Goal: Information Seeking & Learning: Learn about a topic

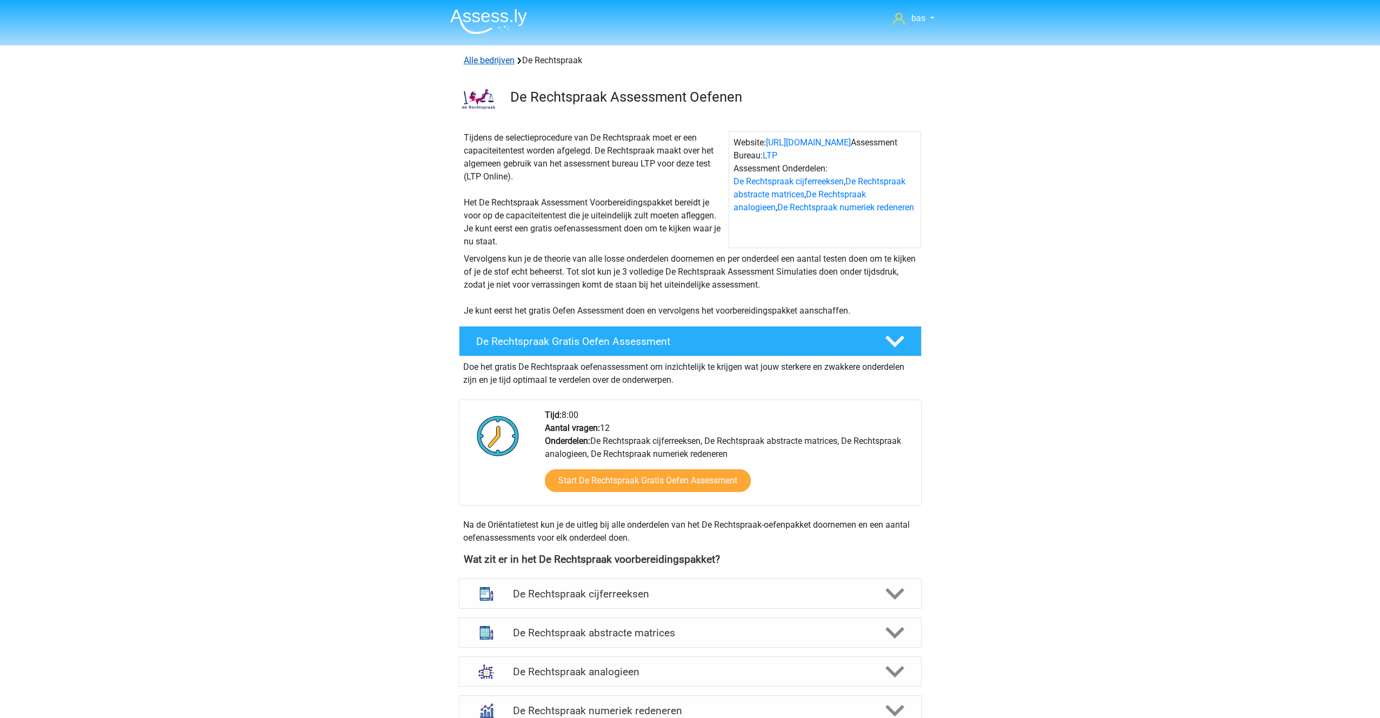
click at [484, 59] on link "Alle bedrijven" at bounding box center [489, 60] width 51 height 10
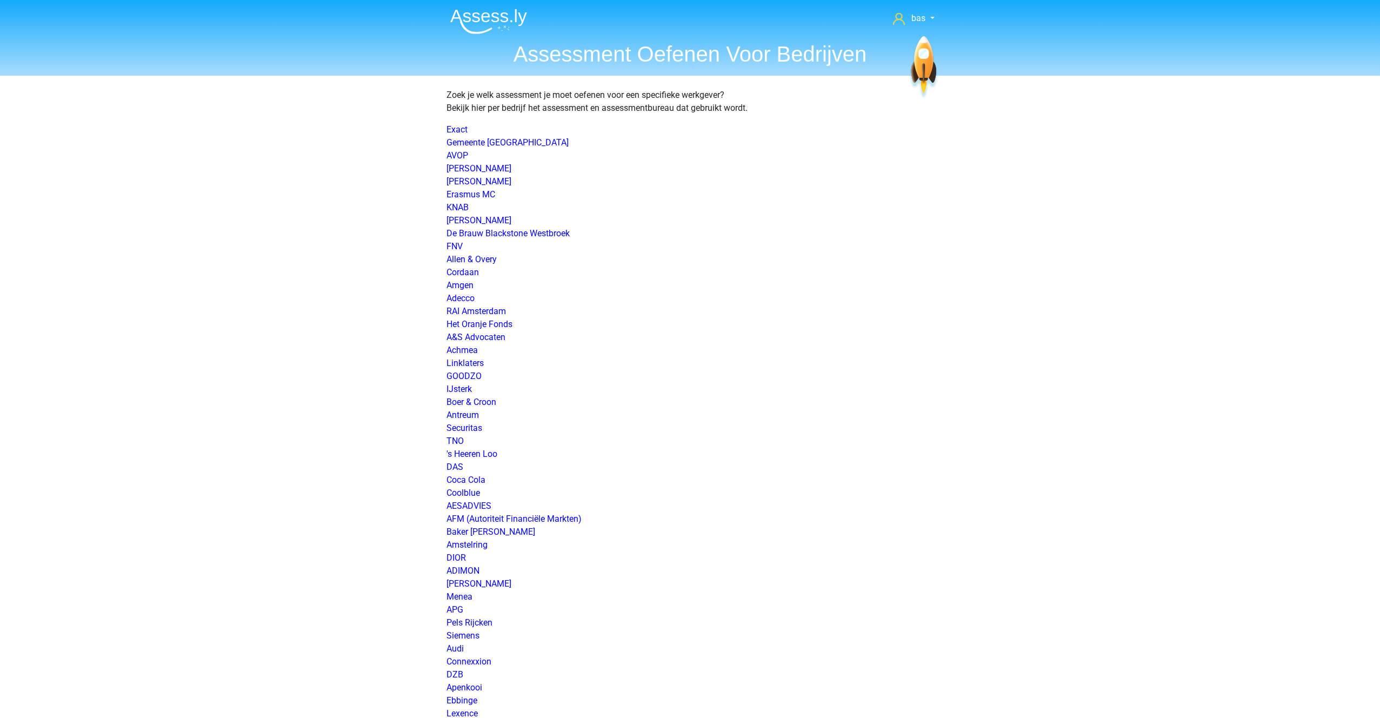
click at [478, 9] on img at bounding box center [488, 21] width 77 height 25
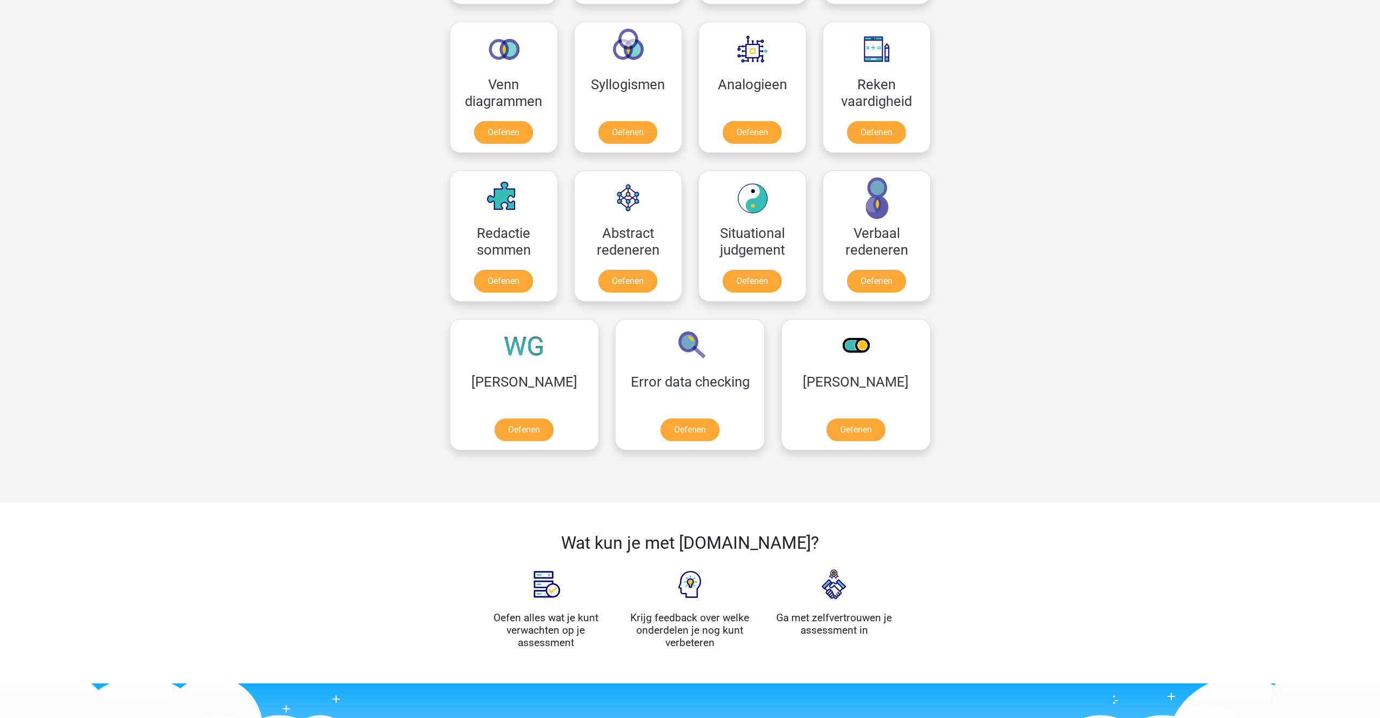
scroll to position [635, 0]
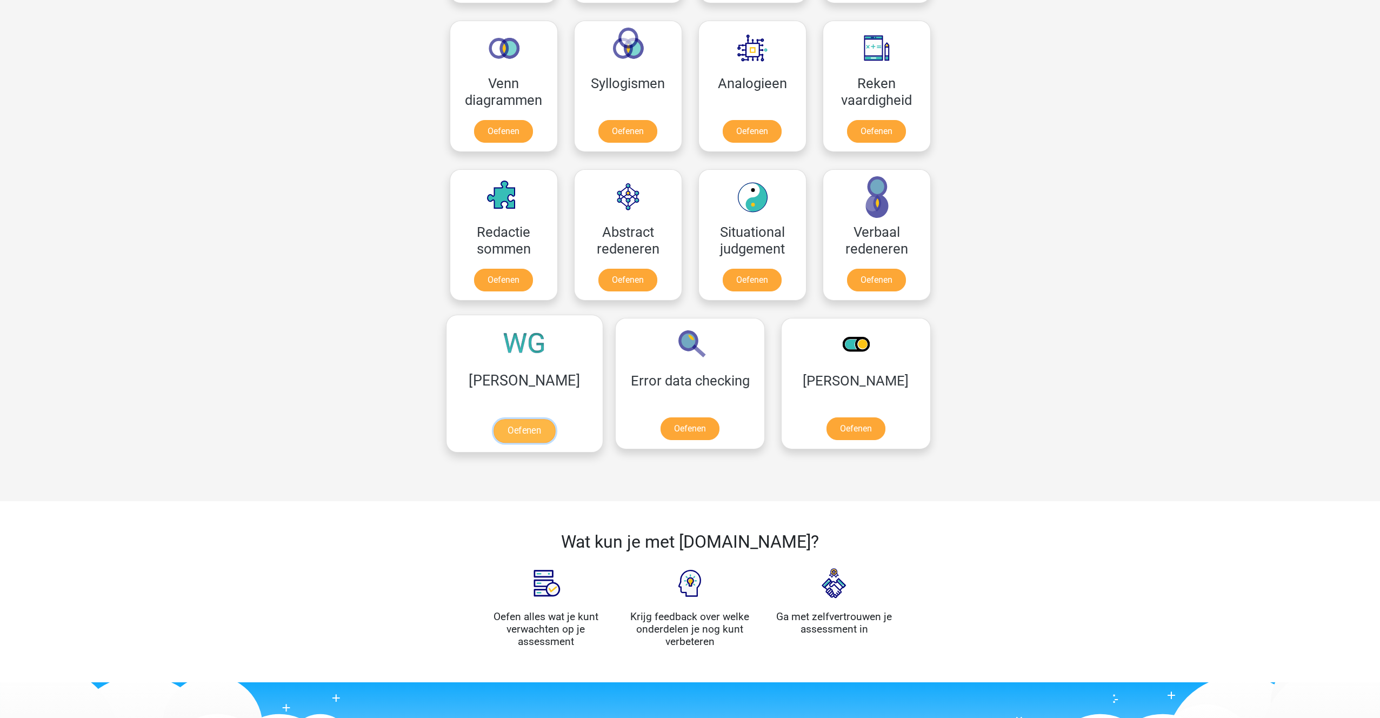
click at [505, 438] on link "Oefenen" at bounding box center [525, 431] width 62 height 24
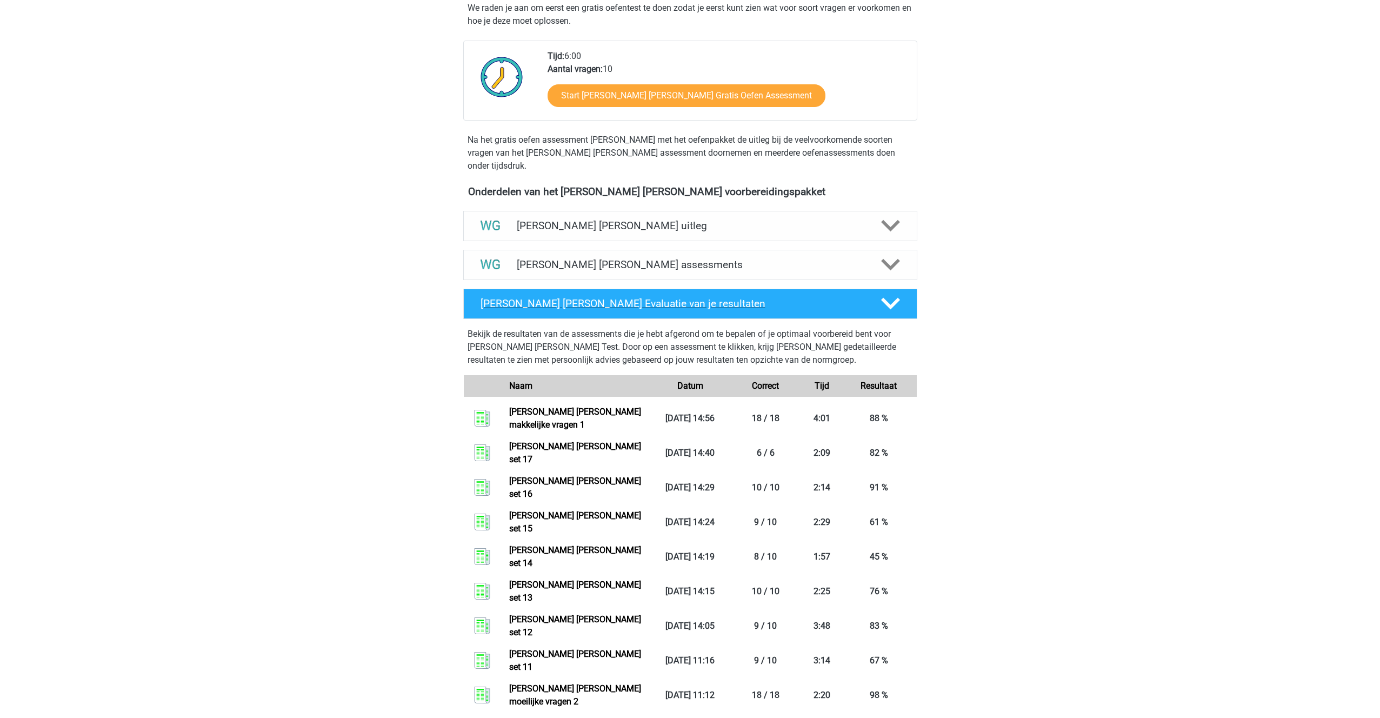
scroll to position [221, 0]
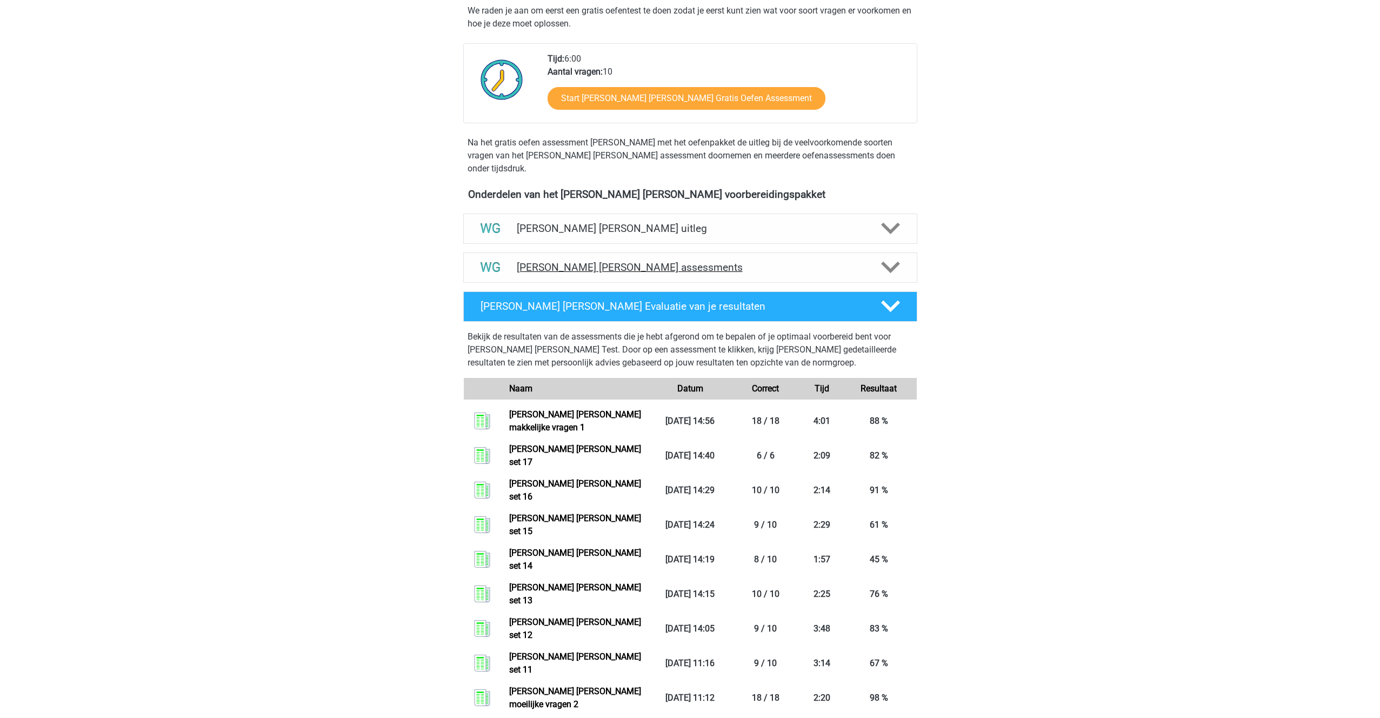
click at [638, 261] on h4 "Watson Glaser assessments" at bounding box center [690, 267] width 347 height 12
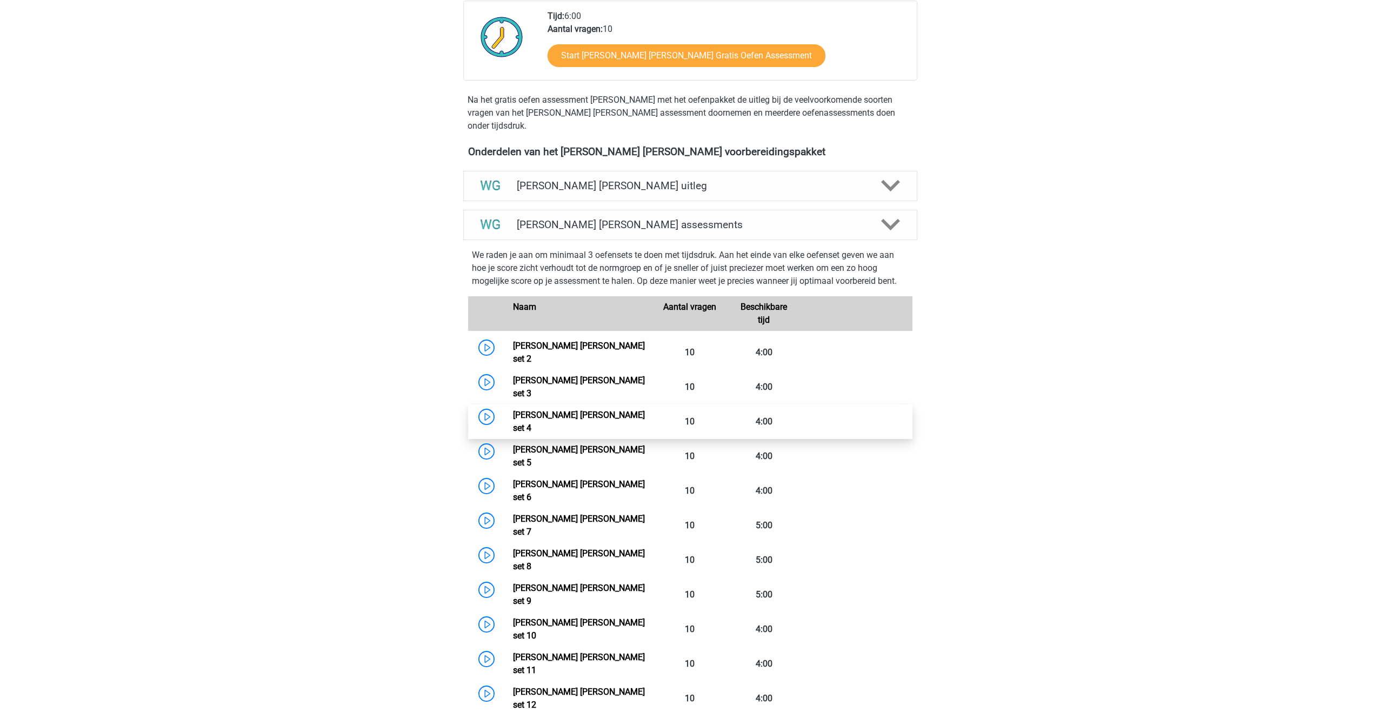
scroll to position [261, 0]
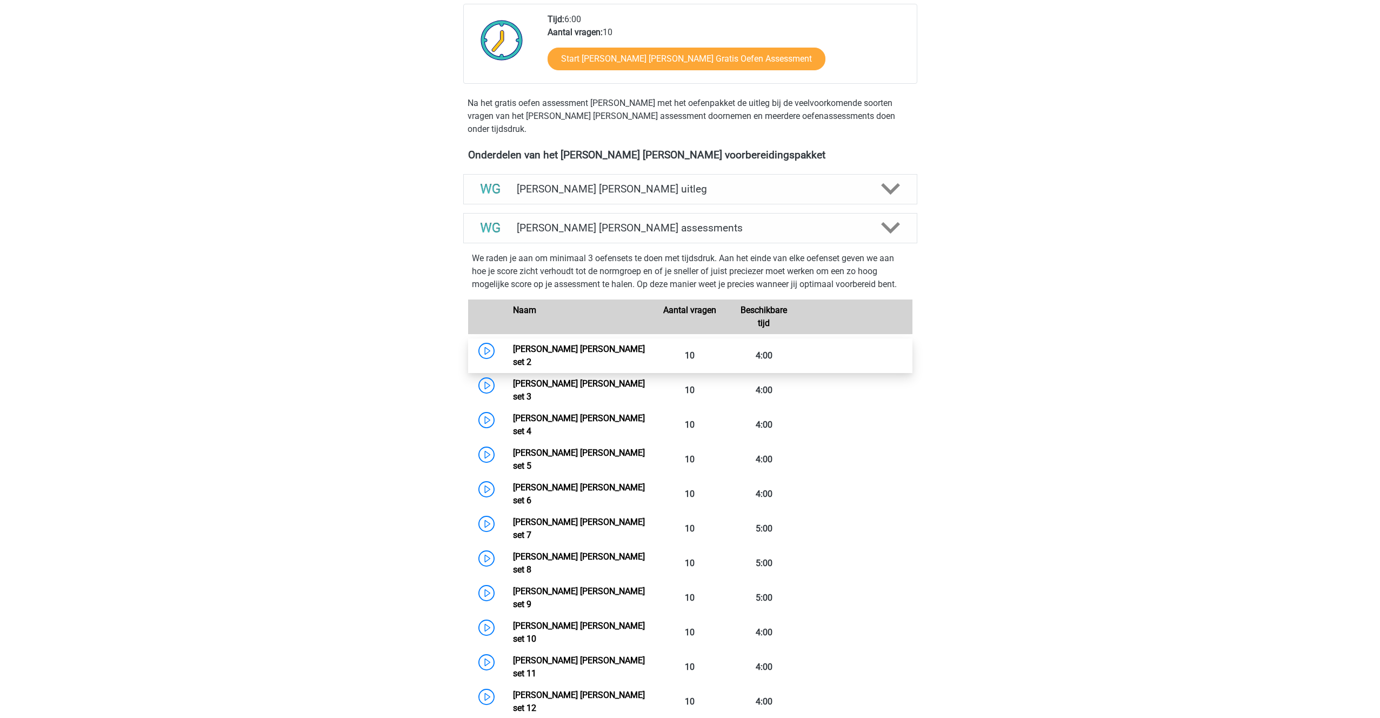
click at [548, 344] on link "Watson Glaser set 2" at bounding box center [579, 355] width 132 height 23
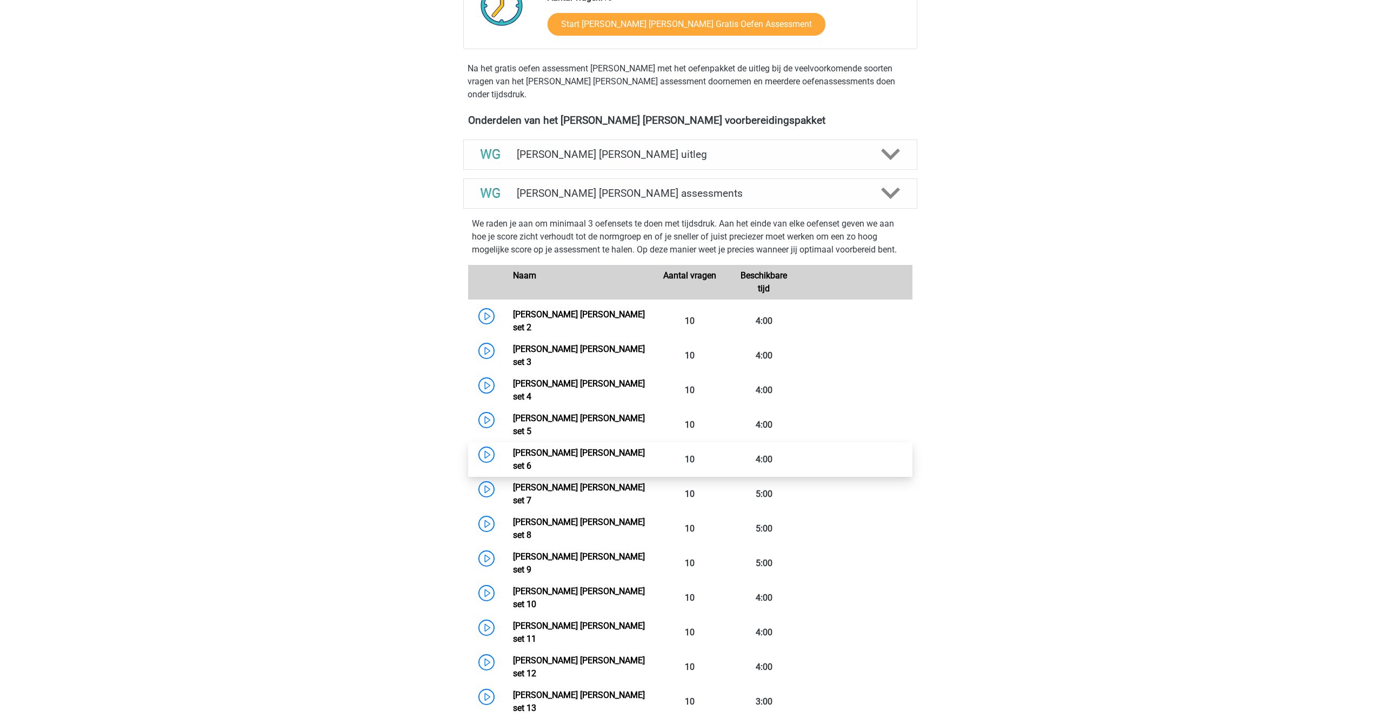
scroll to position [291, 0]
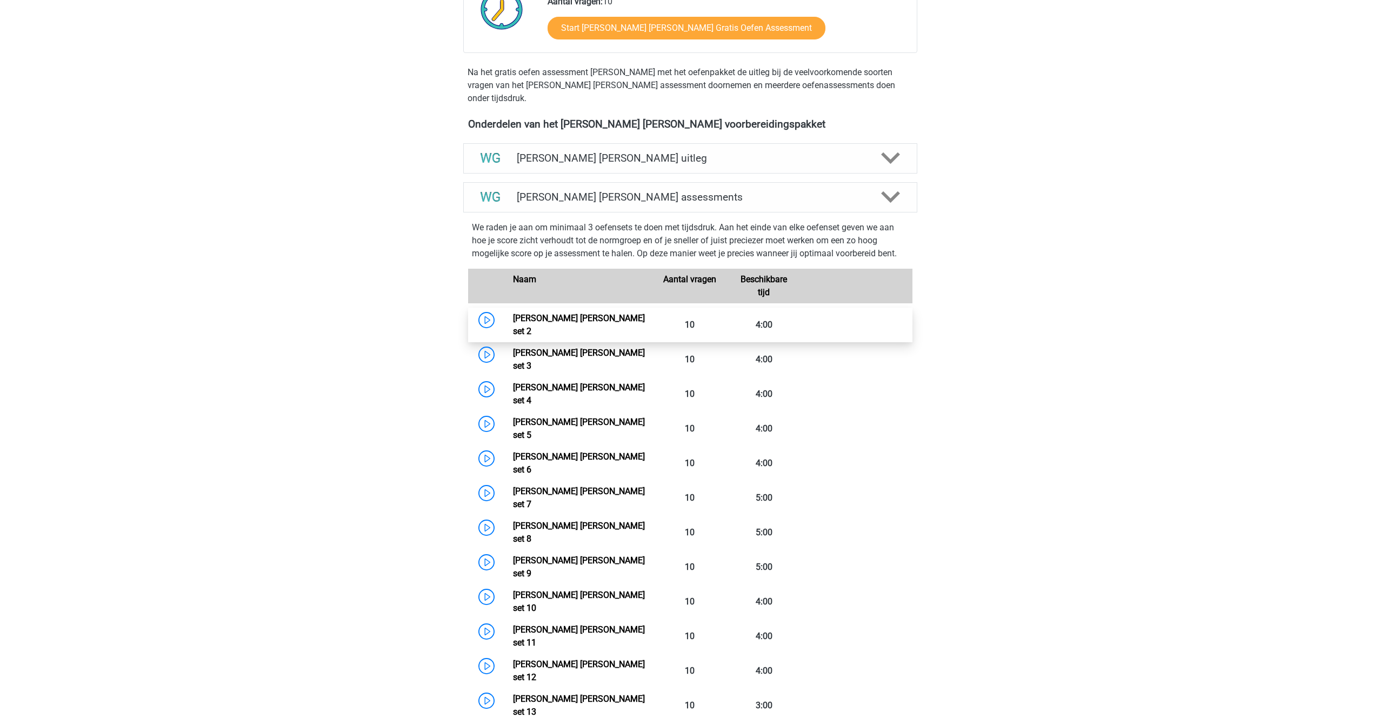
click at [553, 313] on link "Watson Glaser set 2" at bounding box center [579, 324] width 132 height 23
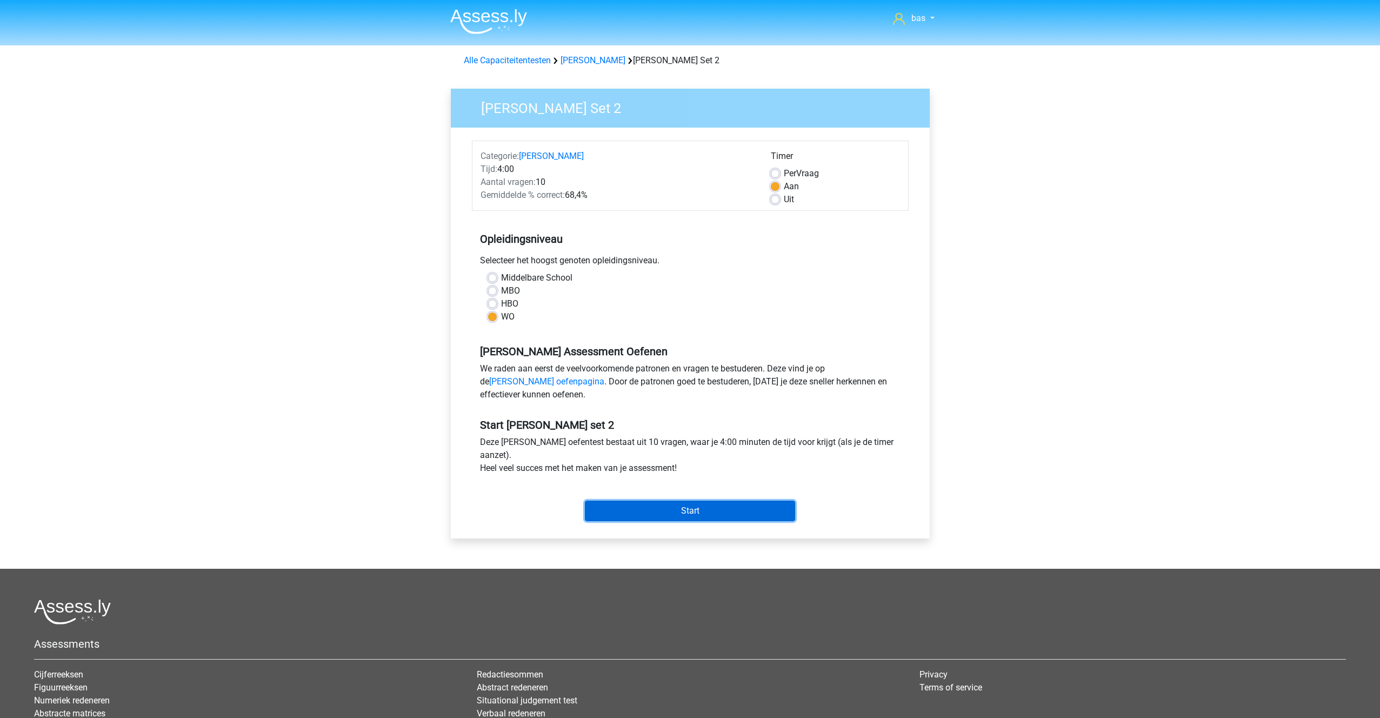
click at [688, 501] on input "Start" at bounding box center [690, 511] width 210 height 21
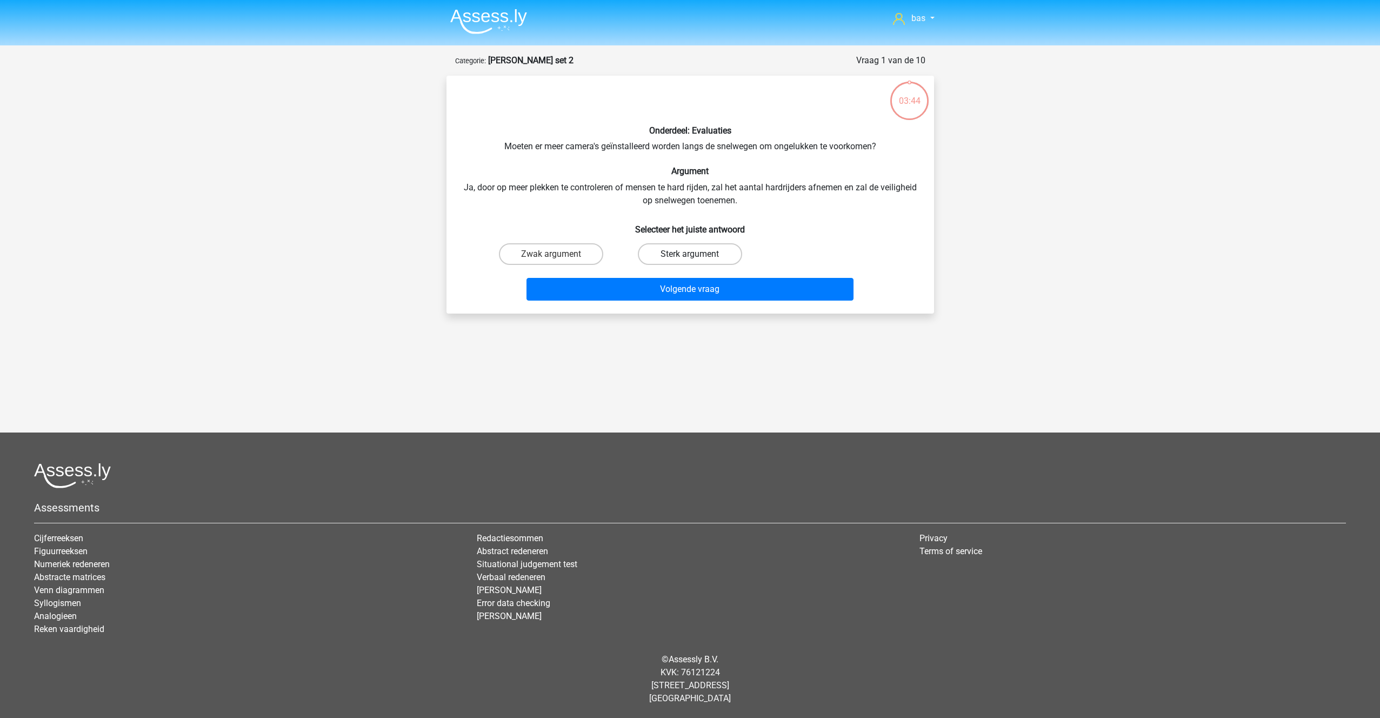
click at [678, 252] on label "Sterk argument" at bounding box center [690, 254] width 104 height 22
click at [690, 254] on input "Sterk argument" at bounding box center [693, 257] width 7 height 7
radio input "true"
click at [695, 288] on button "Volgende vraag" at bounding box center [690, 289] width 327 height 23
click at [680, 251] on label "Sterk argument" at bounding box center [690, 254] width 104 height 22
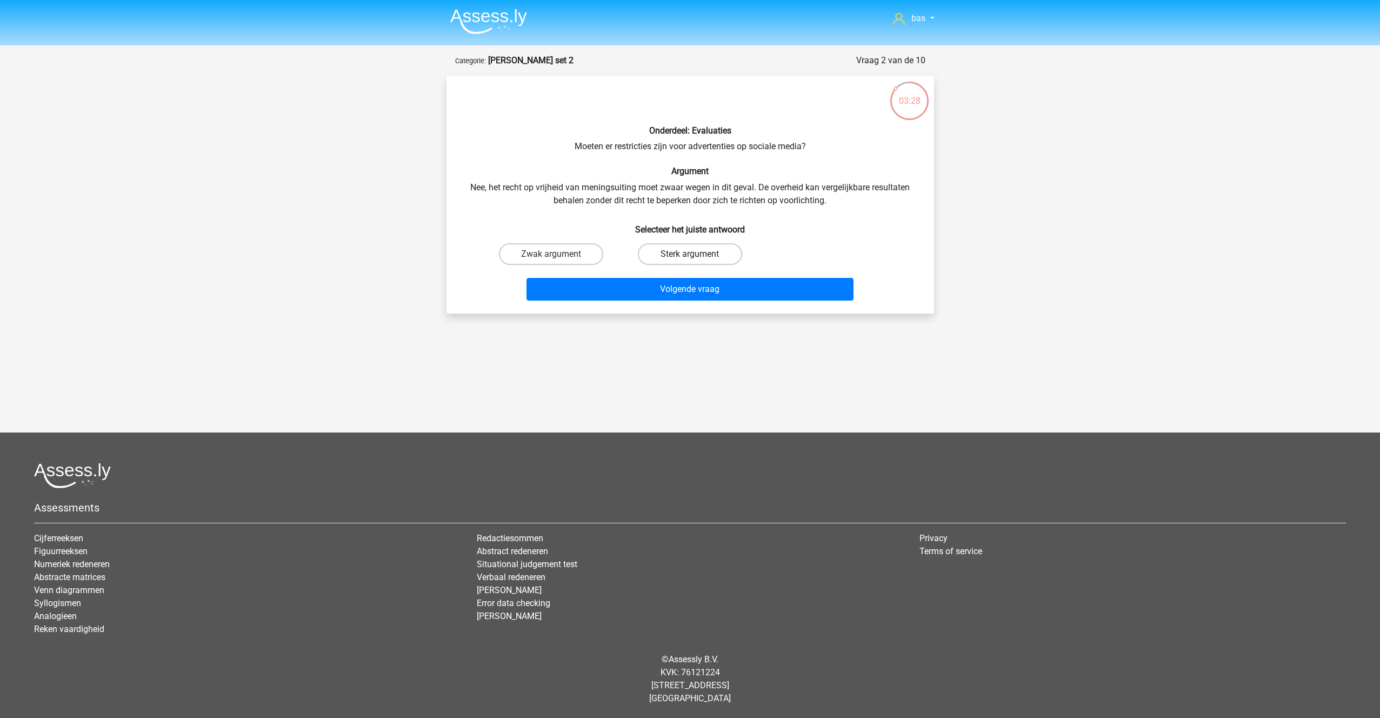
click at [690, 254] on input "Sterk argument" at bounding box center [693, 257] width 7 height 7
radio input "true"
click at [689, 283] on button "Volgende vraag" at bounding box center [690, 289] width 327 height 23
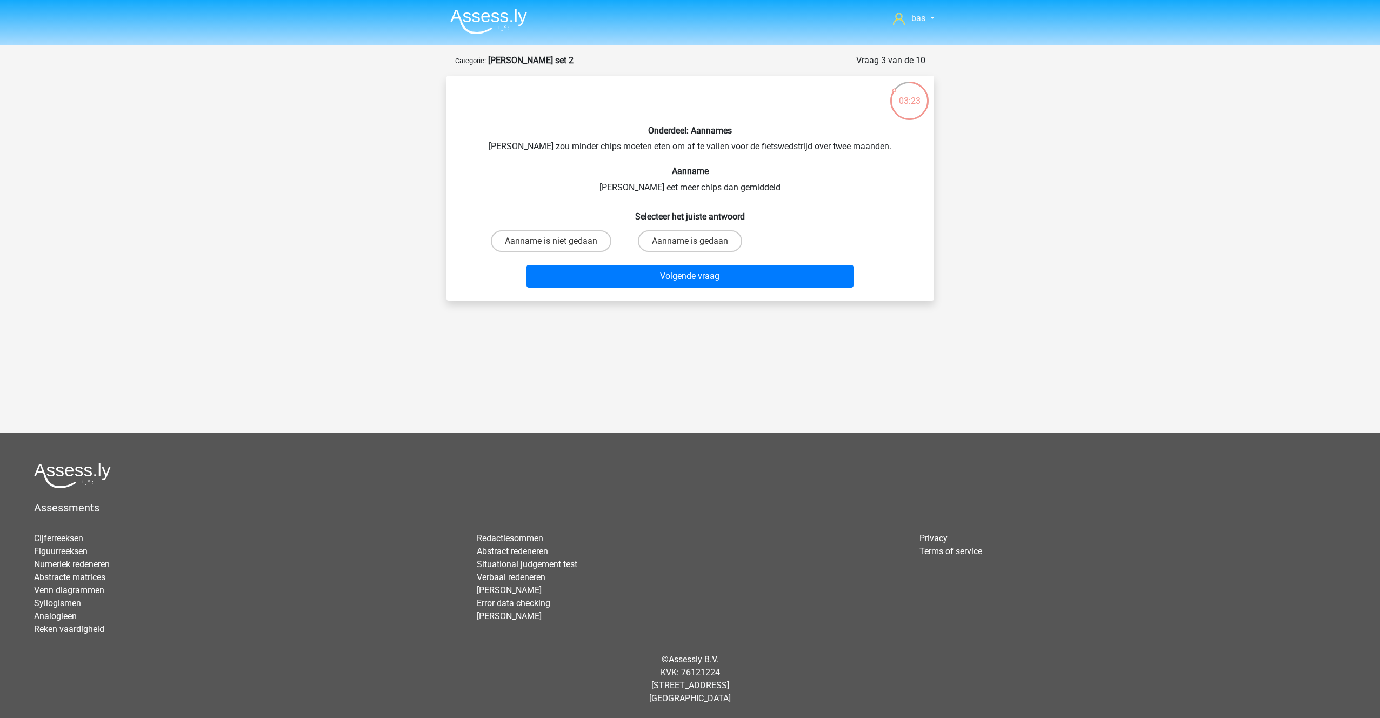
click at [554, 241] on input "Aanname is niet gedaan" at bounding box center [554, 244] width 7 height 7
radio input "true"
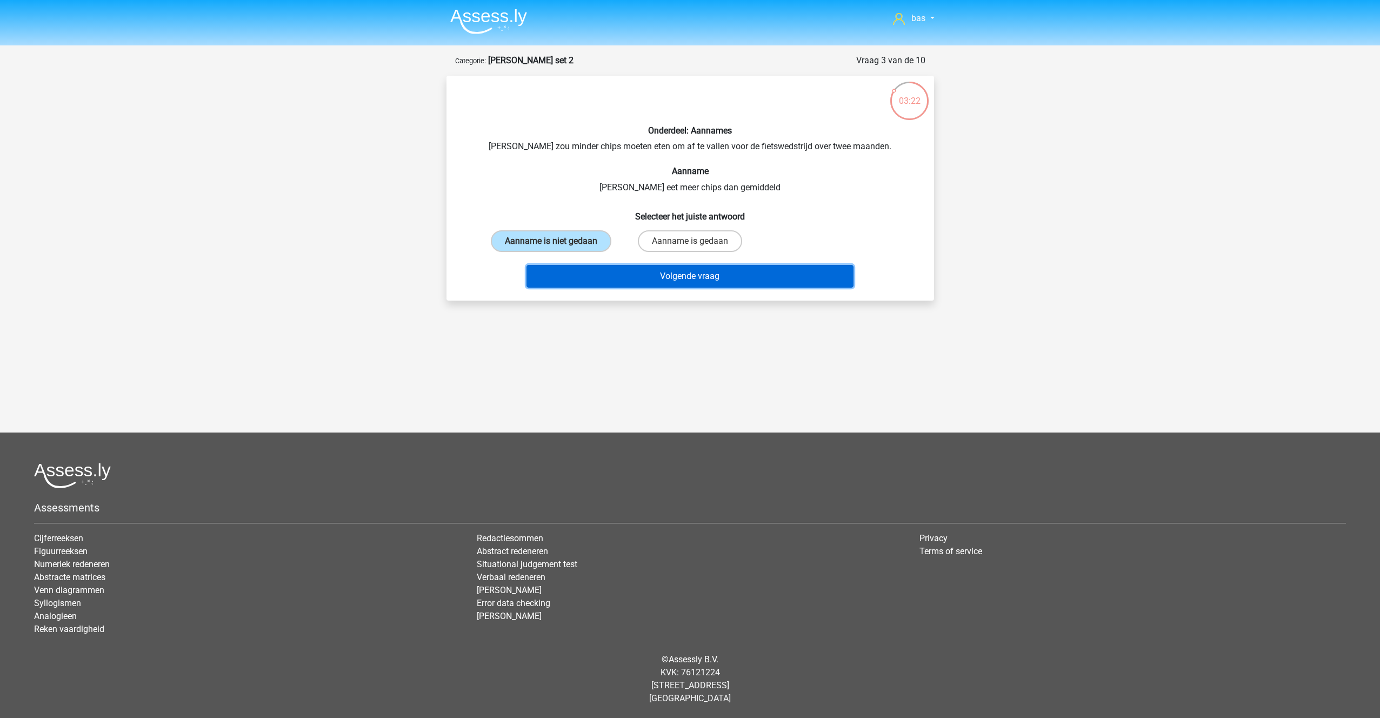
click at [657, 273] on button "Volgende vraag" at bounding box center [690, 276] width 327 height 23
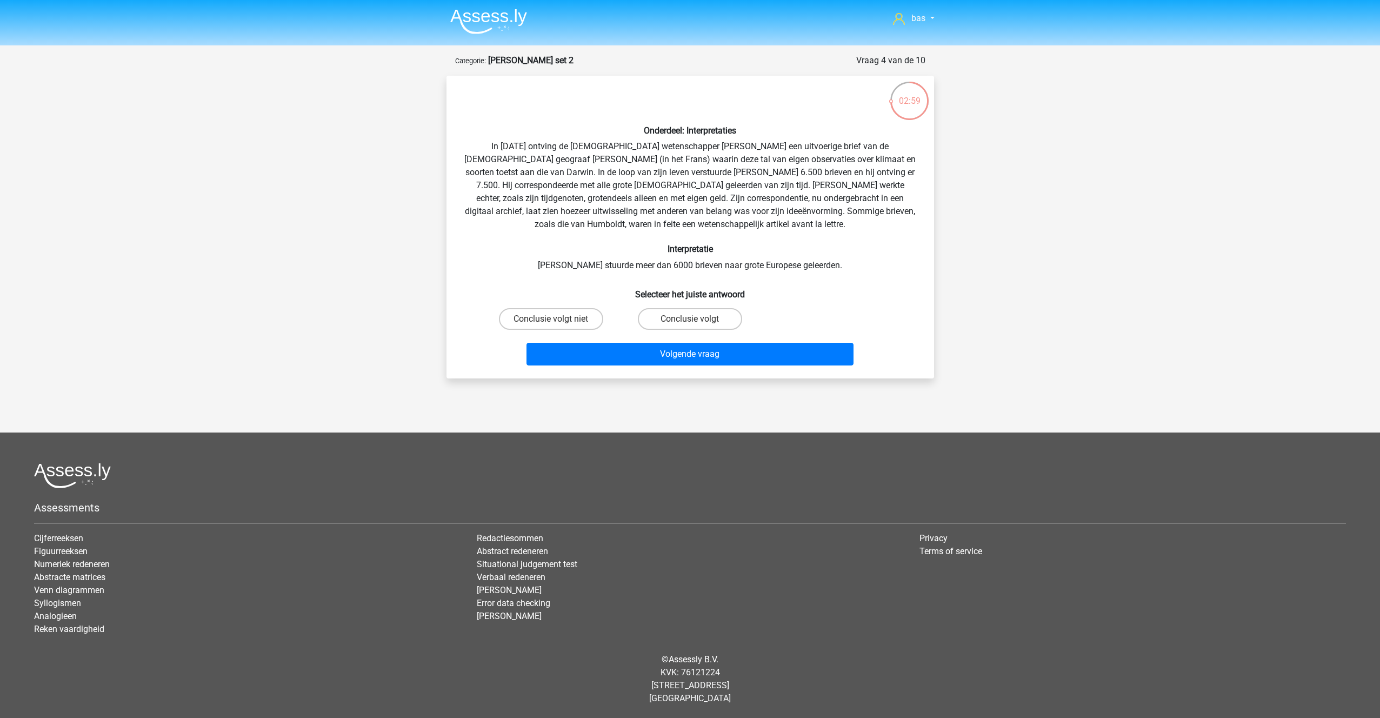
click at [553, 319] on input "Conclusie volgt niet" at bounding box center [554, 322] width 7 height 7
radio input "true"
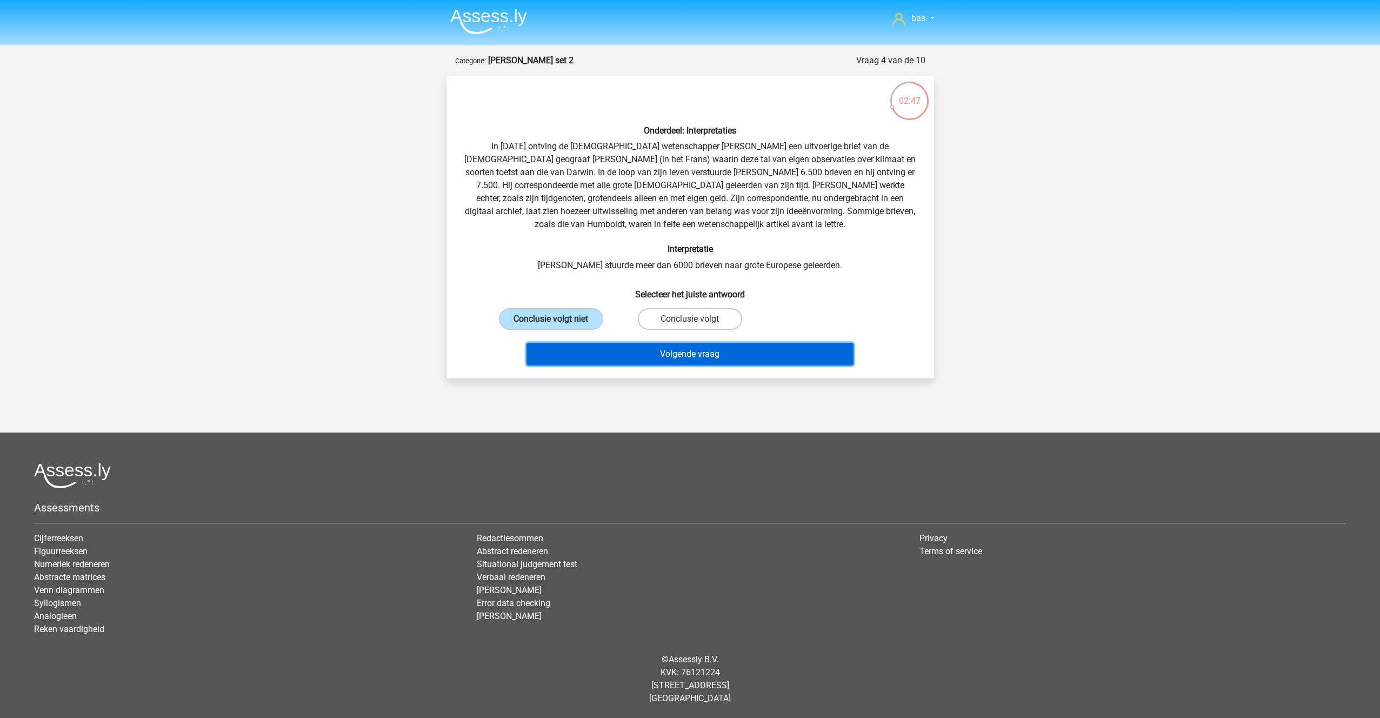
click at [697, 355] on button "Volgende vraag" at bounding box center [690, 354] width 327 height 23
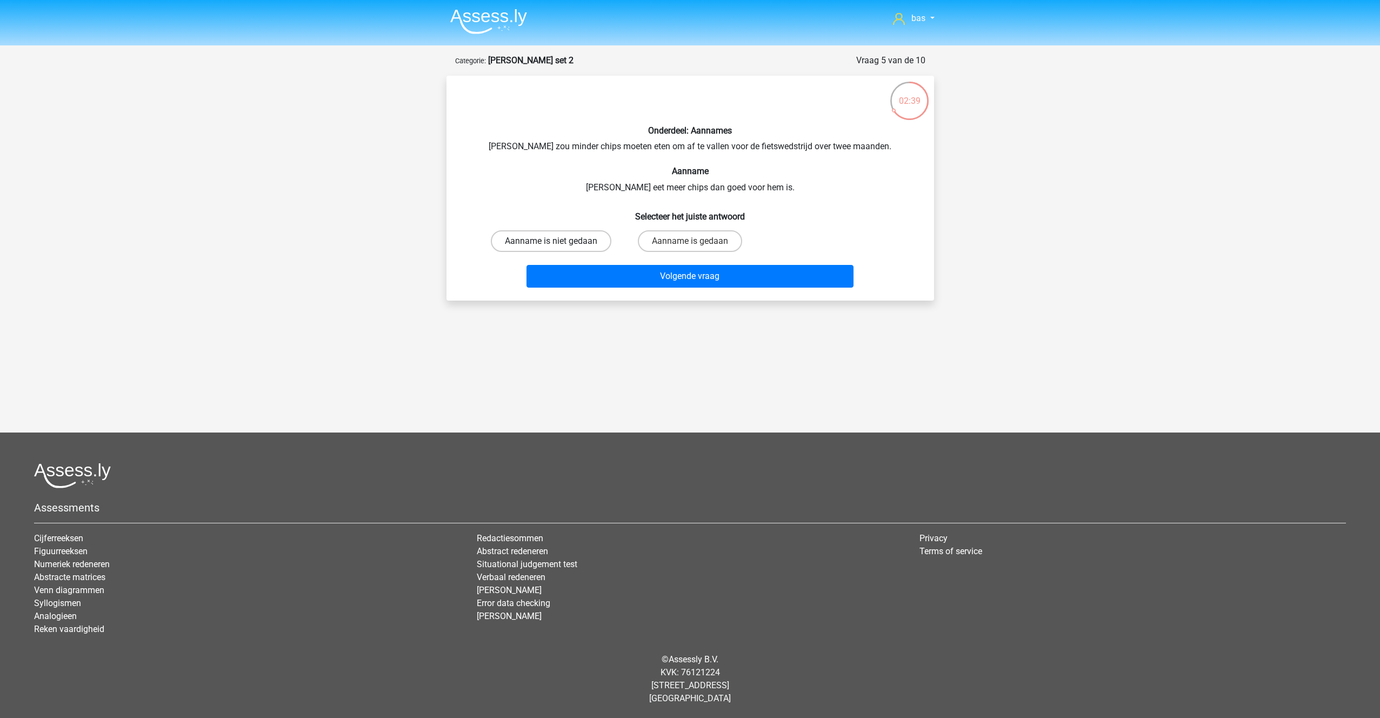
click at [547, 242] on label "Aanname is niet gedaan" at bounding box center [551, 241] width 121 height 22
click at [551, 242] on input "Aanname is niet gedaan" at bounding box center [554, 244] width 7 height 7
radio input "true"
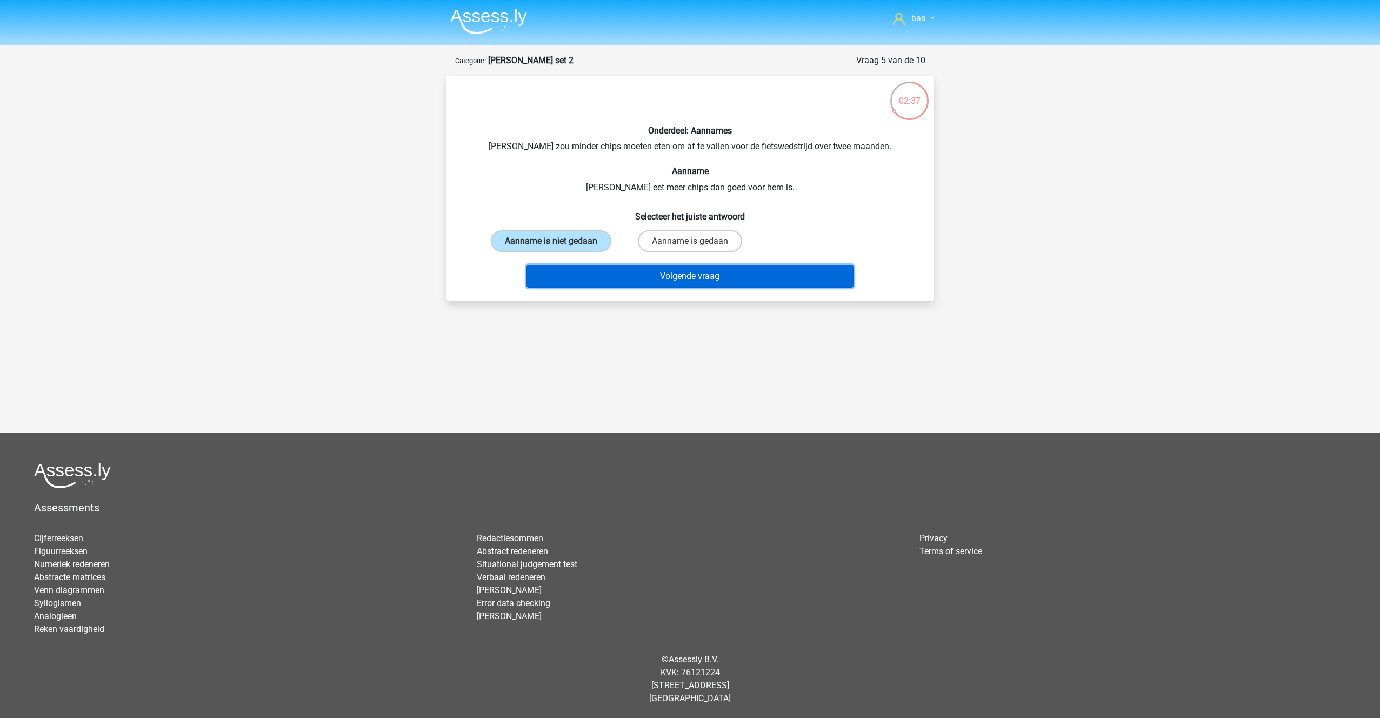
click at [685, 280] on button "Volgende vraag" at bounding box center [690, 276] width 327 height 23
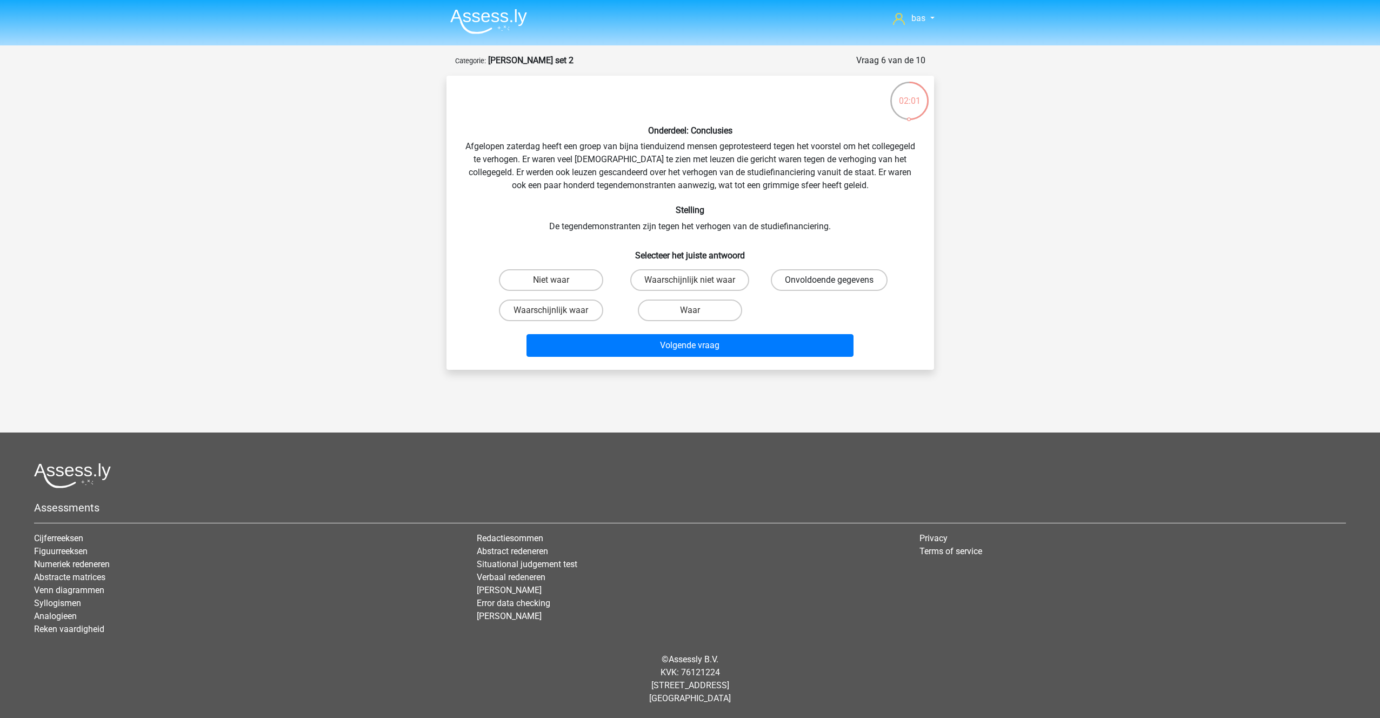
click at [811, 281] on label "Onvoldoende gegevens" at bounding box center [829, 280] width 117 height 22
click at [829, 281] on input "Onvoldoende gegevens" at bounding box center [832, 283] width 7 height 7
radio input "true"
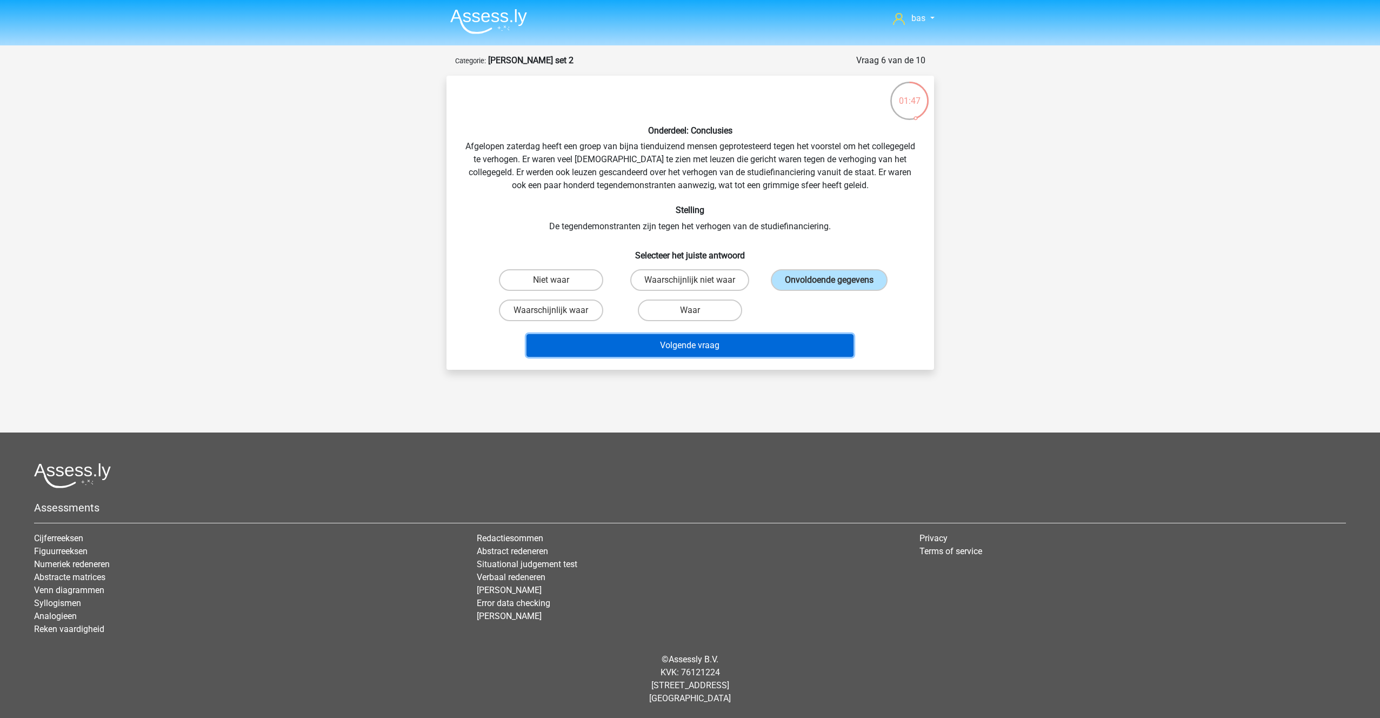
click at [688, 342] on button "Volgende vraag" at bounding box center [690, 345] width 327 height 23
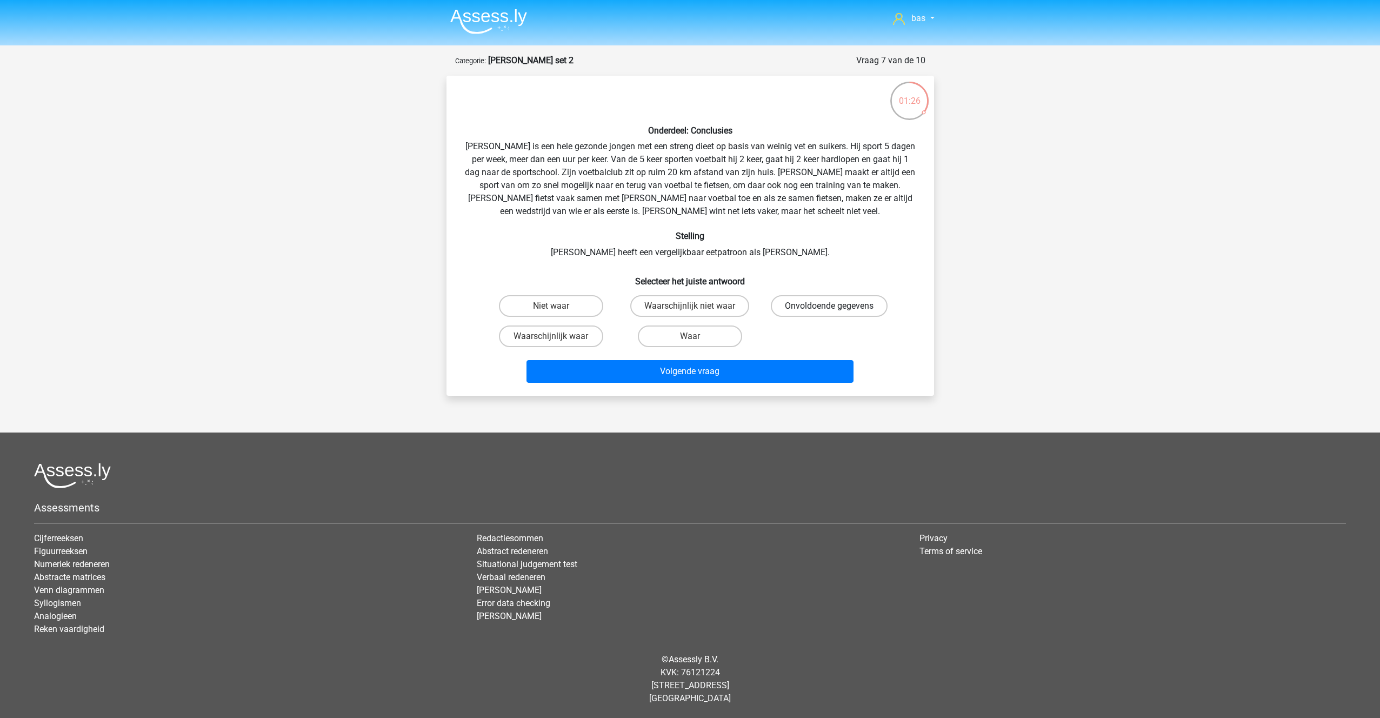
click at [836, 300] on label "Onvoldoende gegevens" at bounding box center [829, 306] width 117 height 22
click at [836, 306] on input "Onvoldoende gegevens" at bounding box center [832, 309] width 7 height 7
radio input "true"
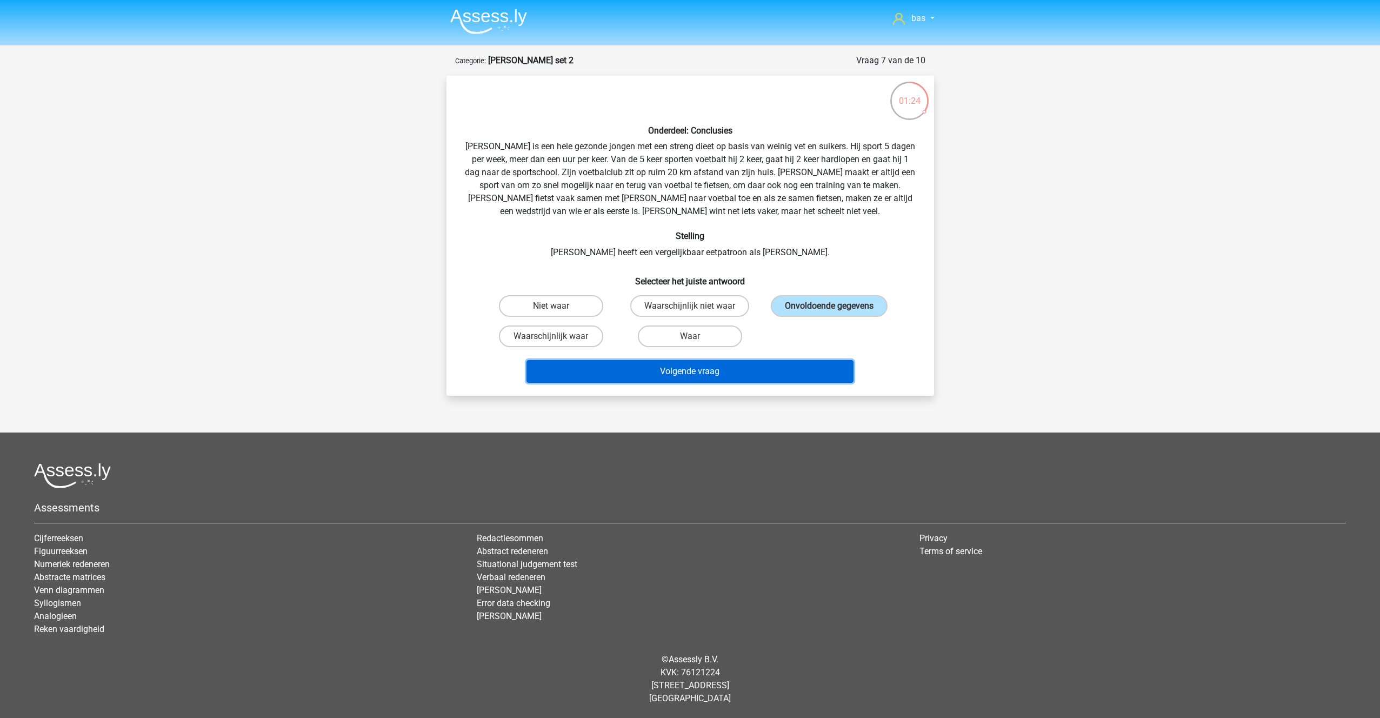
click at [682, 366] on button "Volgende vraag" at bounding box center [690, 371] width 327 height 23
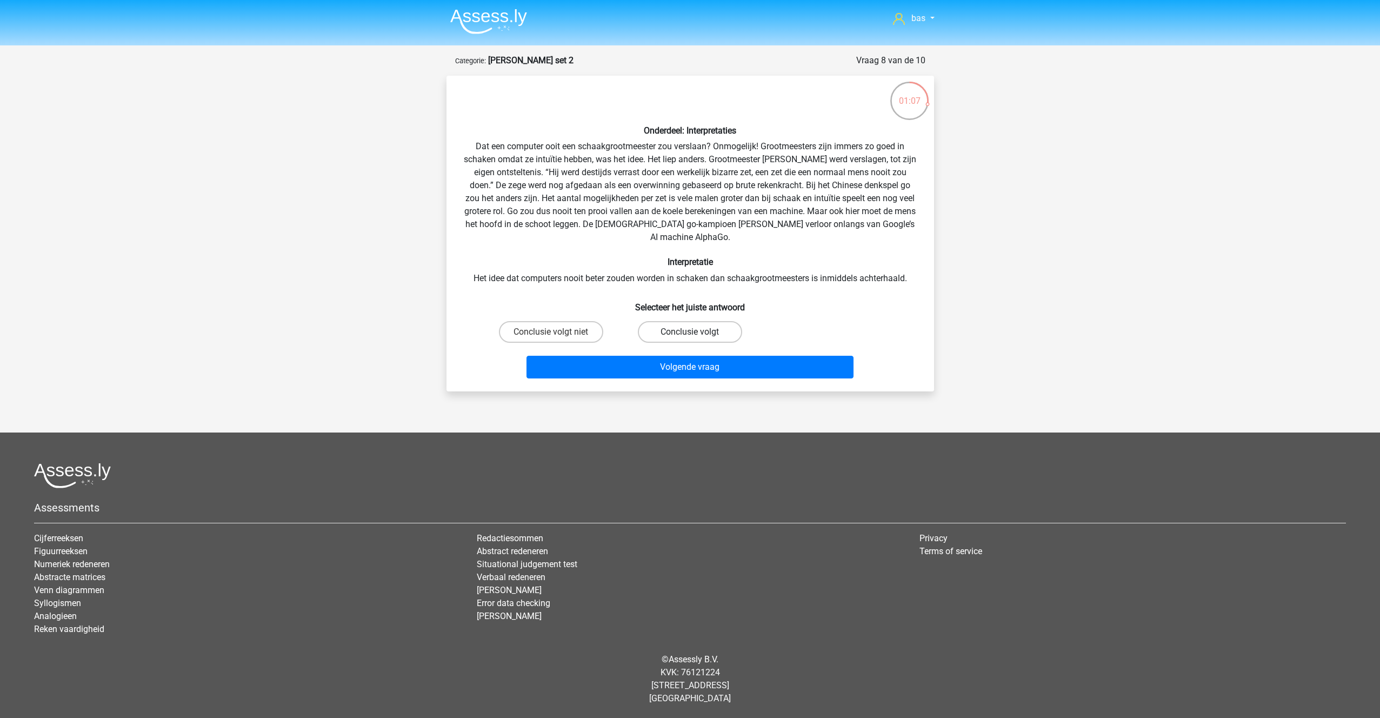
click at [663, 321] on label "Conclusie volgt" at bounding box center [690, 332] width 104 height 22
click at [690, 332] on input "Conclusie volgt" at bounding box center [693, 335] width 7 height 7
radio input "true"
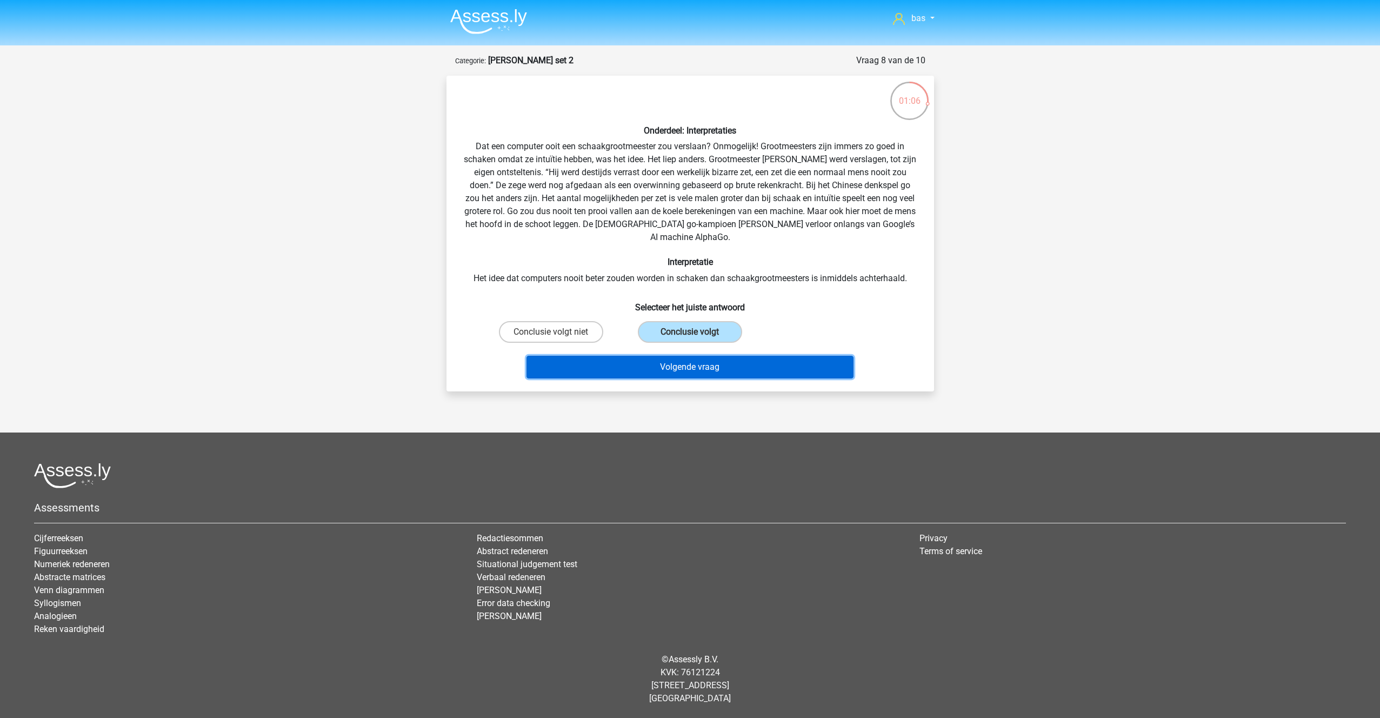
click at [678, 356] on button "Volgende vraag" at bounding box center [690, 367] width 327 height 23
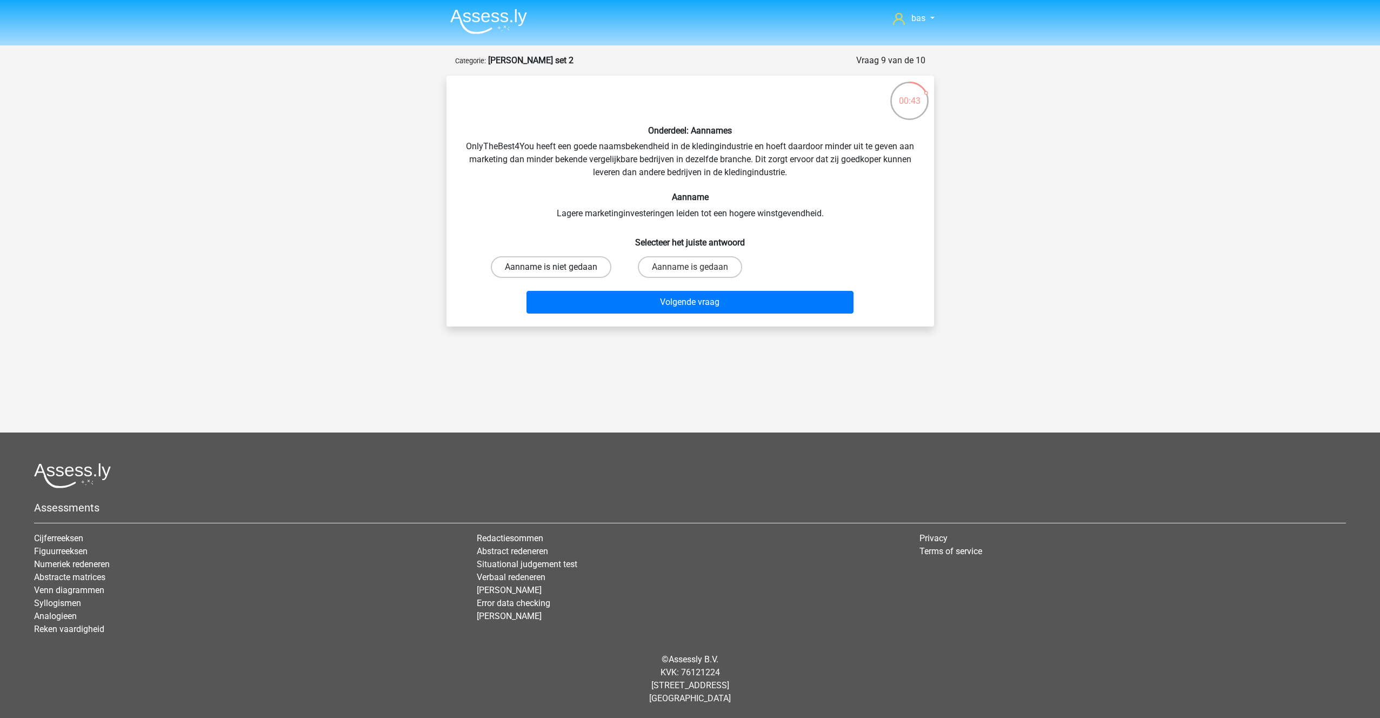
click at [550, 265] on label "Aanname is niet gedaan" at bounding box center [551, 267] width 121 height 22
click at [551, 267] on input "Aanname is niet gedaan" at bounding box center [554, 270] width 7 height 7
radio input "true"
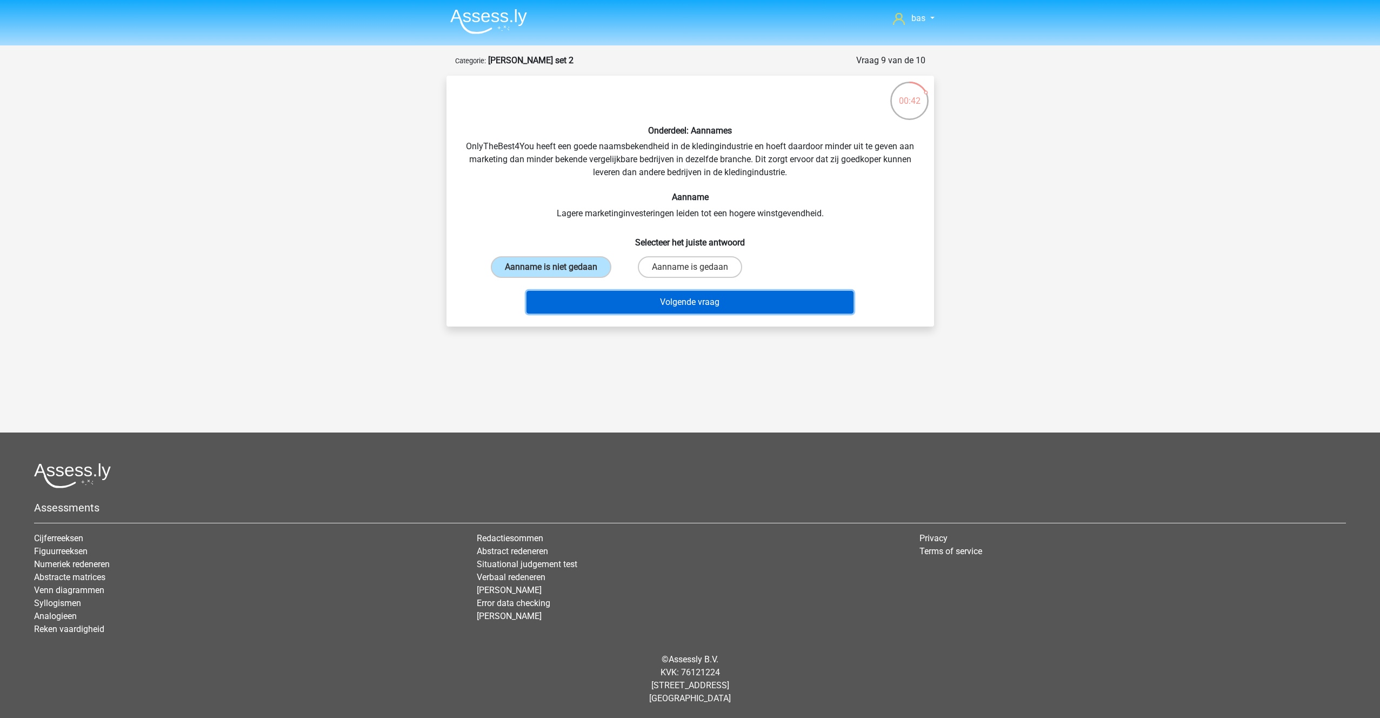
click at [690, 296] on button "Volgende vraag" at bounding box center [690, 302] width 327 height 23
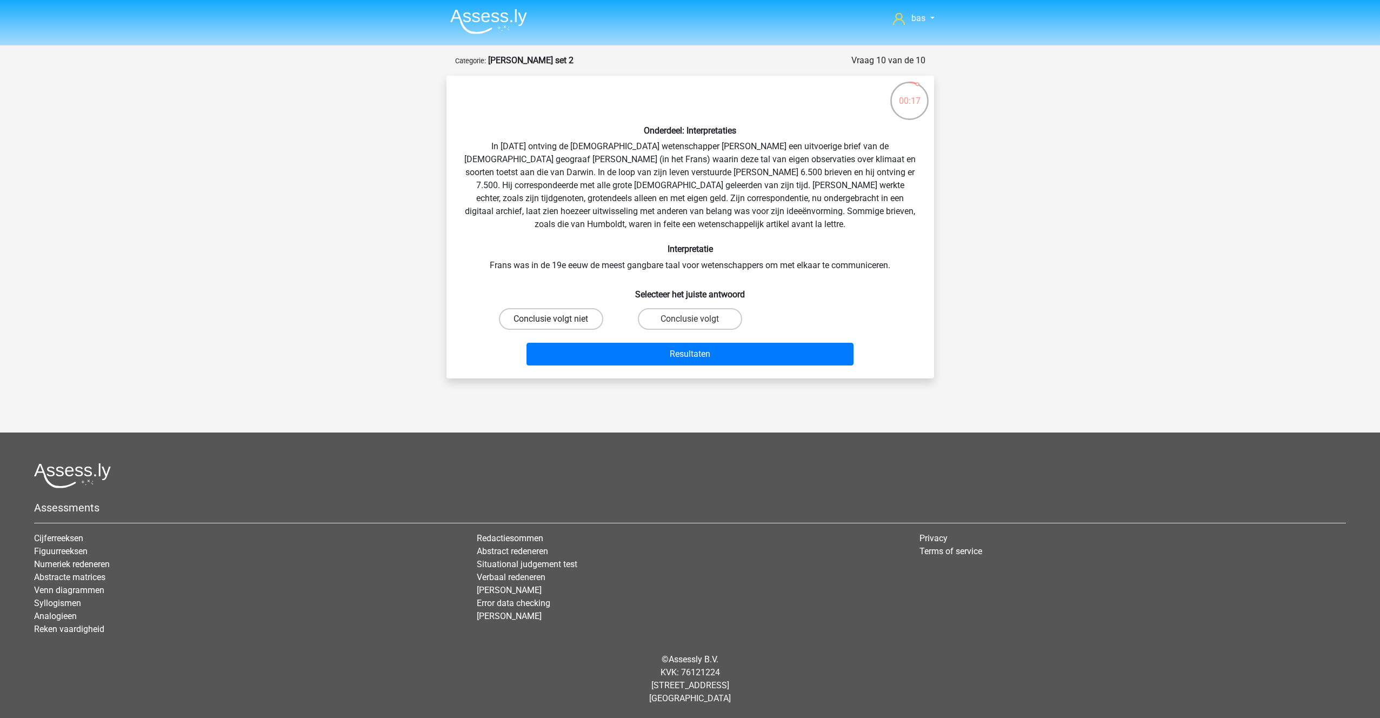
click at [542, 314] on label "Conclusie volgt niet" at bounding box center [551, 319] width 104 height 22
click at [551, 319] on input "Conclusie volgt niet" at bounding box center [554, 322] width 7 height 7
radio input "true"
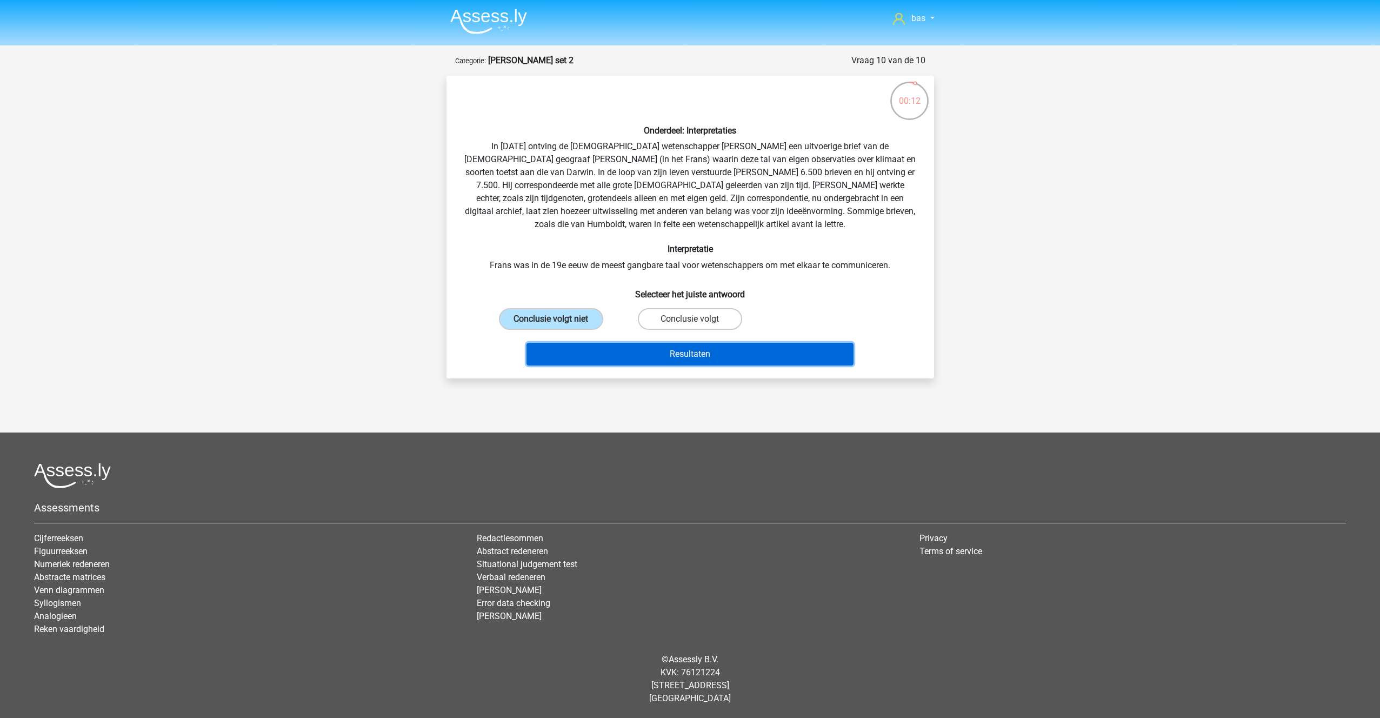
click at [682, 355] on button "Resultaten" at bounding box center [690, 354] width 327 height 23
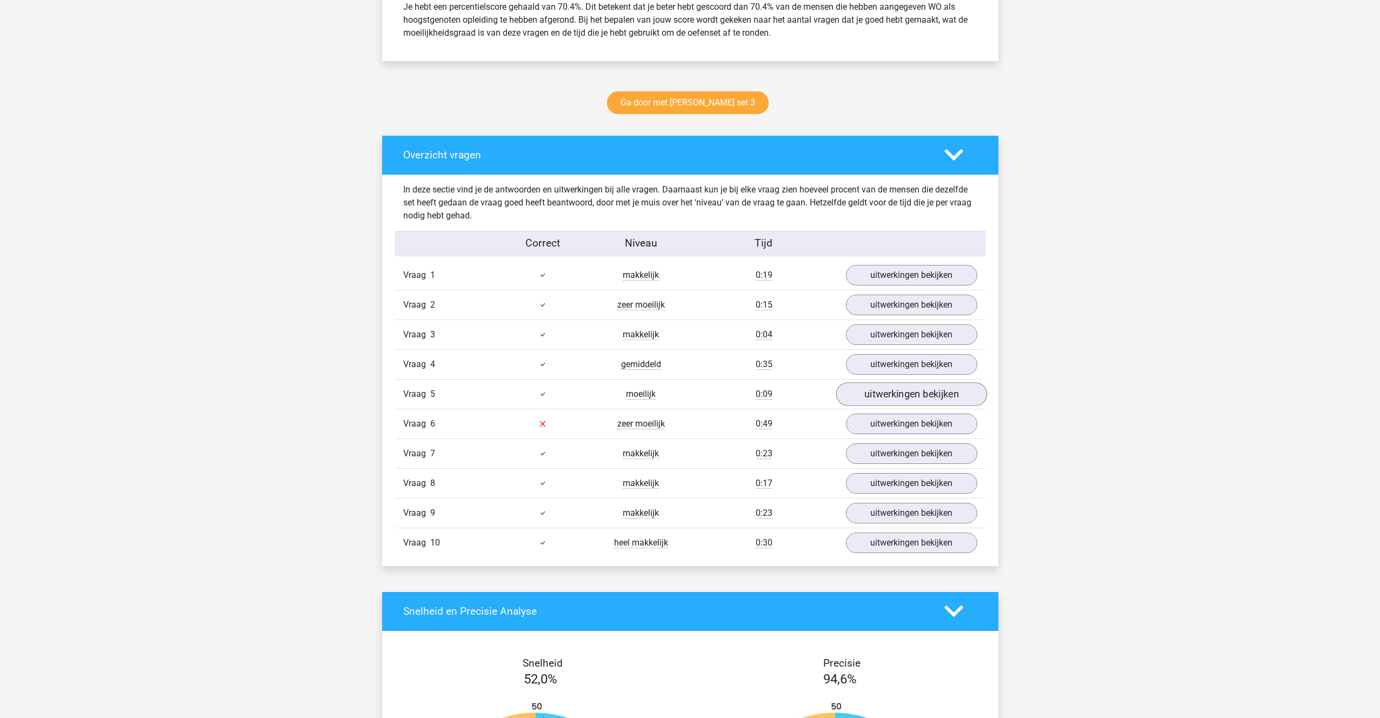
scroll to position [502, 0]
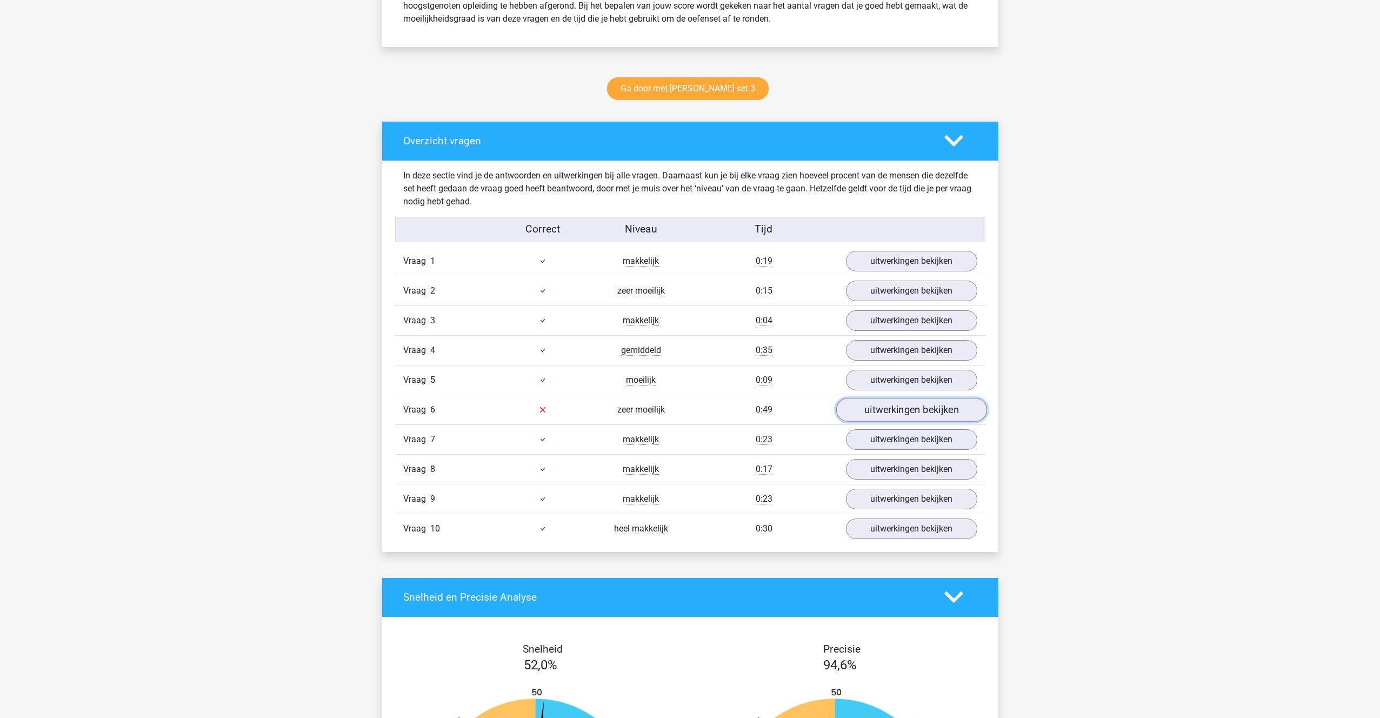
click at [921, 414] on link "uitwerkingen bekijken" at bounding box center [911, 410] width 151 height 24
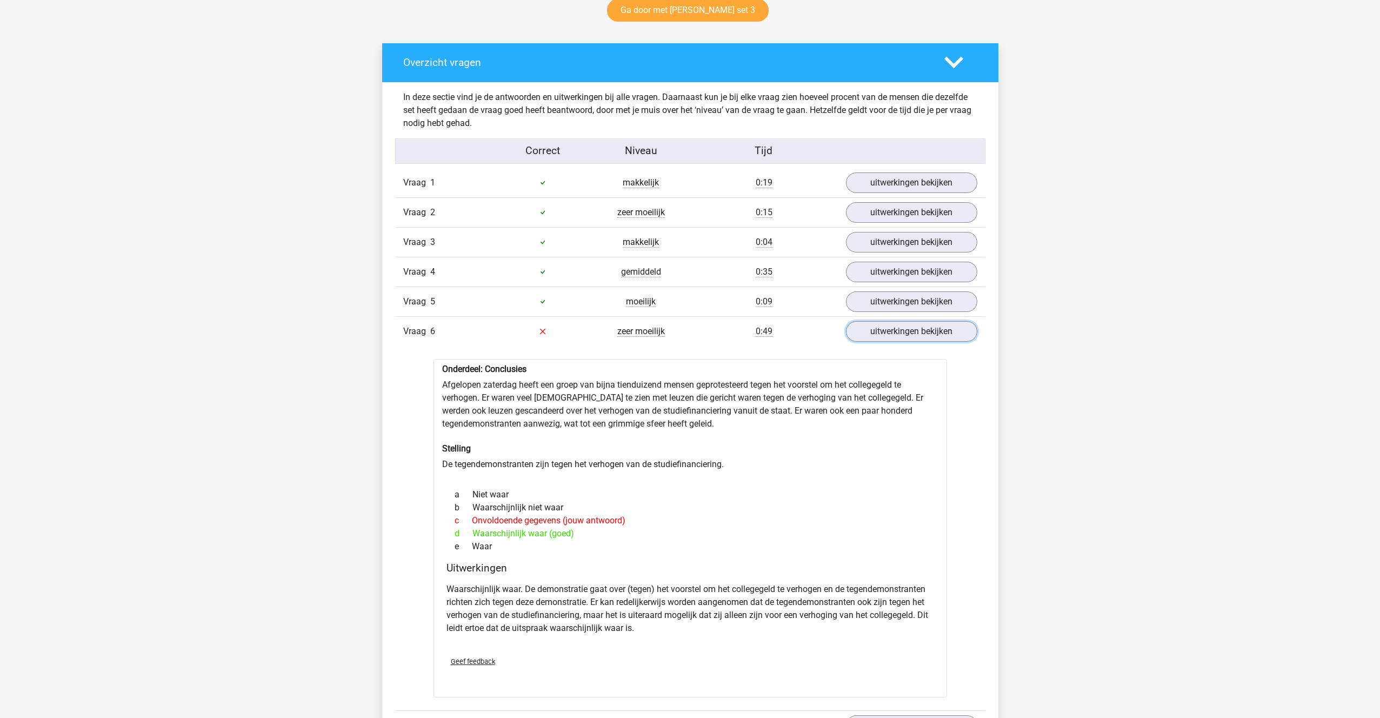
scroll to position [569, 0]
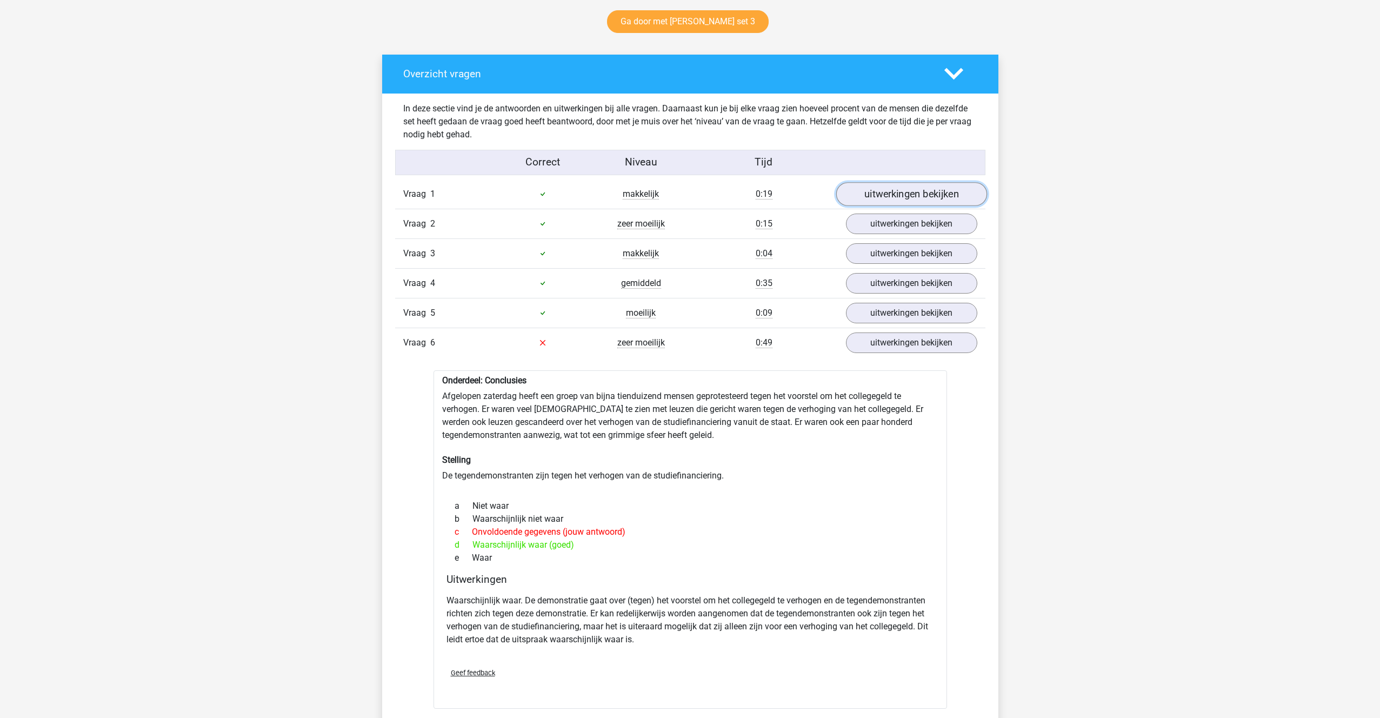
click at [904, 189] on link "uitwerkingen bekijken" at bounding box center [911, 194] width 151 height 24
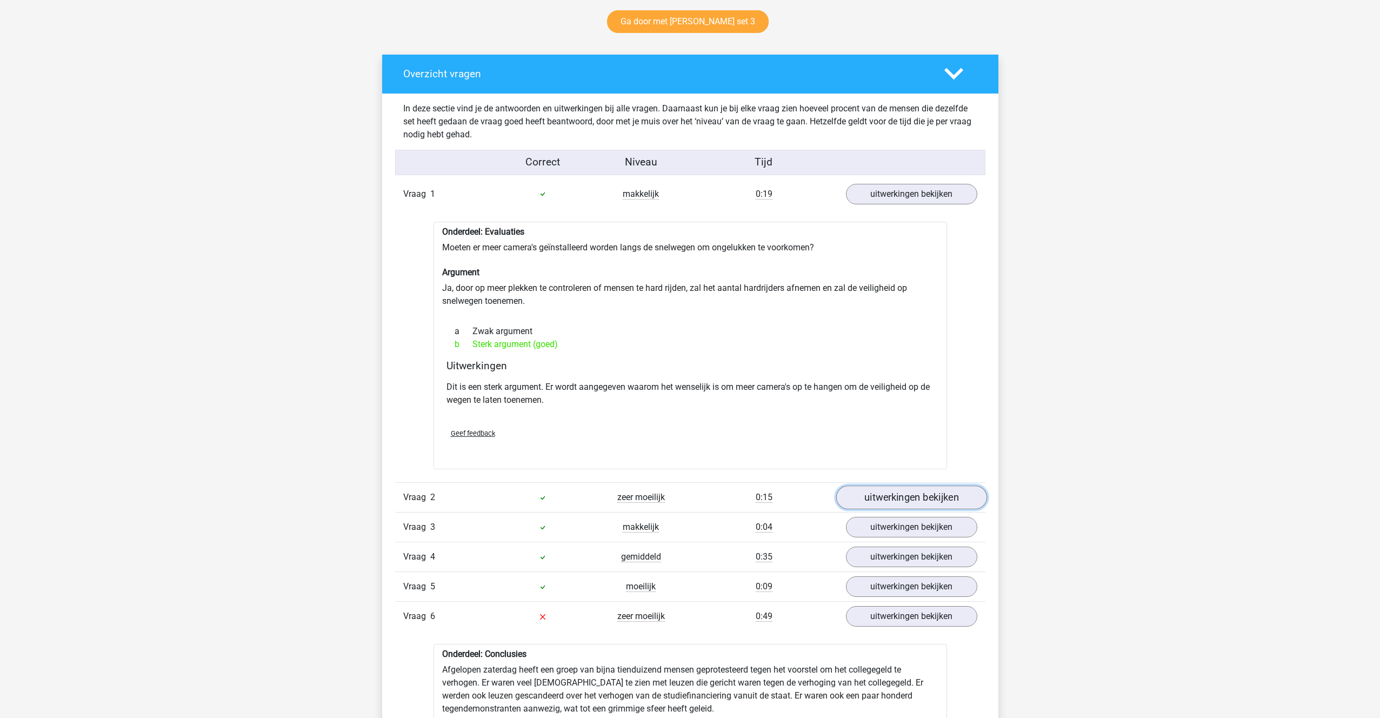
click at [890, 491] on link "uitwerkingen bekijken" at bounding box center [911, 497] width 151 height 24
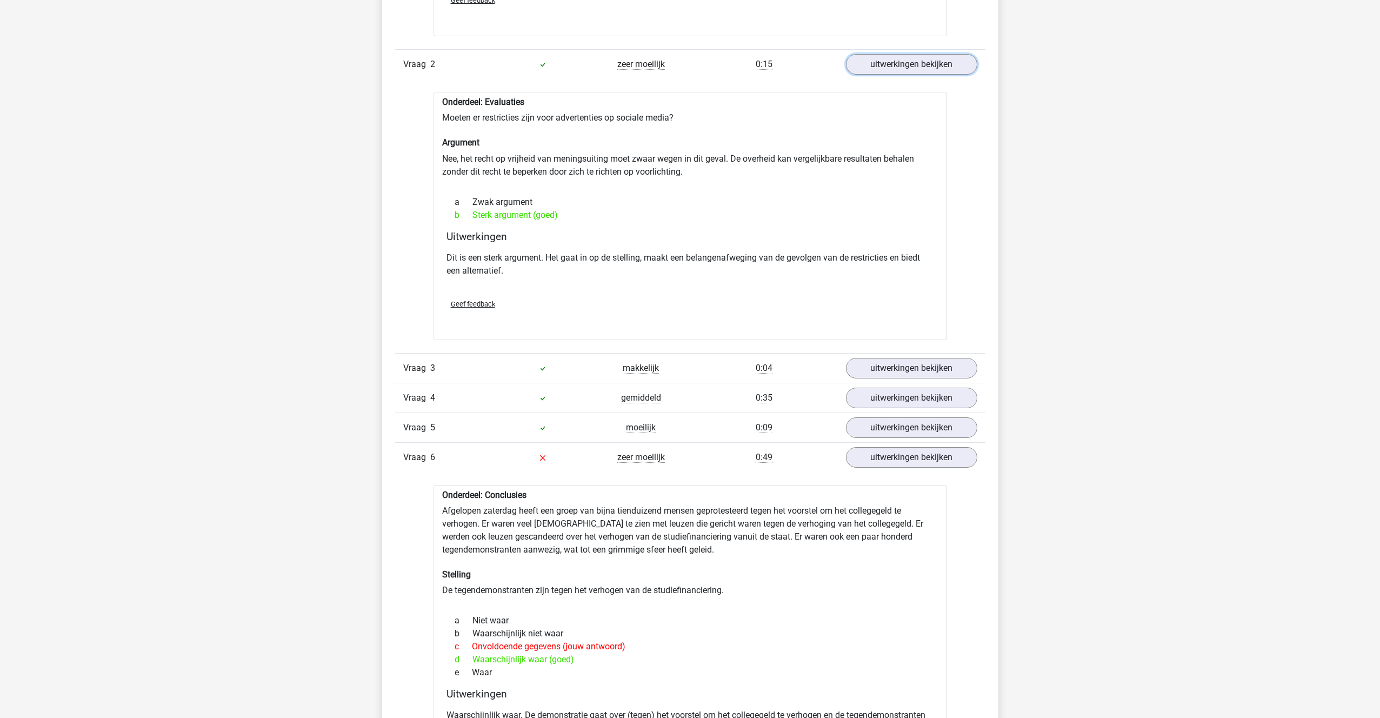
scroll to position [1013, 0]
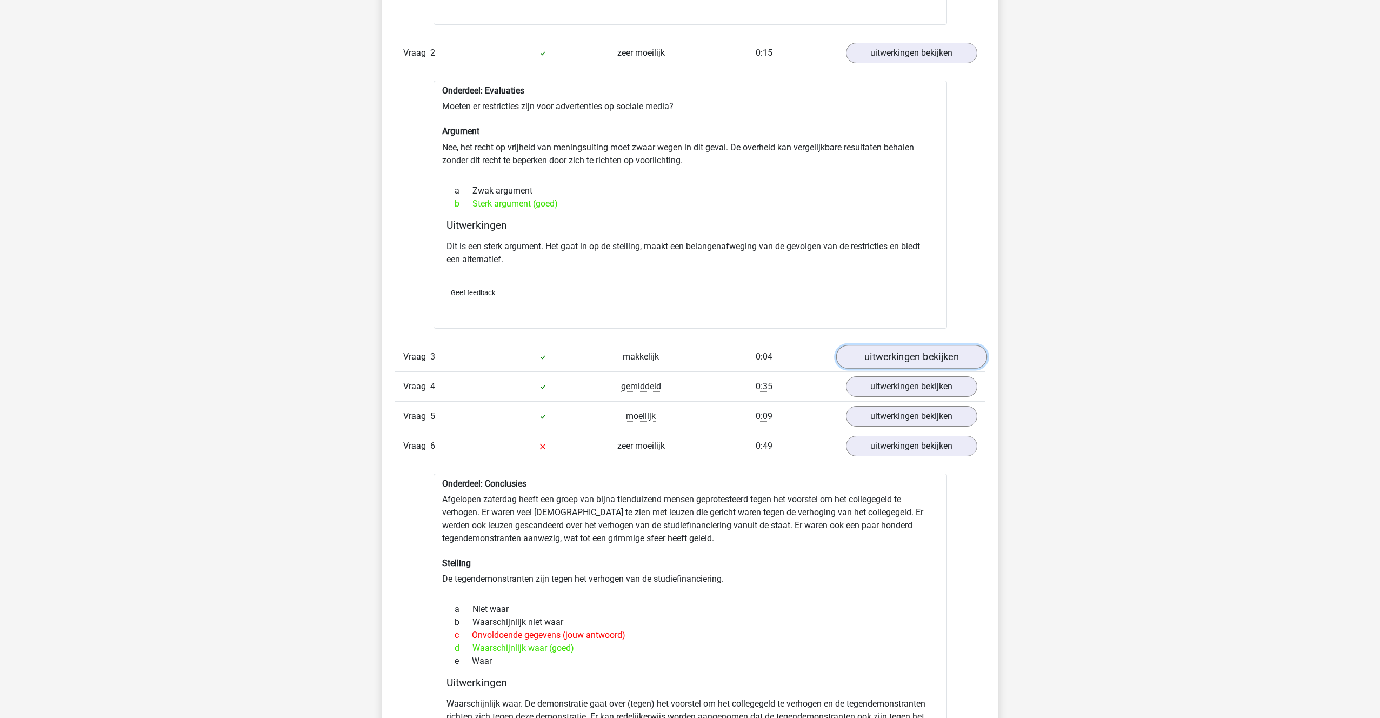
click at [855, 347] on link "uitwerkingen bekijken" at bounding box center [911, 357] width 151 height 24
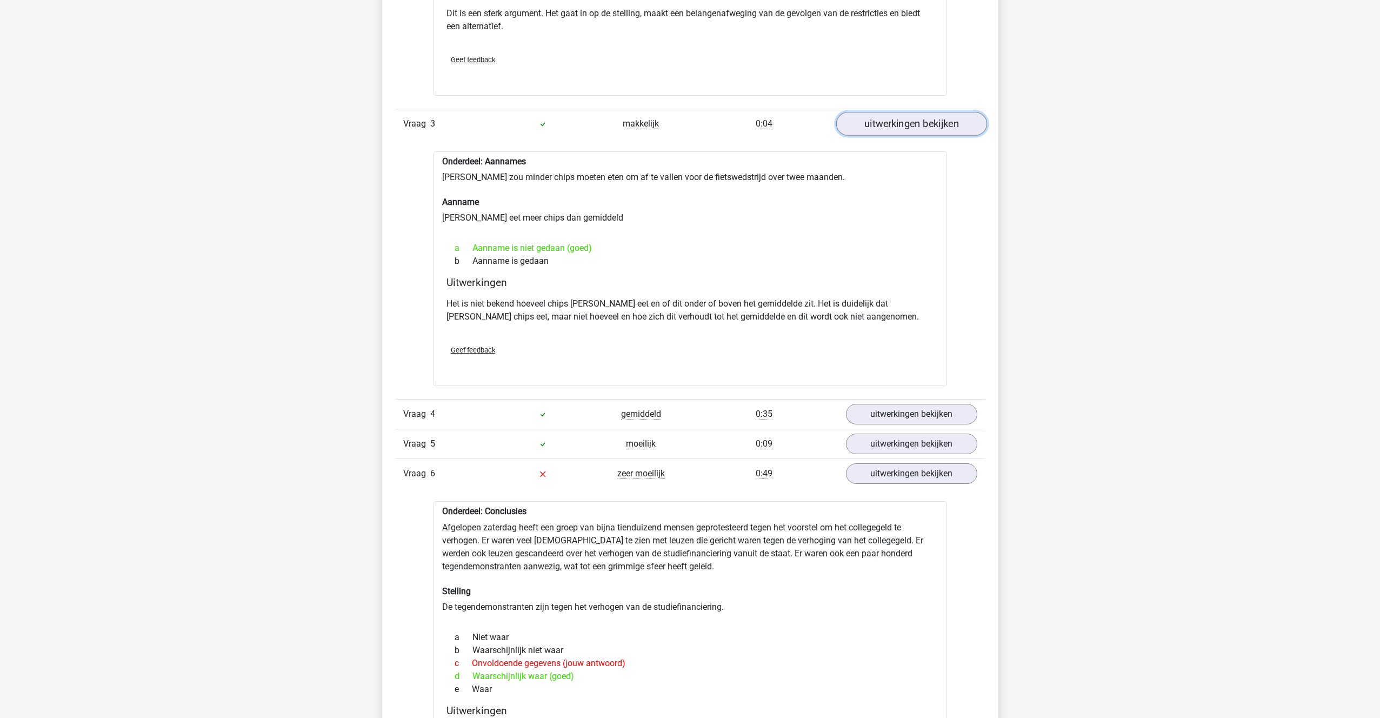
scroll to position [1248, 0]
click at [867, 419] on link "uitwerkingen bekijken" at bounding box center [911, 413] width 151 height 24
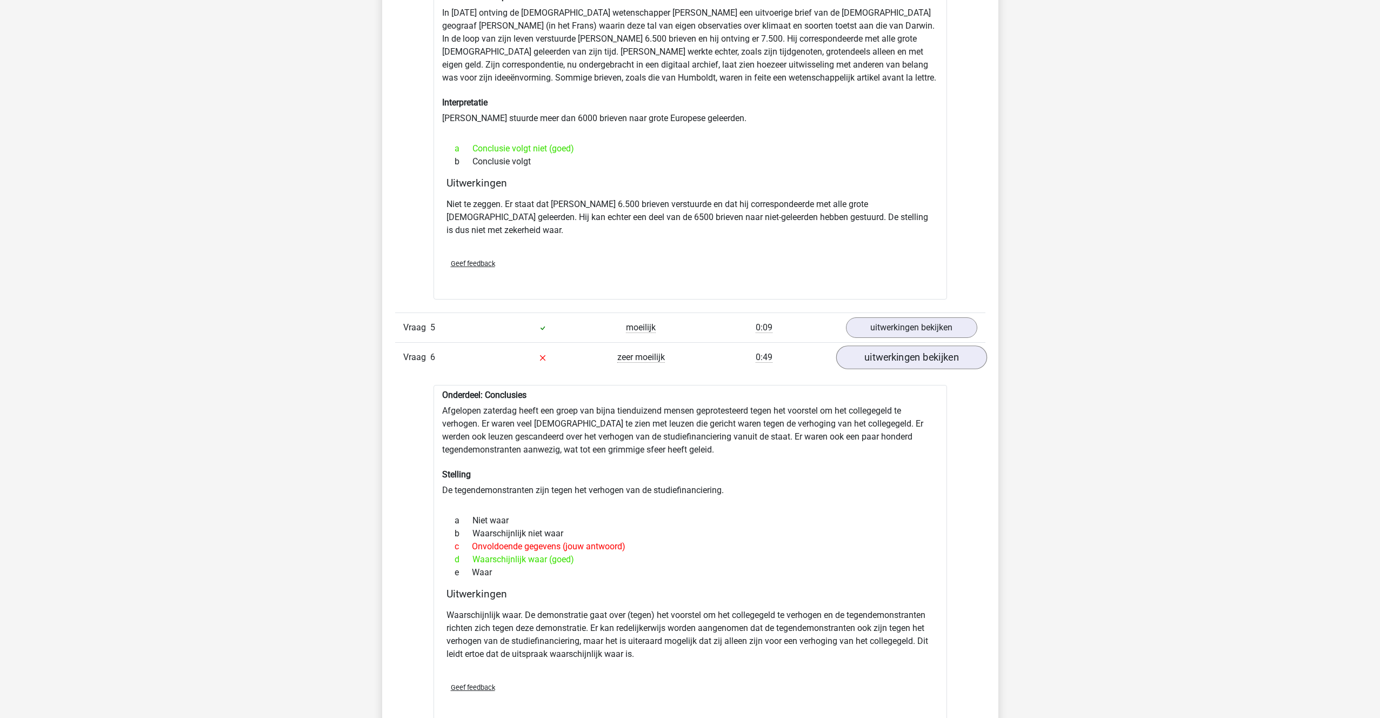
scroll to position [1704, 0]
click at [879, 312] on link "uitwerkingen bekijken" at bounding box center [911, 324] width 151 height 24
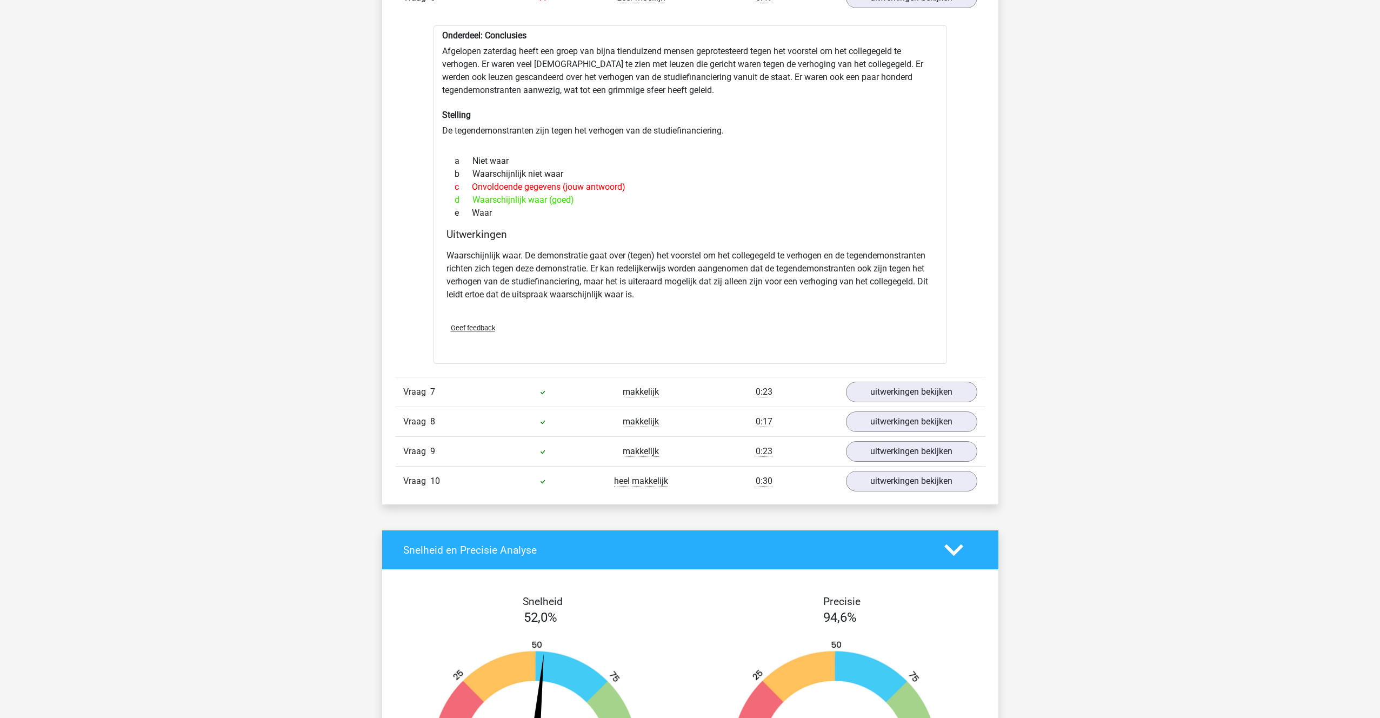
scroll to position [2349, 0]
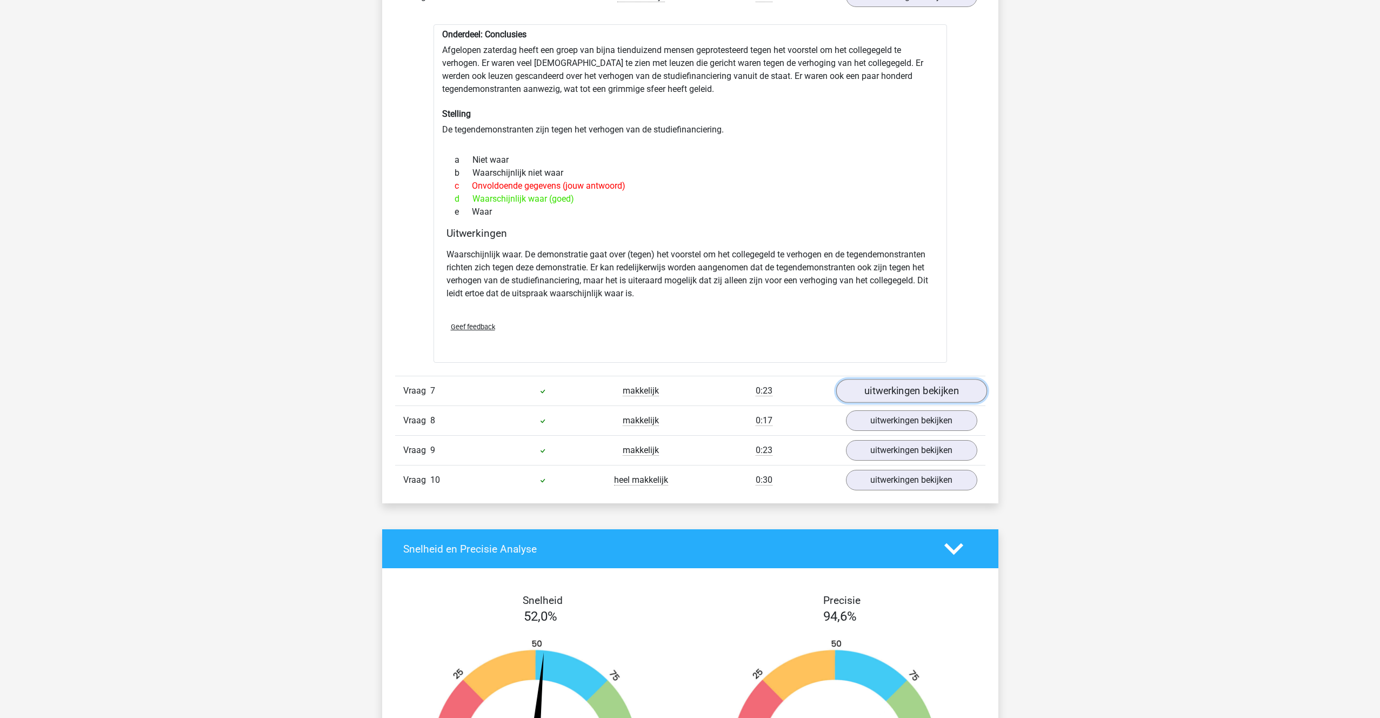
click at [933, 379] on link "uitwerkingen bekijken" at bounding box center [911, 391] width 151 height 24
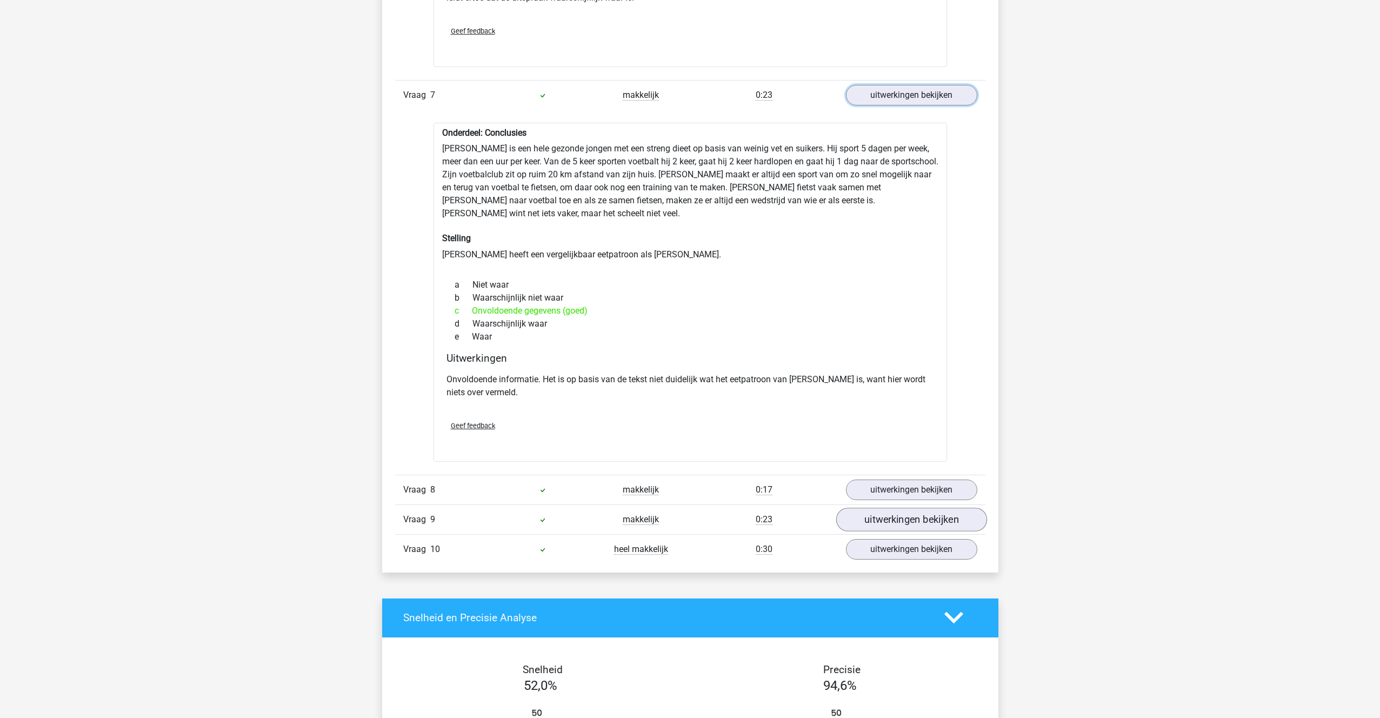
scroll to position [2651, 0]
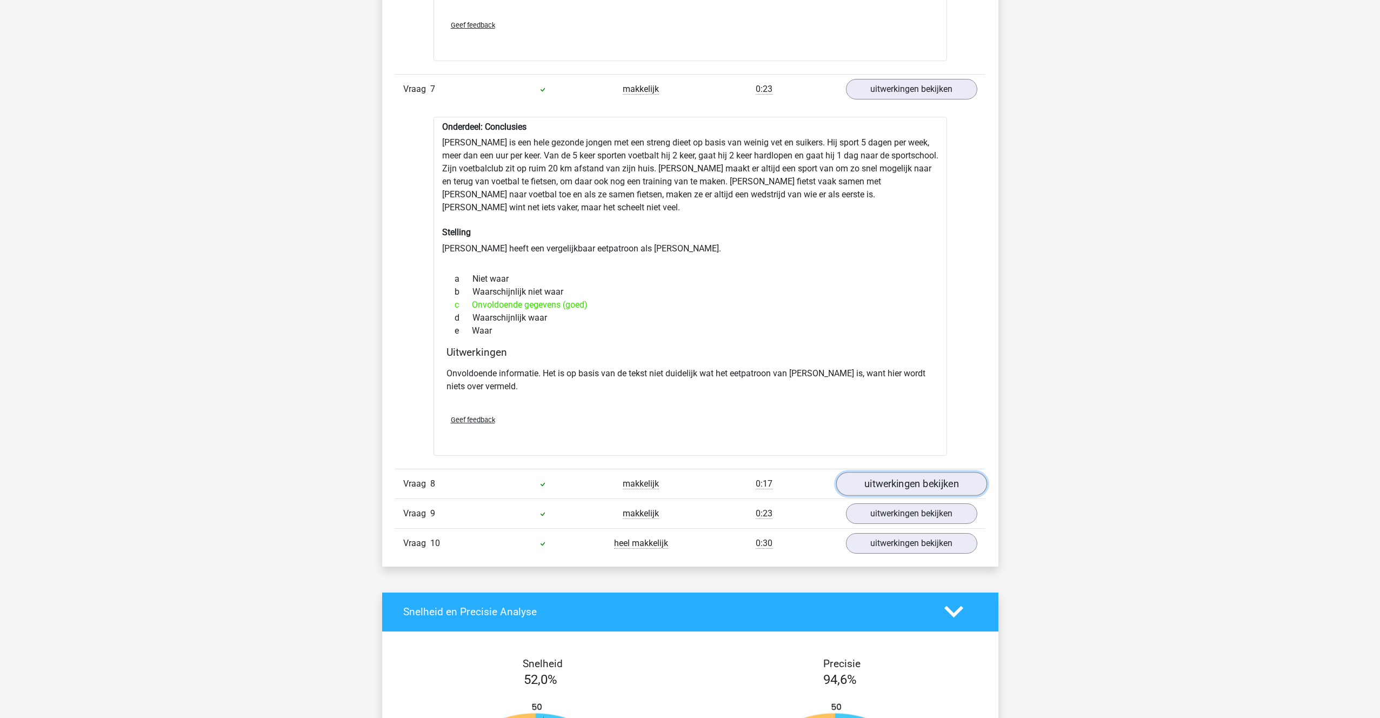
click at [905, 472] on link "uitwerkingen bekijken" at bounding box center [911, 484] width 151 height 24
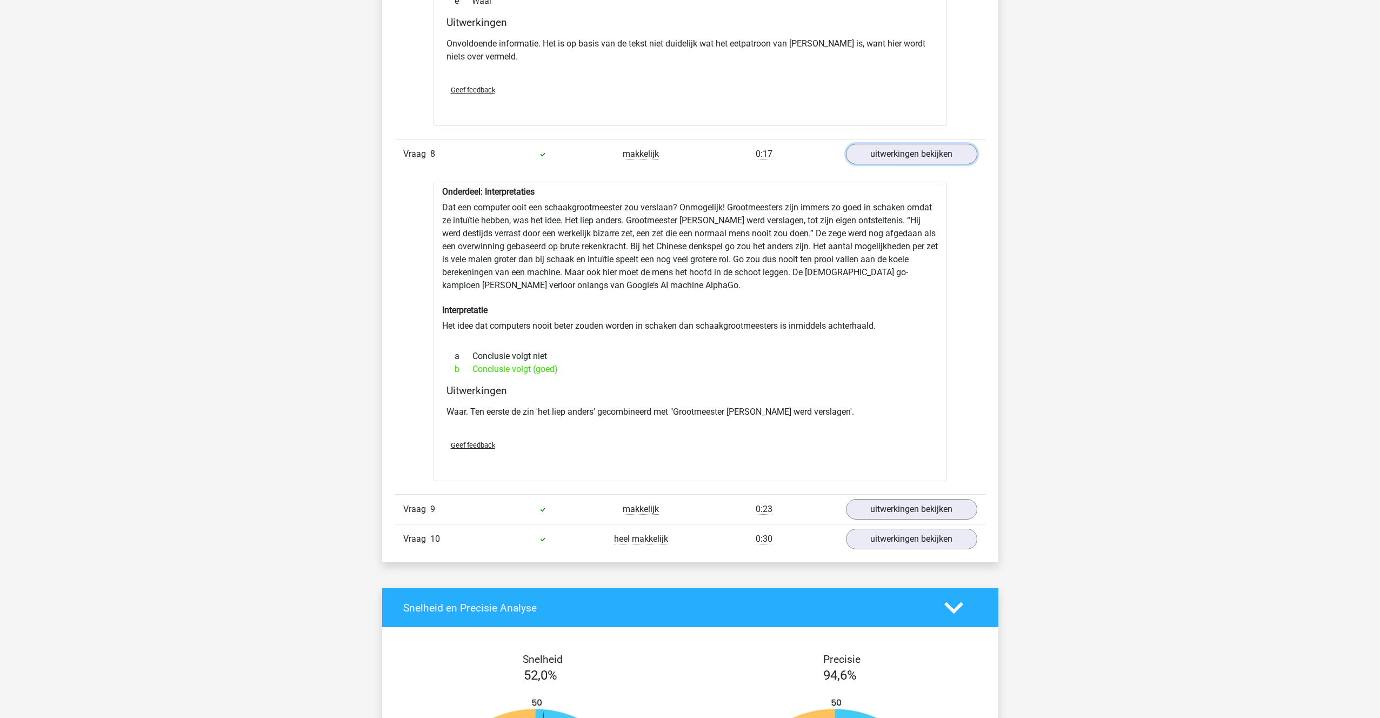
scroll to position [2981, 0]
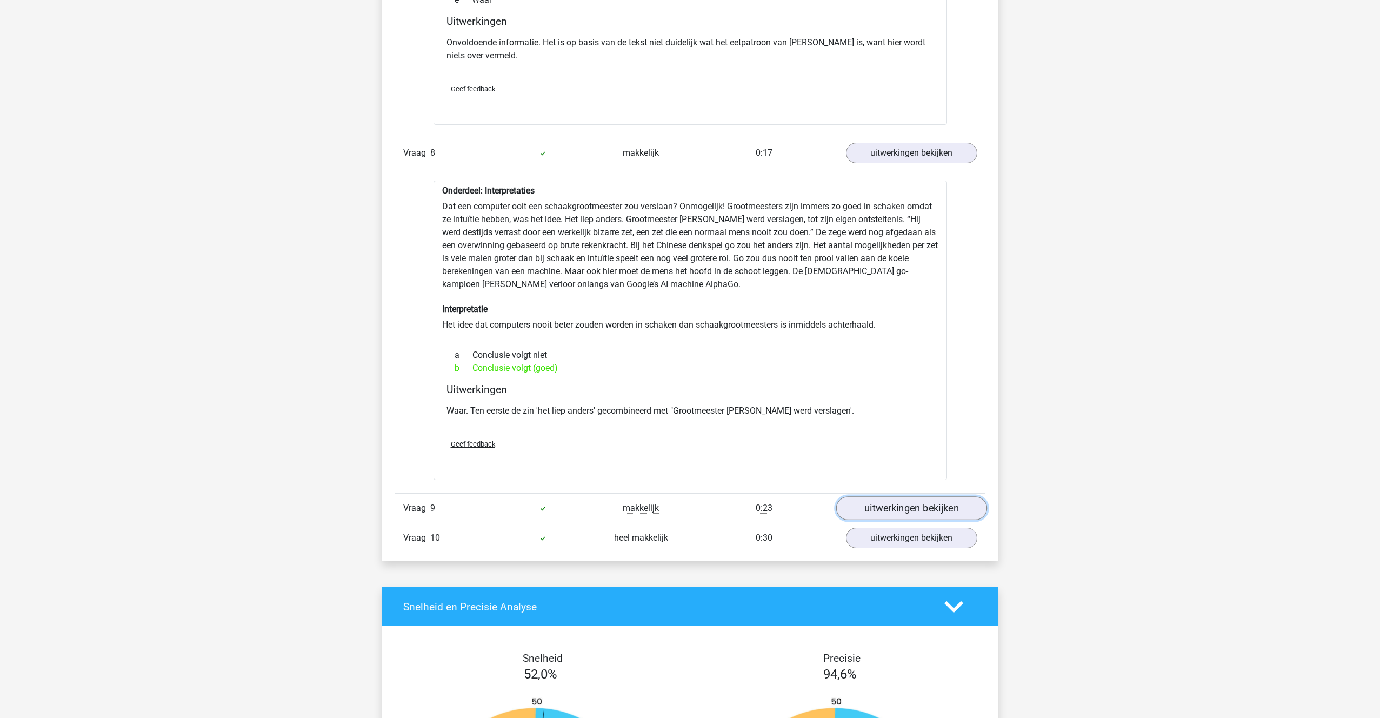
click at [924, 497] on link "uitwerkingen bekijken" at bounding box center [911, 509] width 151 height 24
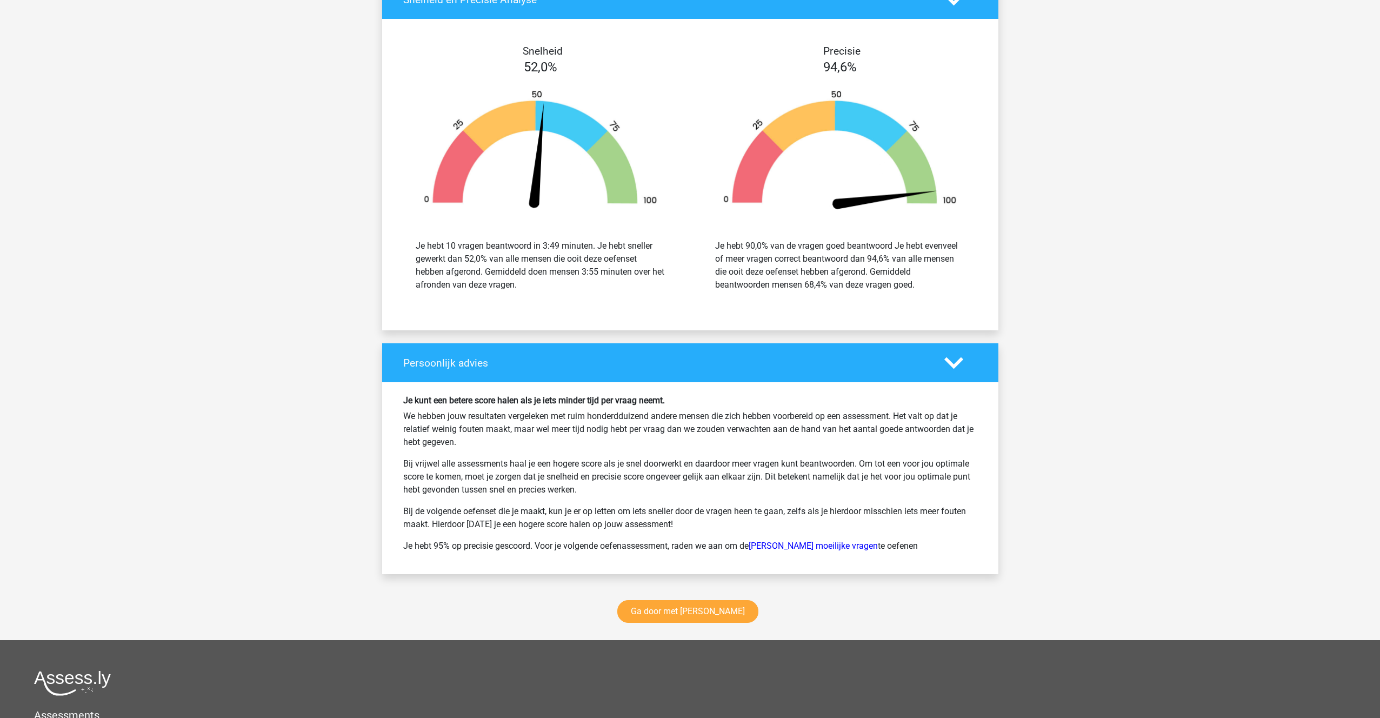
scroll to position [3890, 0]
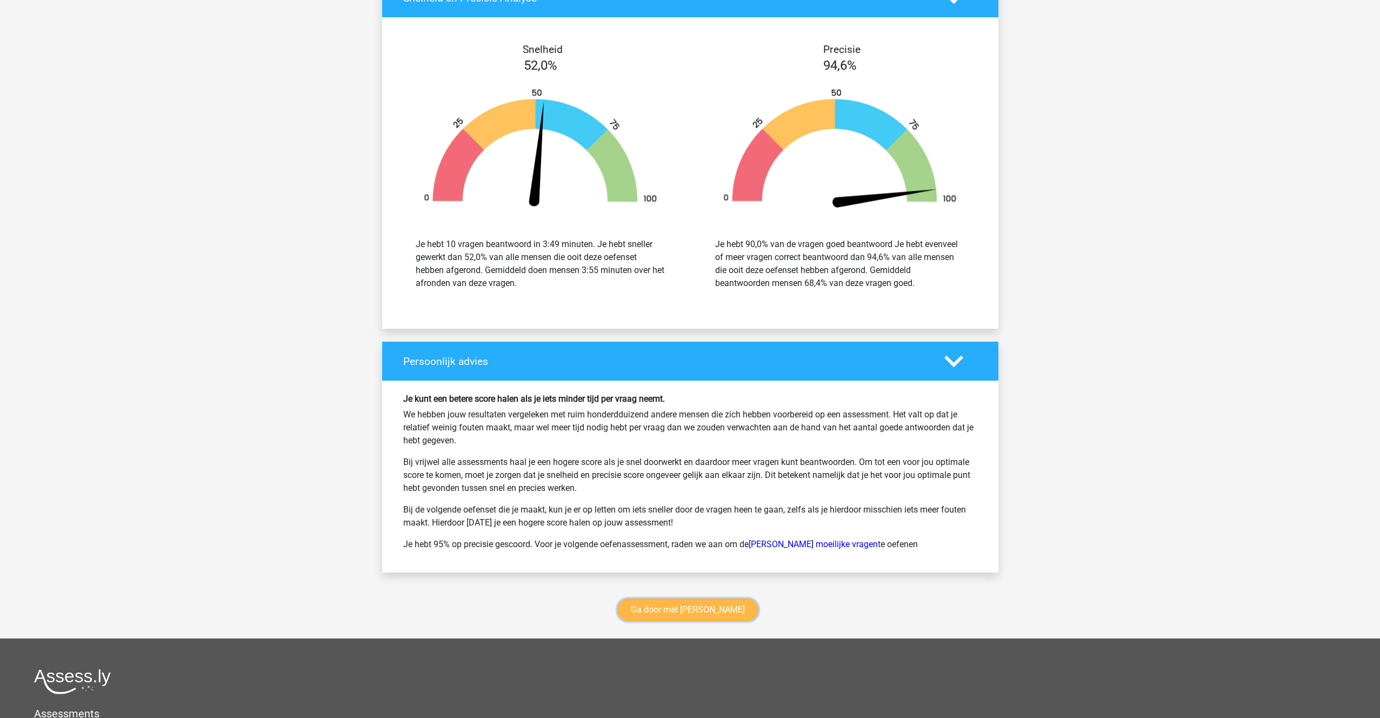
click at [690, 598] on link "Ga door met watson glaser" at bounding box center [687, 609] width 141 height 23
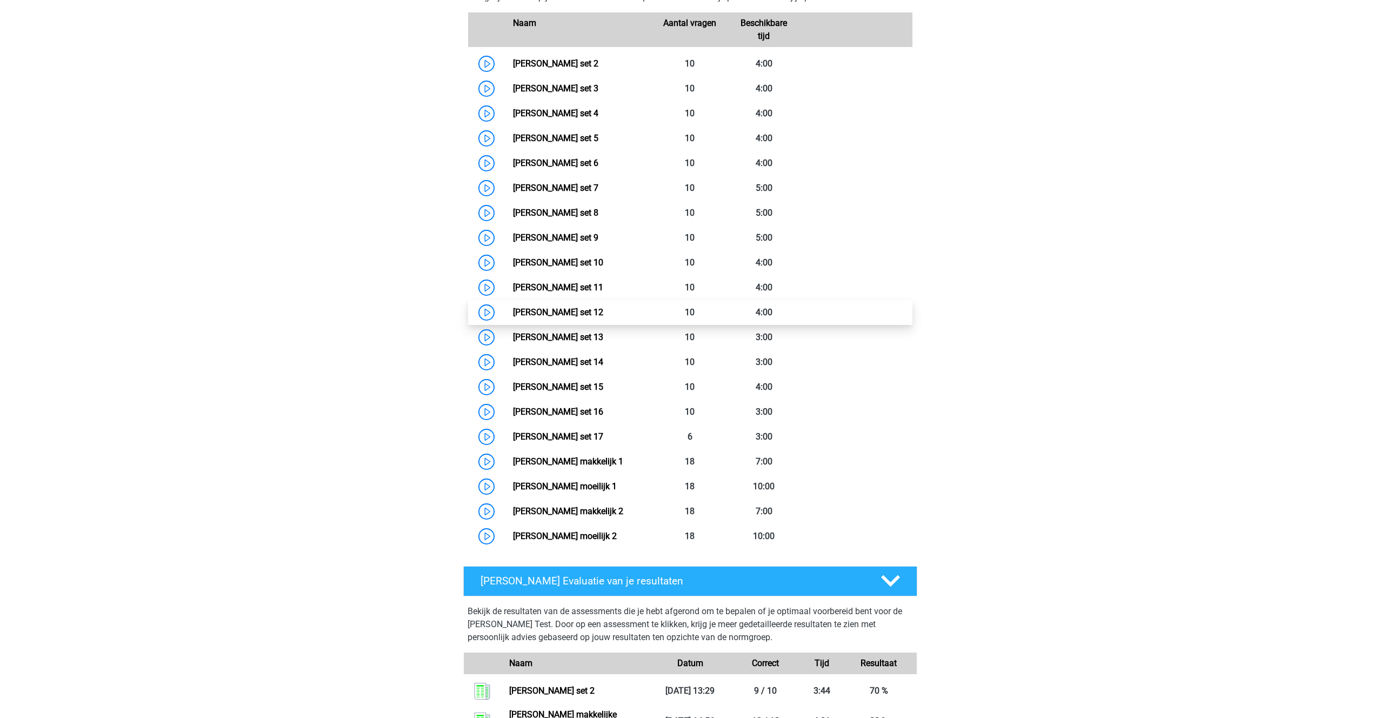
scroll to position [526, 0]
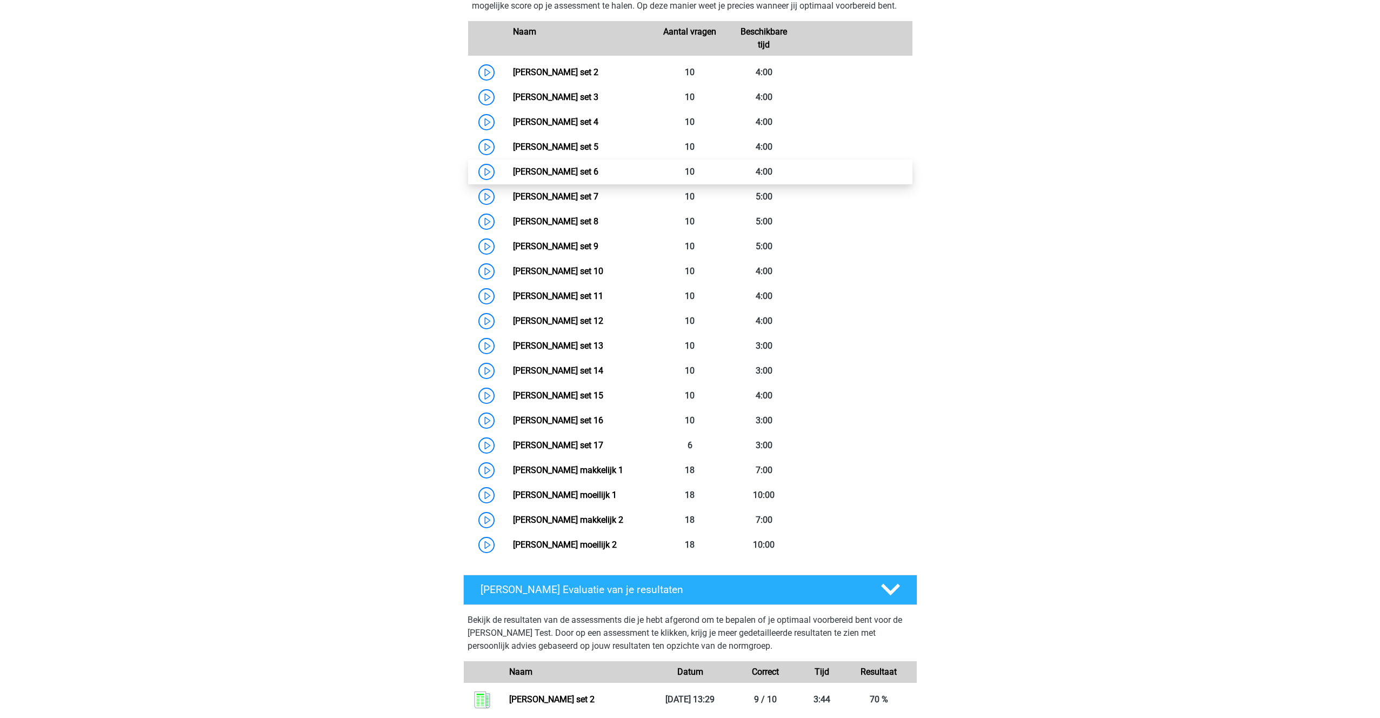
click at [541, 177] on link "Watson Glaser set 6" at bounding box center [555, 172] width 85 height 10
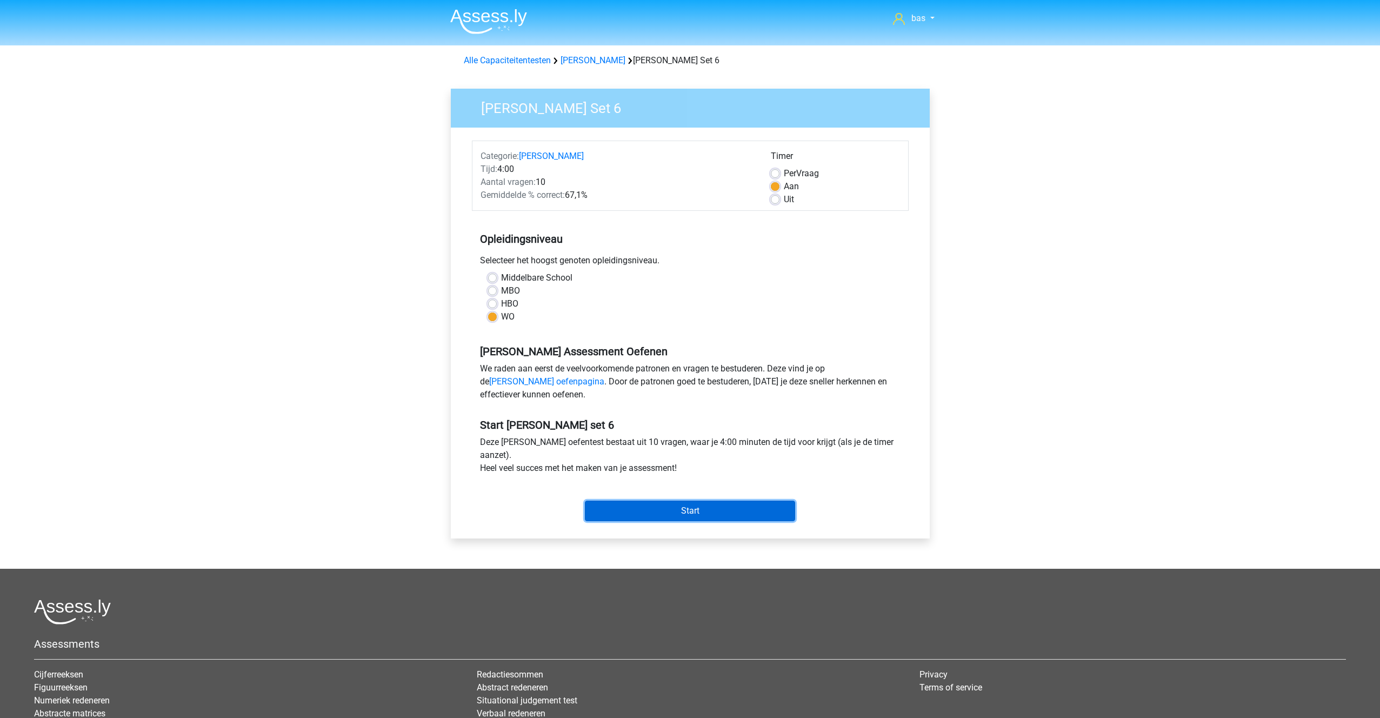
click at [679, 508] on input "Start" at bounding box center [690, 511] width 210 height 21
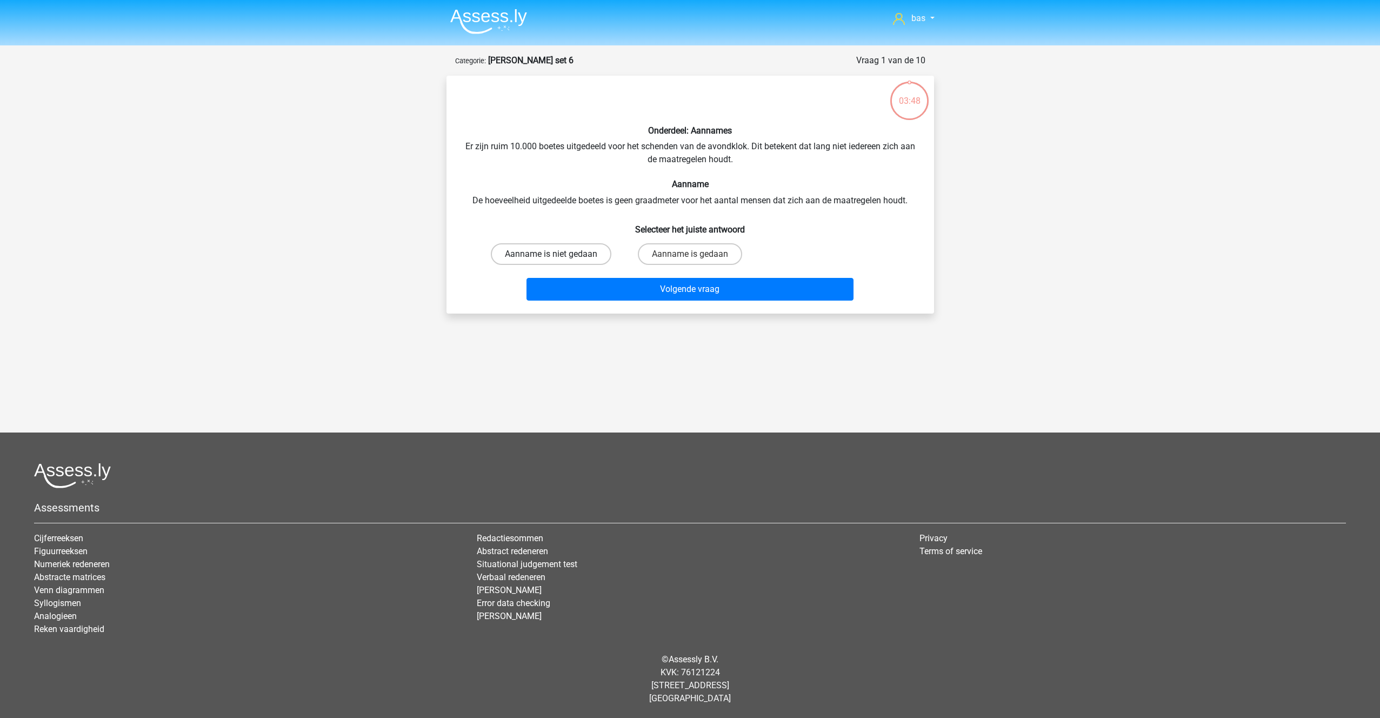
click at [537, 257] on label "Aanname is niet gedaan" at bounding box center [551, 254] width 121 height 22
click at [551, 257] on input "Aanname is niet gedaan" at bounding box center [554, 257] width 7 height 7
radio input "true"
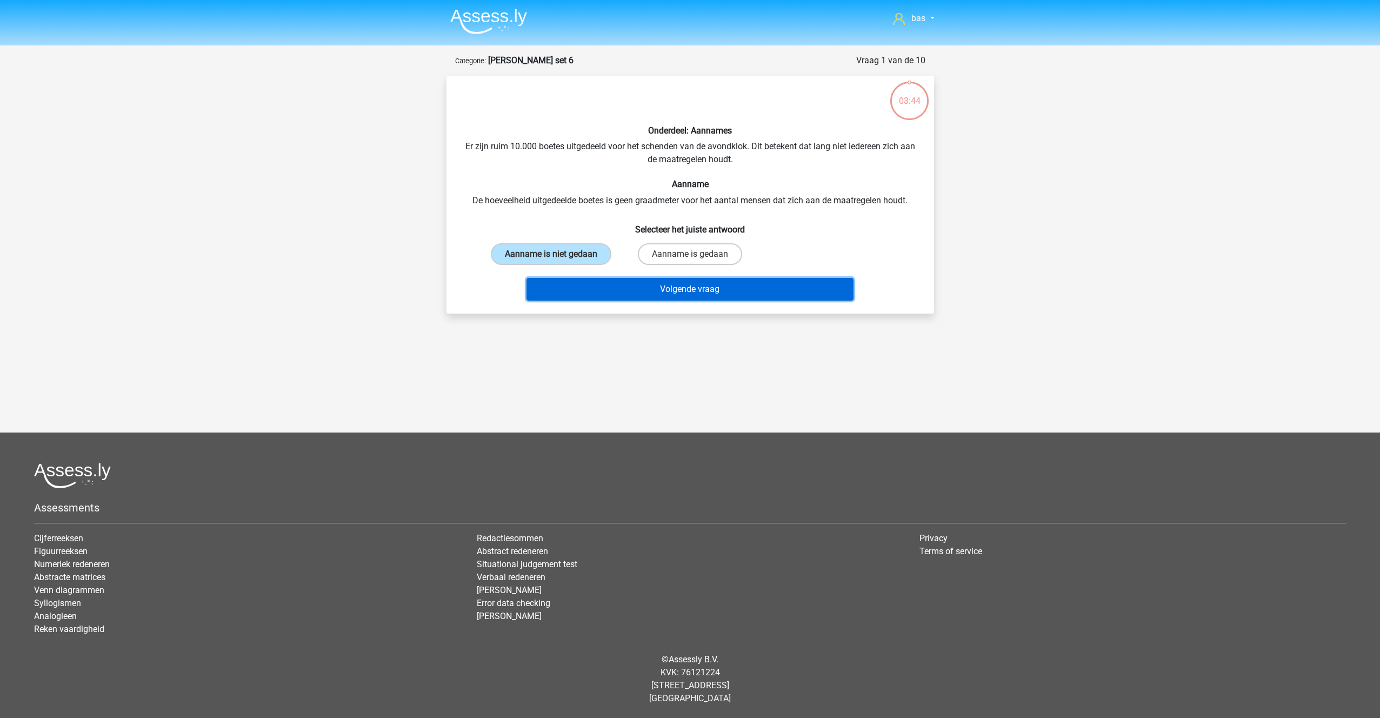
click at [704, 291] on button "Volgende vraag" at bounding box center [690, 289] width 327 height 23
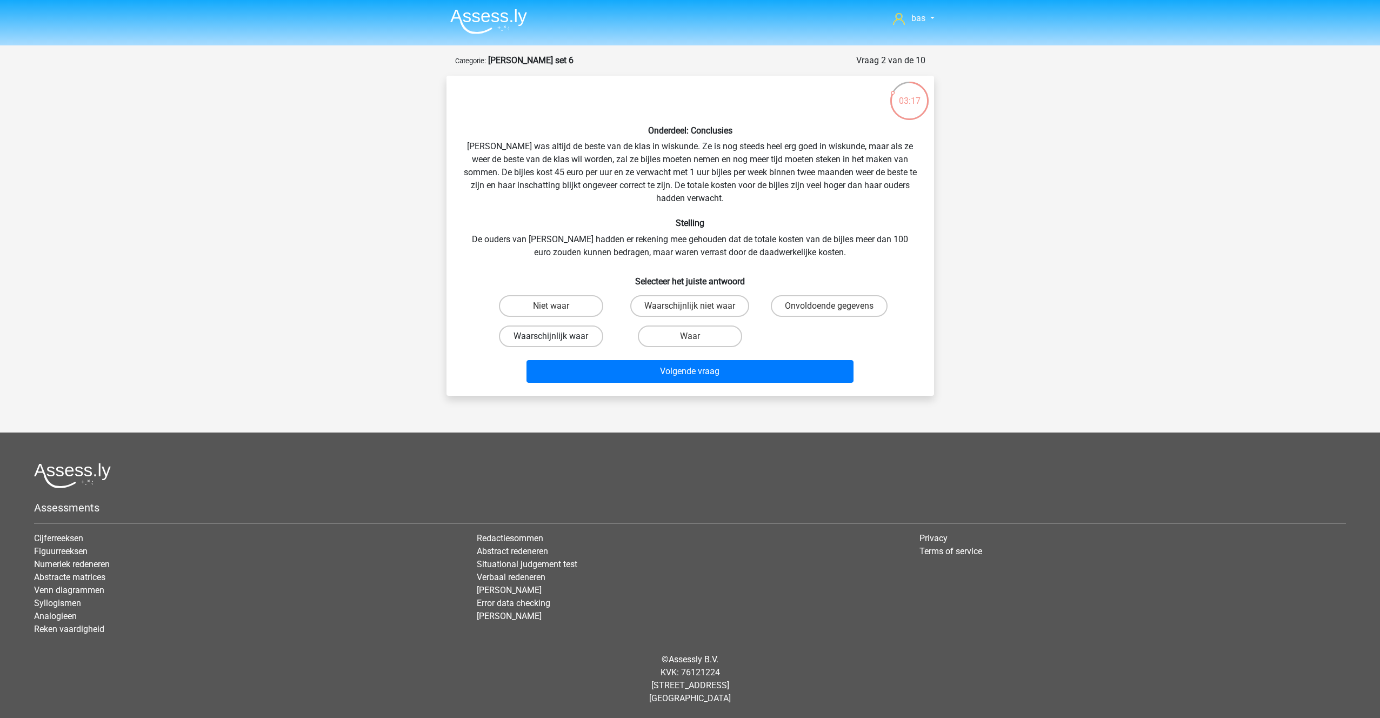
click at [543, 331] on label "Waarschijnlijk waar" at bounding box center [551, 336] width 104 height 22
click at [551, 336] on input "Waarschijnlijk waar" at bounding box center [554, 339] width 7 height 7
radio input "true"
click at [692, 368] on button "Volgende vraag" at bounding box center [690, 371] width 327 height 23
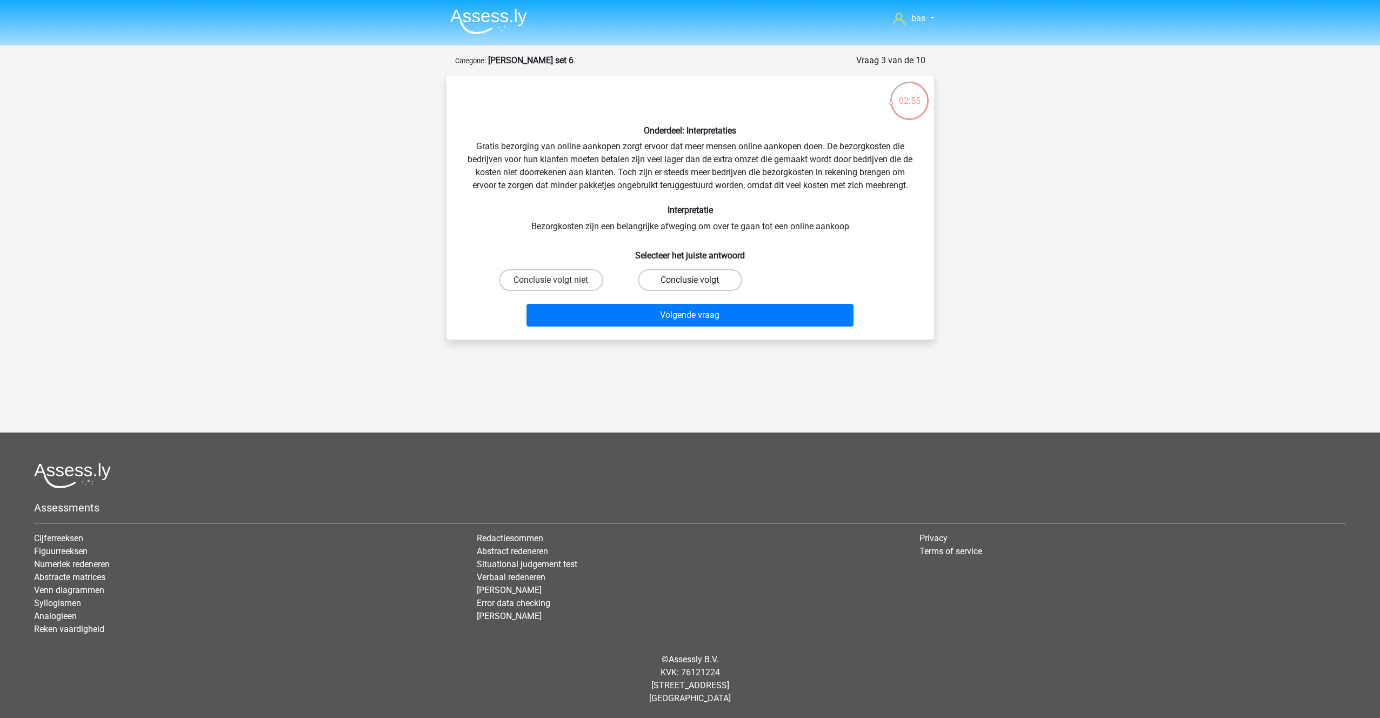
click at [677, 275] on label "Conclusie volgt" at bounding box center [690, 280] width 104 height 22
click at [690, 280] on input "Conclusie volgt" at bounding box center [693, 283] width 7 height 7
radio input "true"
click at [687, 308] on button "Volgende vraag" at bounding box center [690, 315] width 327 height 23
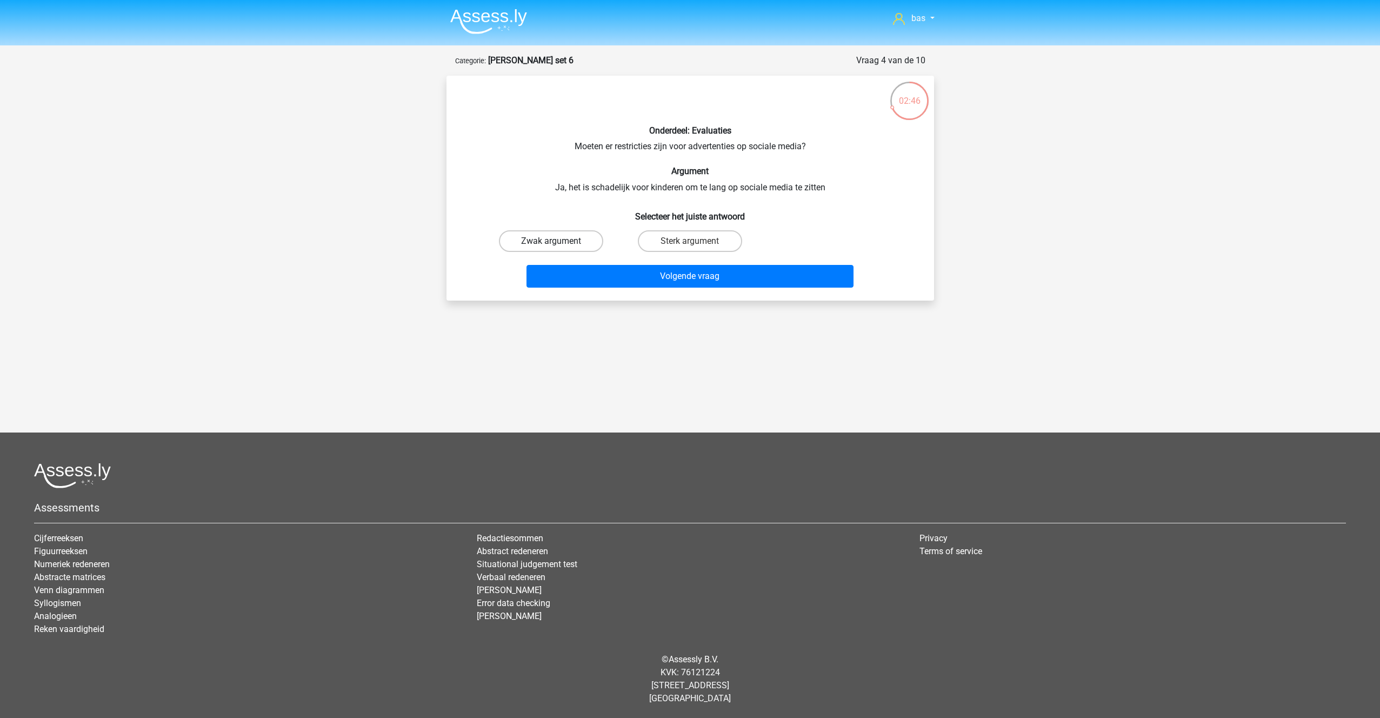
click at [541, 234] on label "Zwak argument" at bounding box center [551, 241] width 104 height 22
click at [551, 241] on input "Zwak argument" at bounding box center [554, 244] width 7 height 7
radio input "true"
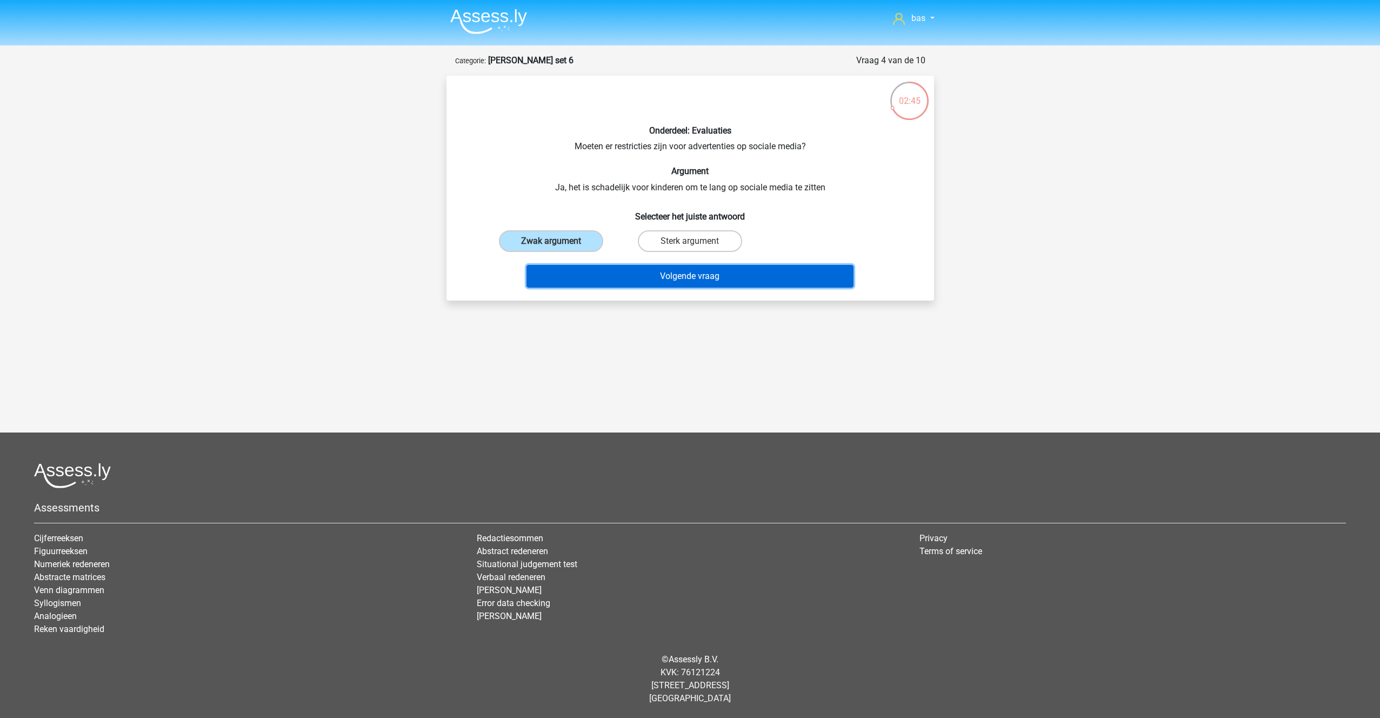
click at [662, 268] on button "Volgende vraag" at bounding box center [690, 276] width 327 height 23
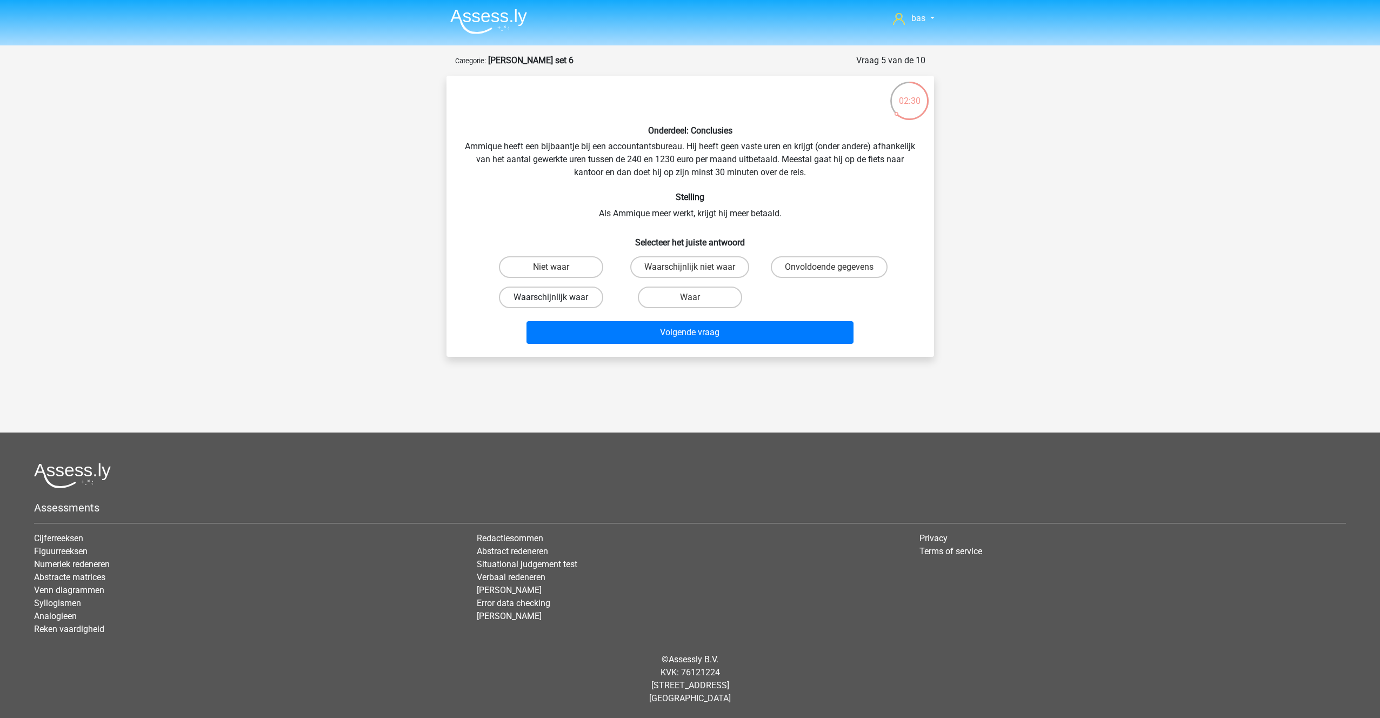
click at [563, 293] on label "Waarschijnlijk waar" at bounding box center [551, 298] width 104 height 22
click at [558, 297] on input "Waarschijnlijk waar" at bounding box center [554, 300] width 7 height 7
radio input "true"
click at [689, 332] on button "Volgende vraag" at bounding box center [690, 332] width 327 height 23
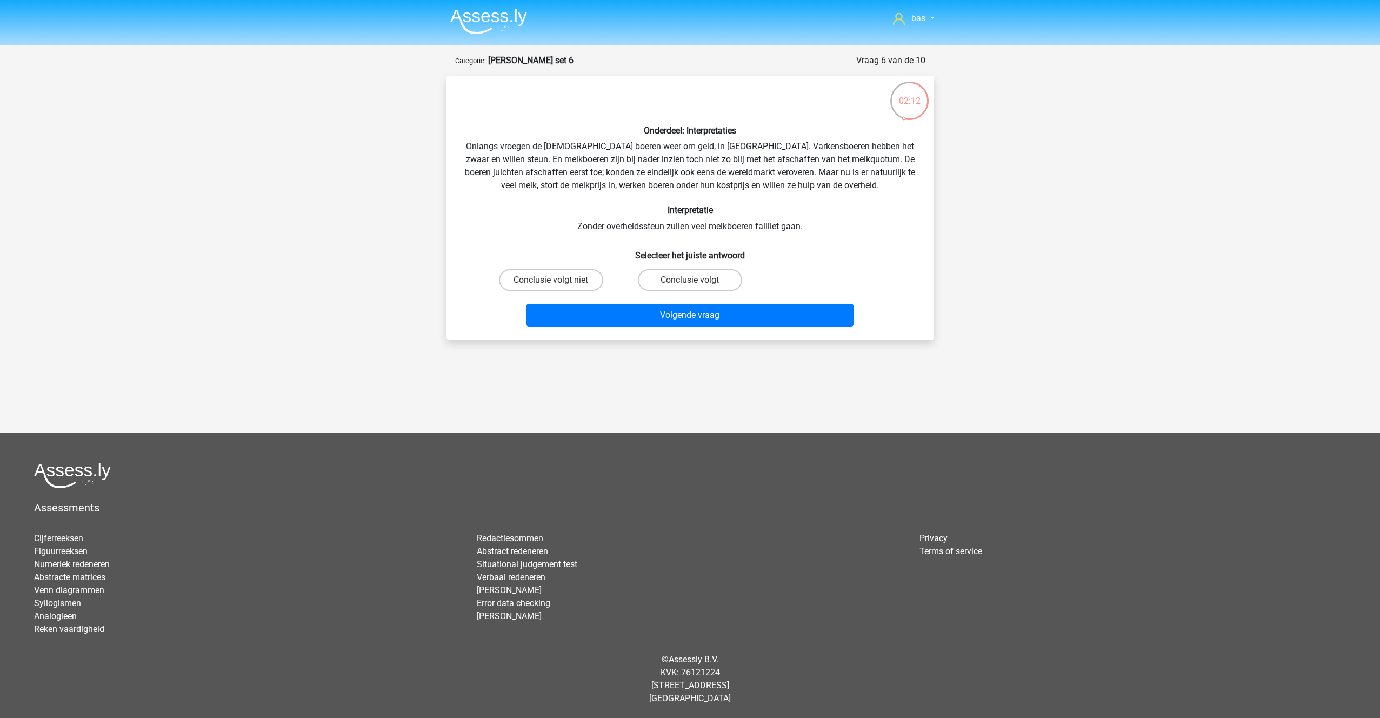
click at [552, 285] on input "Conclusie volgt niet" at bounding box center [554, 283] width 7 height 7
radio input "true"
click at [670, 316] on button "Volgende vraag" at bounding box center [690, 315] width 327 height 23
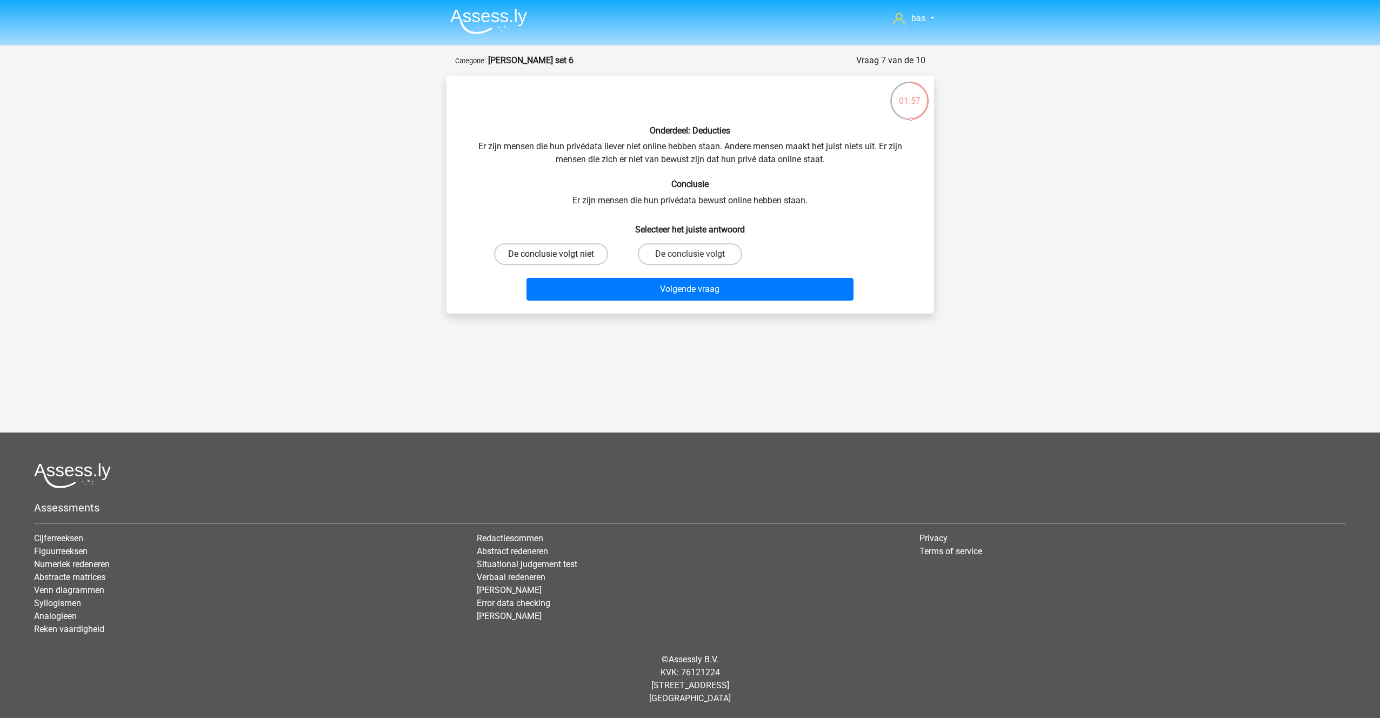
click at [545, 255] on label "De conclusie volgt niet" at bounding box center [551, 254] width 114 height 22
click at [551, 255] on input "De conclusie volgt niet" at bounding box center [554, 257] width 7 height 7
radio input "true"
click at [690, 291] on button "Volgende vraag" at bounding box center [690, 289] width 327 height 23
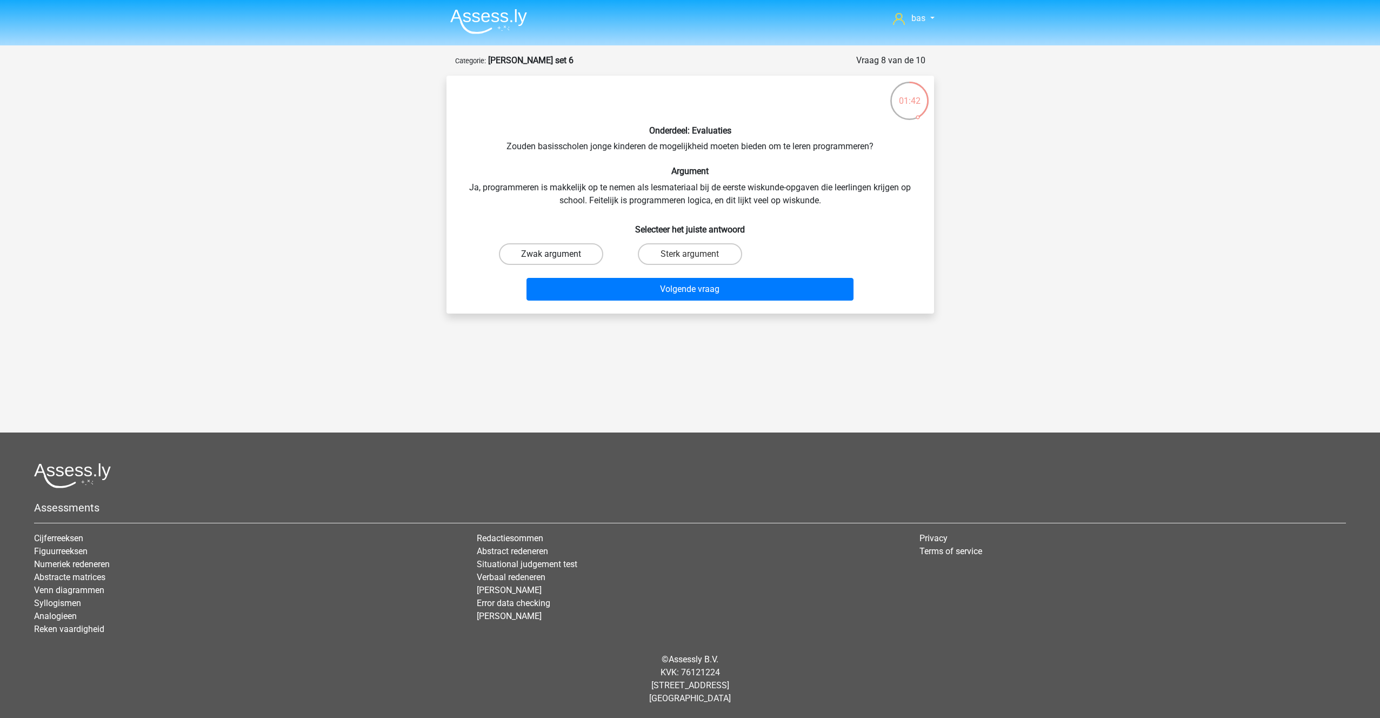
click at [527, 257] on label "Zwak argument" at bounding box center [551, 254] width 104 height 22
click at [551, 257] on input "Zwak argument" at bounding box center [554, 257] width 7 height 7
radio input "true"
click at [688, 288] on button "Volgende vraag" at bounding box center [690, 289] width 327 height 23
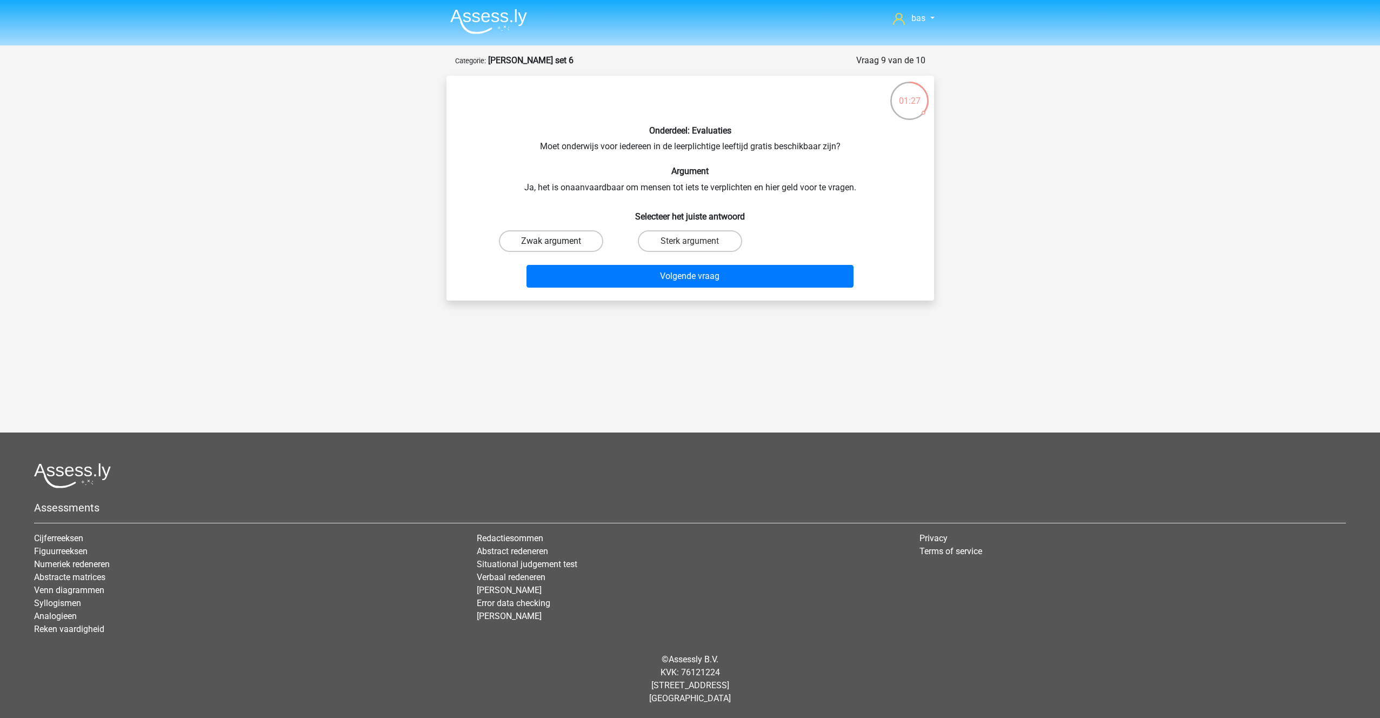
click at [531, 243] on label "Zwak argument" at bounding box center [551, 241] width 104 height 22
click at [551, 243] on input "Zwak argument" at bounding box center [554, 244] width 7 height 7
radio input "true"
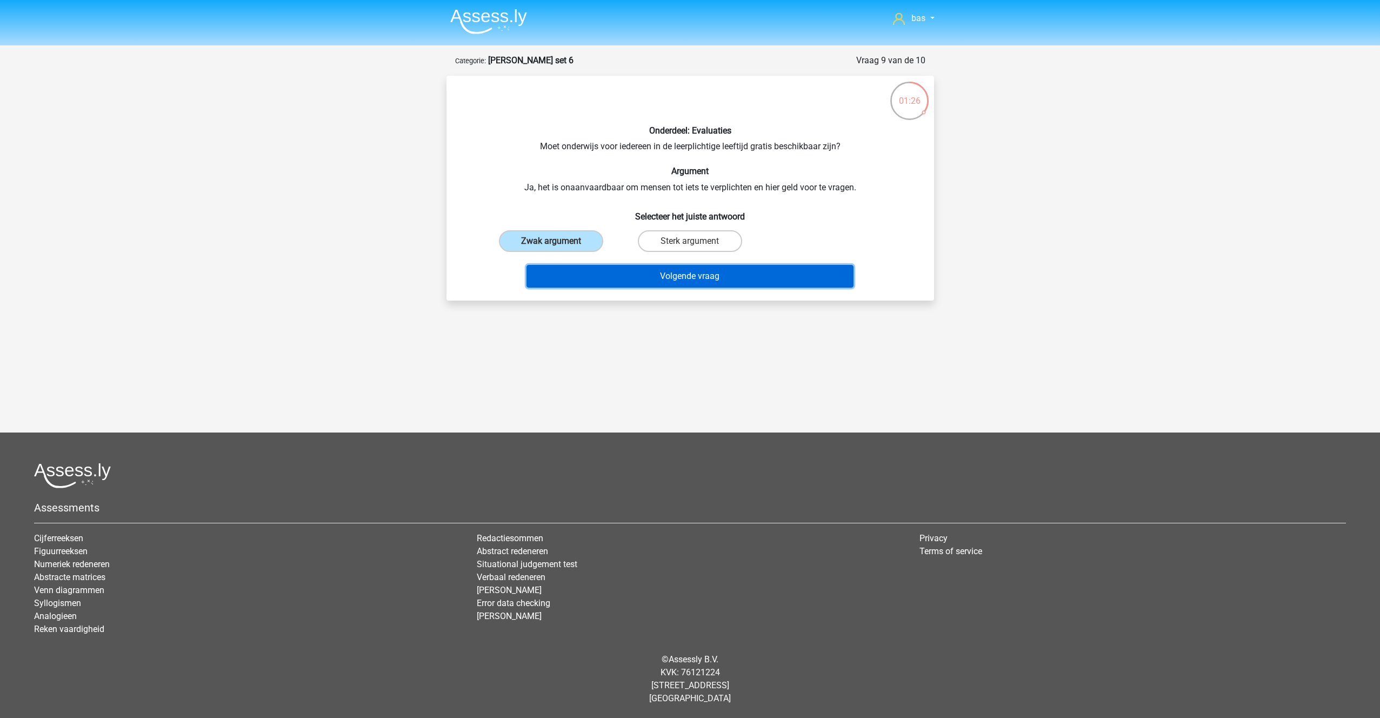
click at [665, 277] on button "Volgende vraag" at bounding box center [690, 276] width 327 height 23
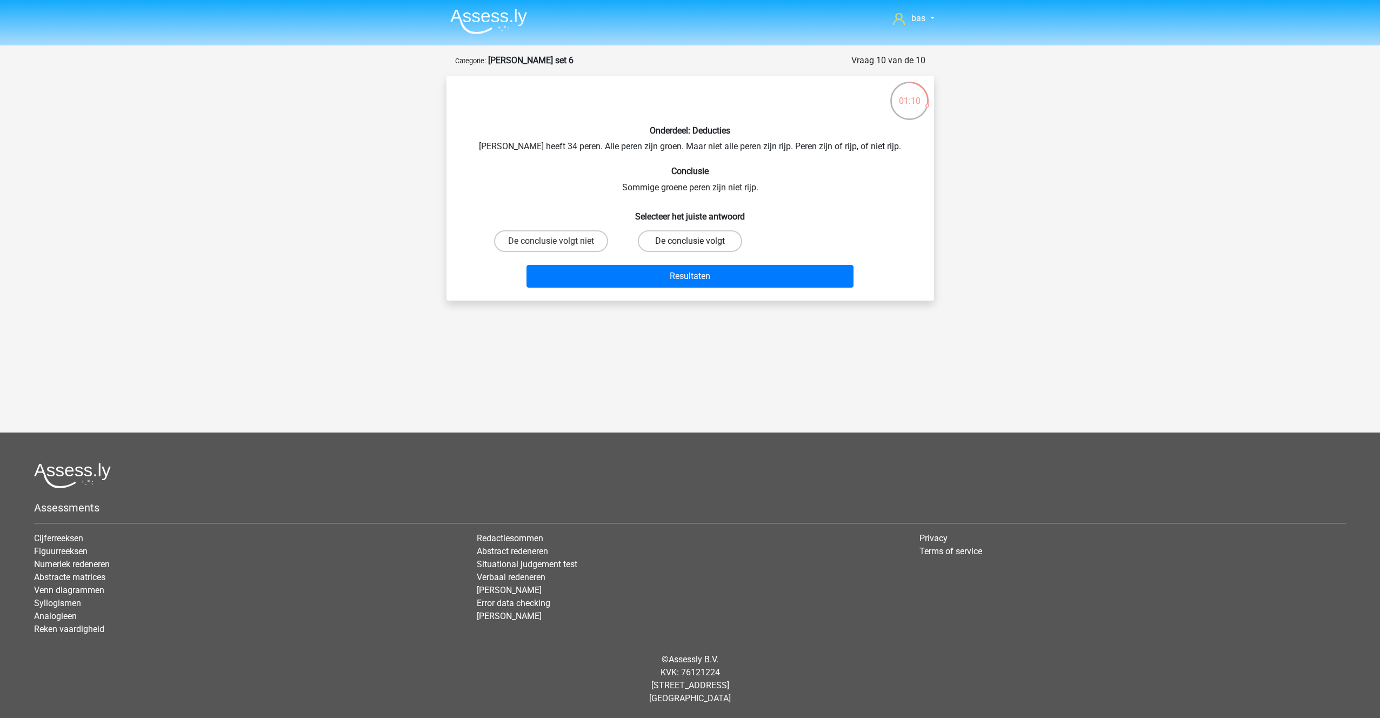
click at [663, 243] on label "De conclusie volgt" at bounding box center [690, 241] width 104 height 22
click at [690, 243] on input "De conclusie volgt" at bounding box center [693, 244] width 7 height 7
radio input "true"
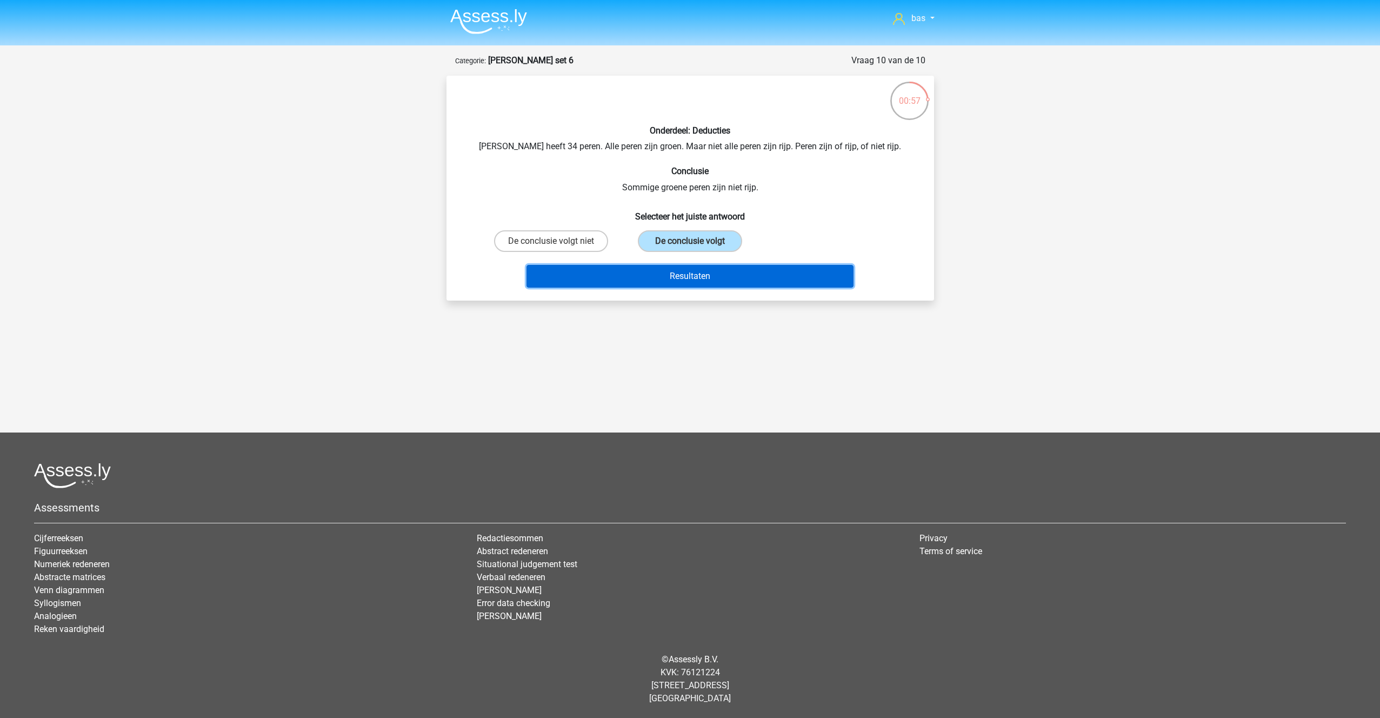
click at [692, 277] on button "Resultaten" at bounding box center [690, 276] width 327 height 23
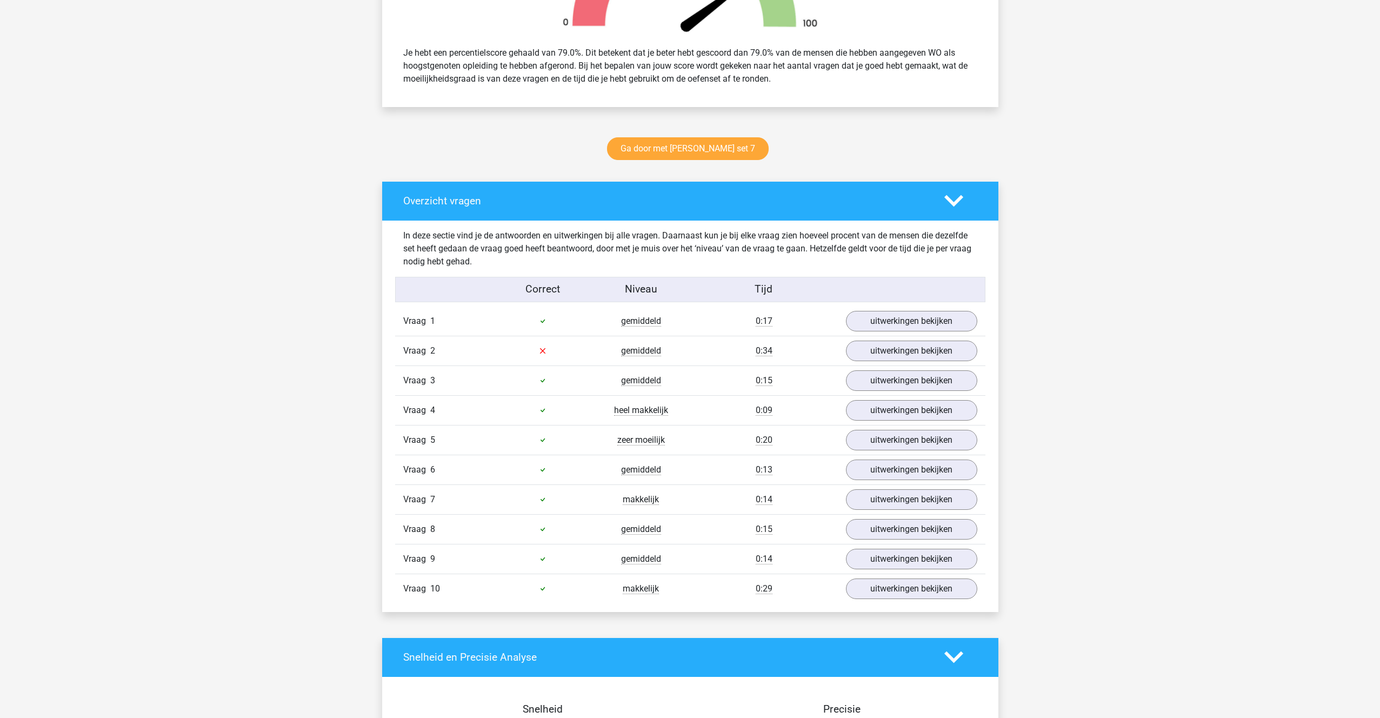
scroll to position [443, 0]
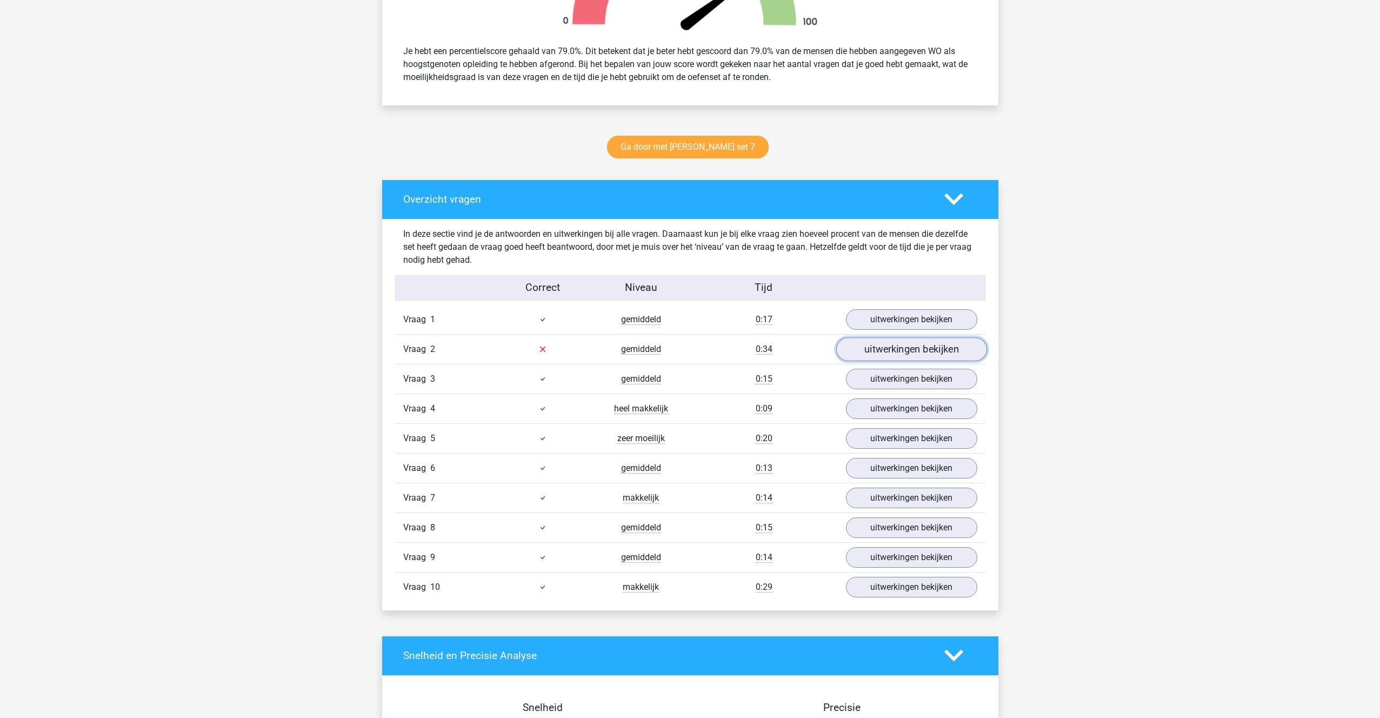
click at [864, 342] on link "uitwerkingen bekijken" at bounding box center [911, 349] width 151 height 24
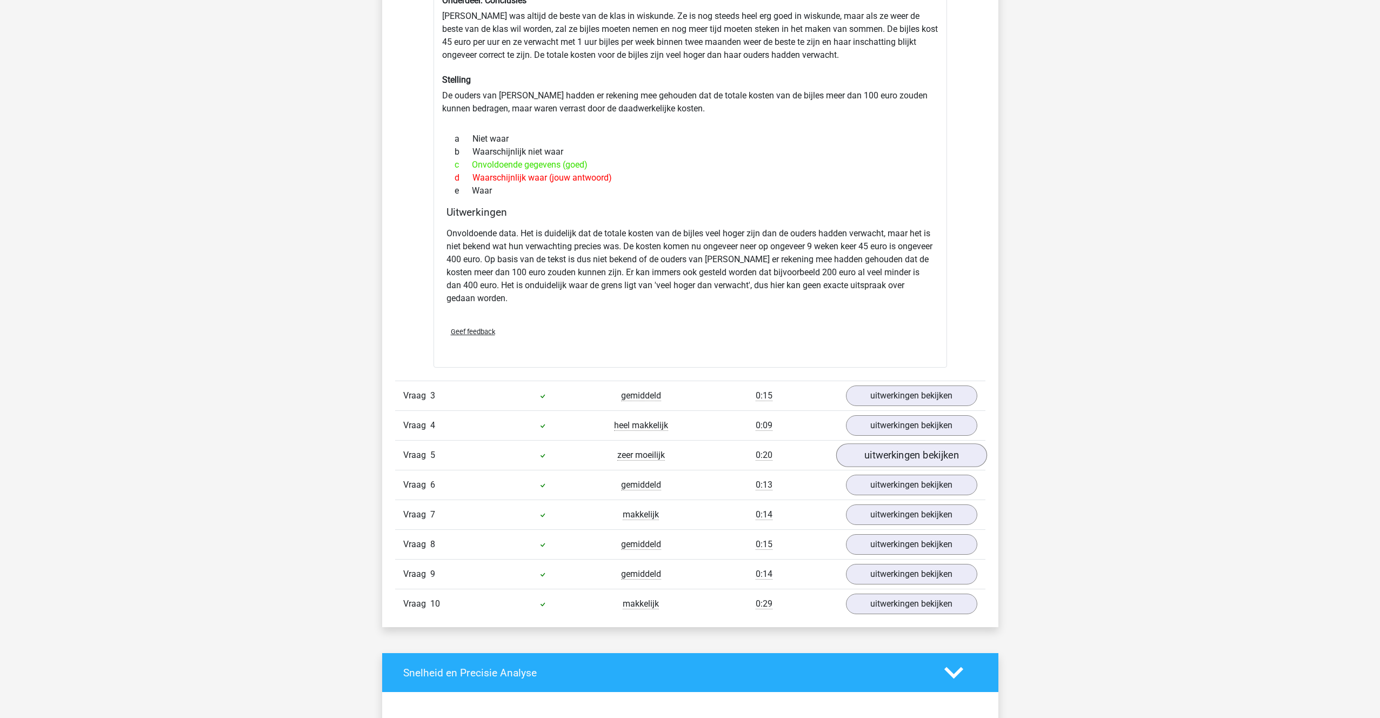
scroll to position [832, 0]
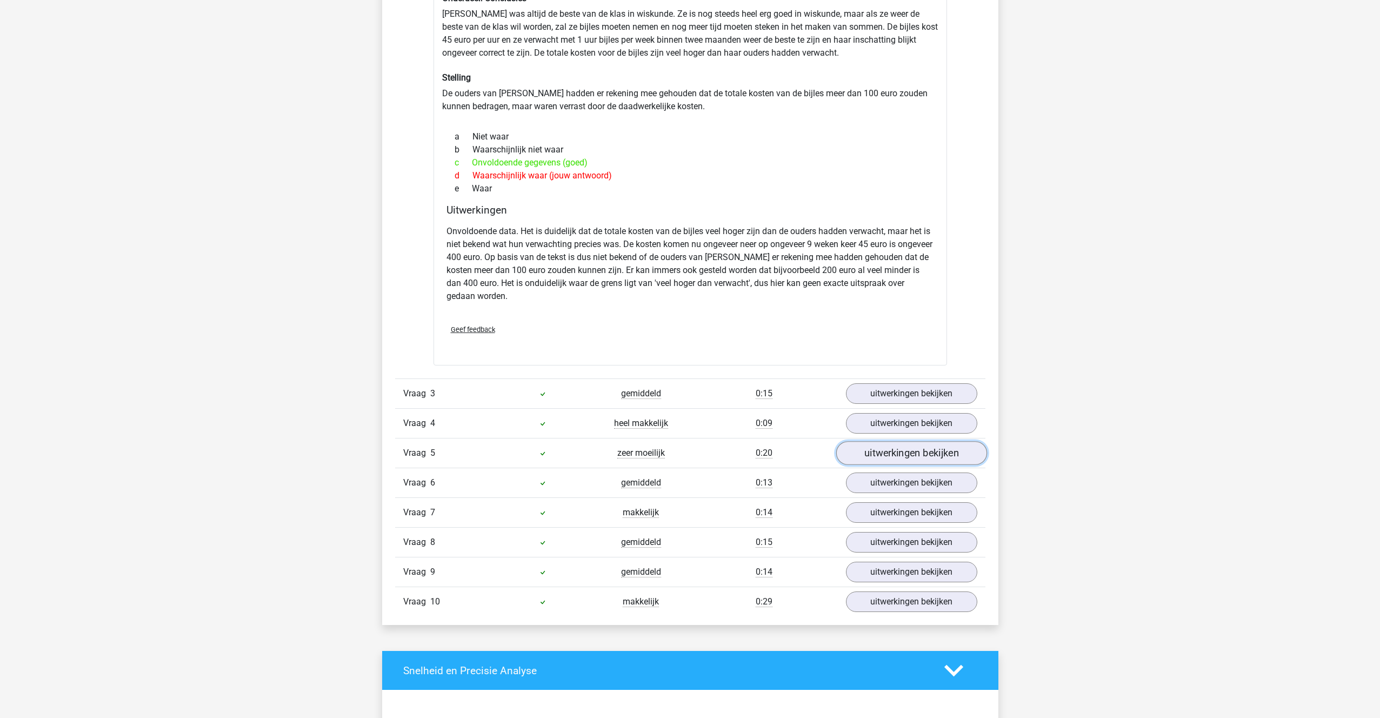
click at [893, 456] on link "uitwerkingen bekijken" at bounding box center [911, 453] width 151 height 24
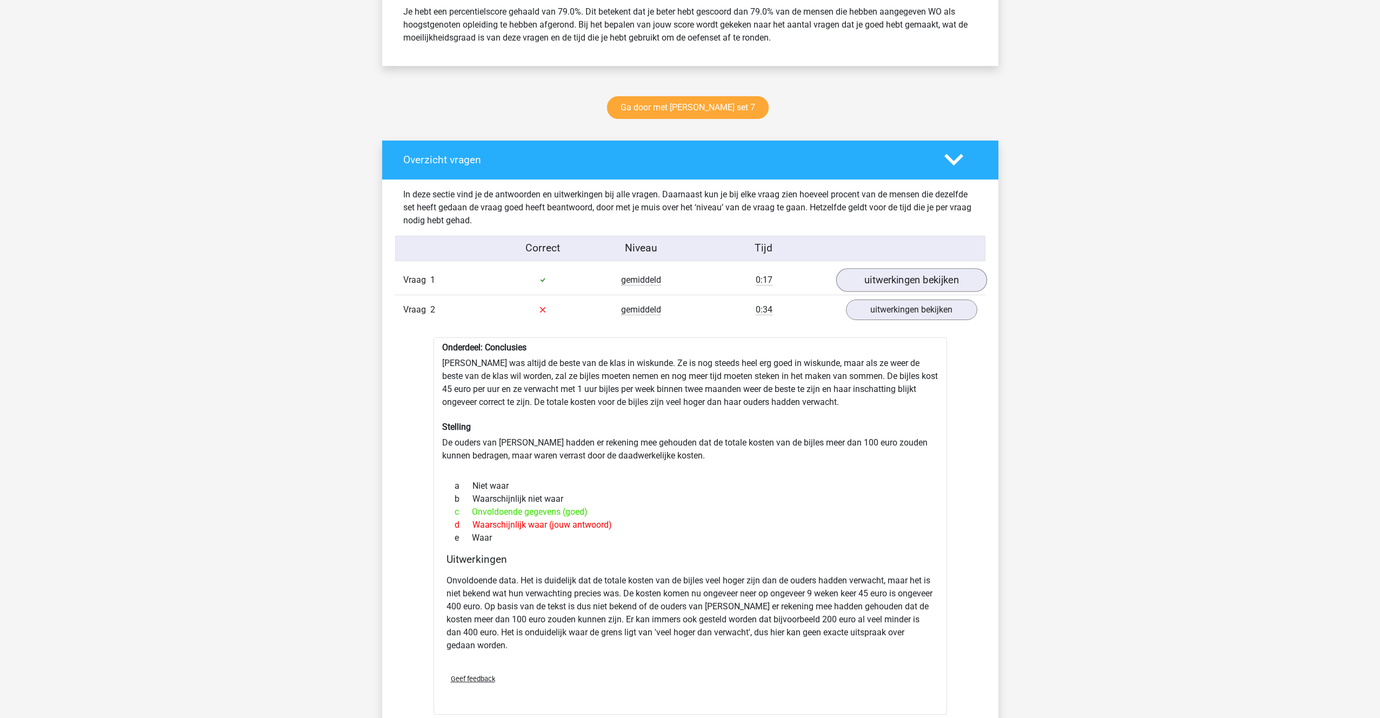
scroll to position [481, 0]
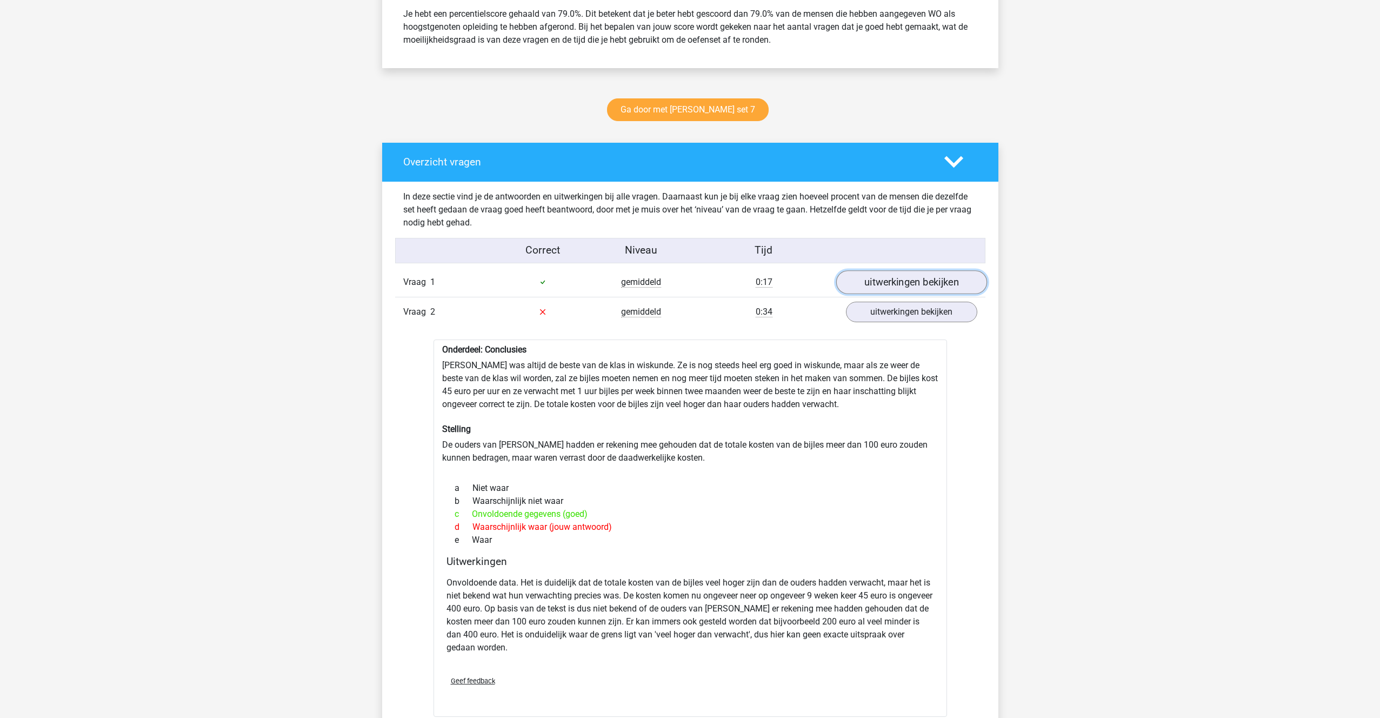
click at [923, 272] on link "uitwerkingen bekijken" at bounding box center [911, 282] width 151 height 24
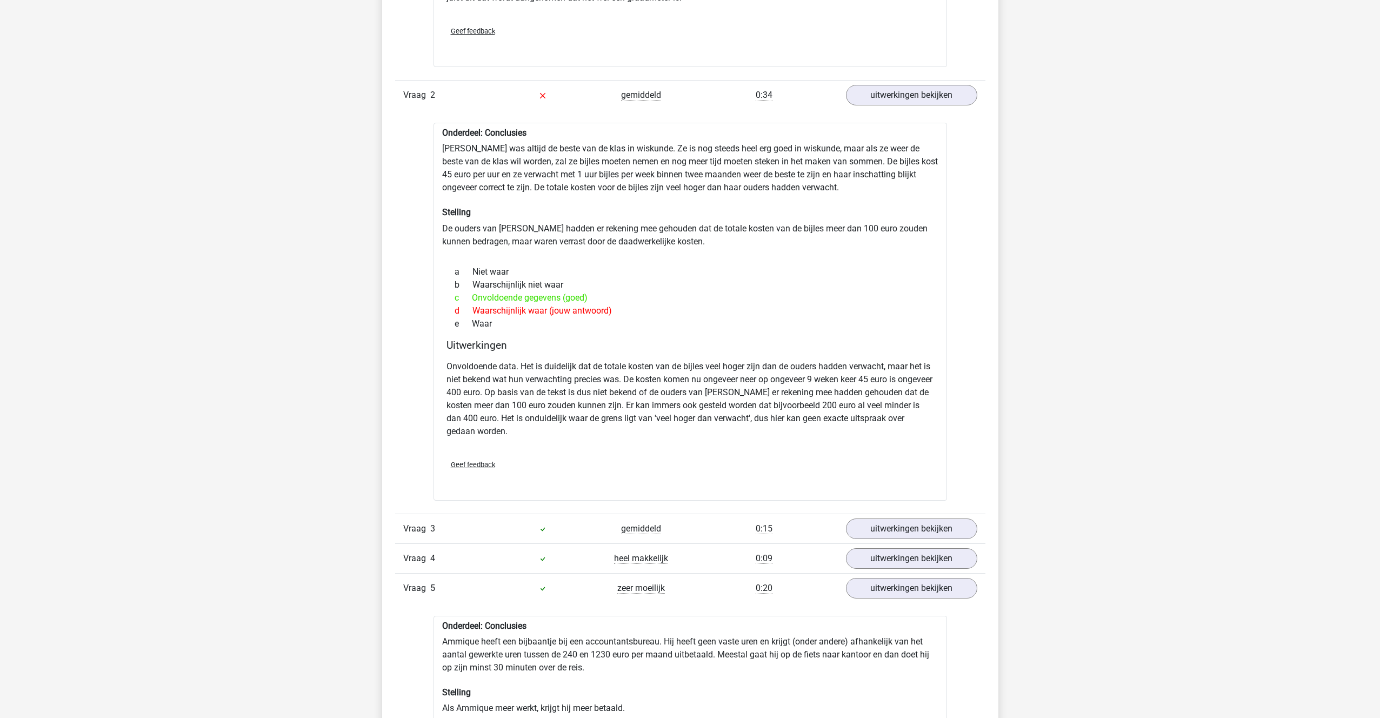
scroll to position [967, 0]
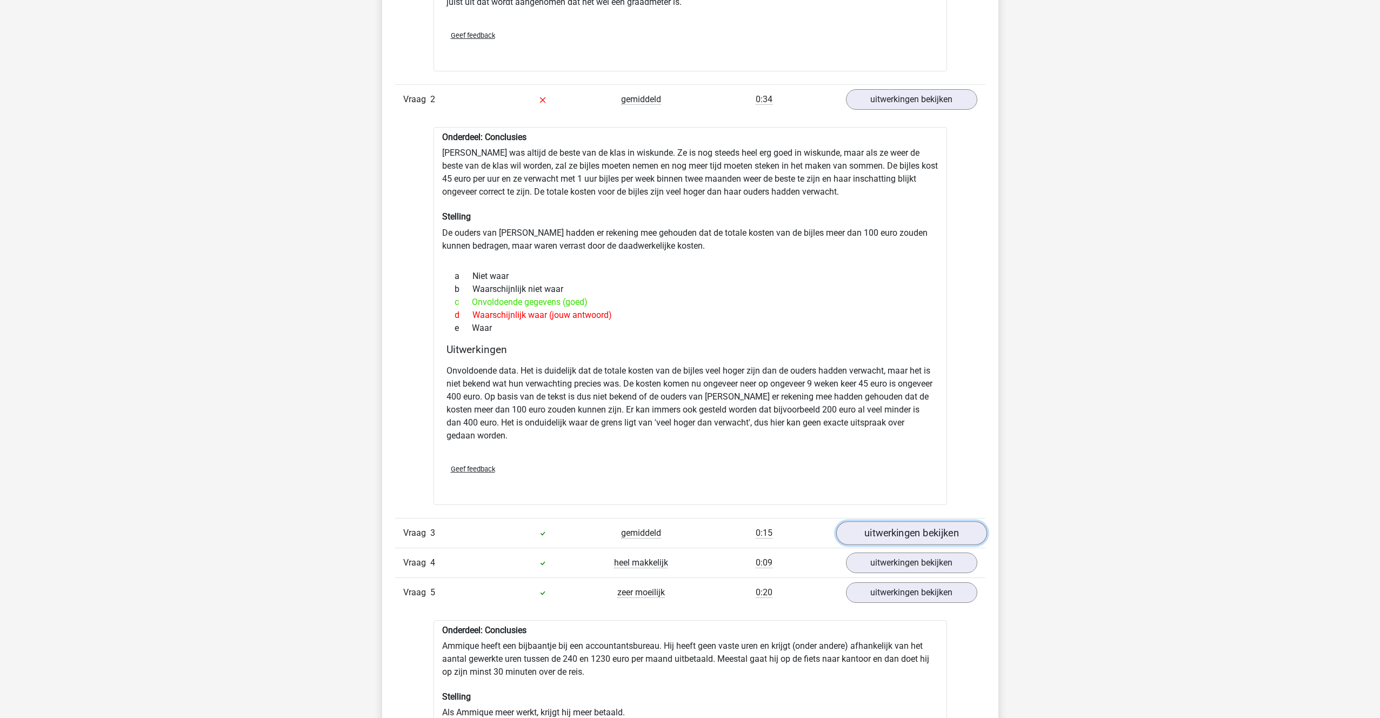
click at [896, 527] on link "uitwerkingen bekijken" at bounding box center [911, 533] width 151 height 24
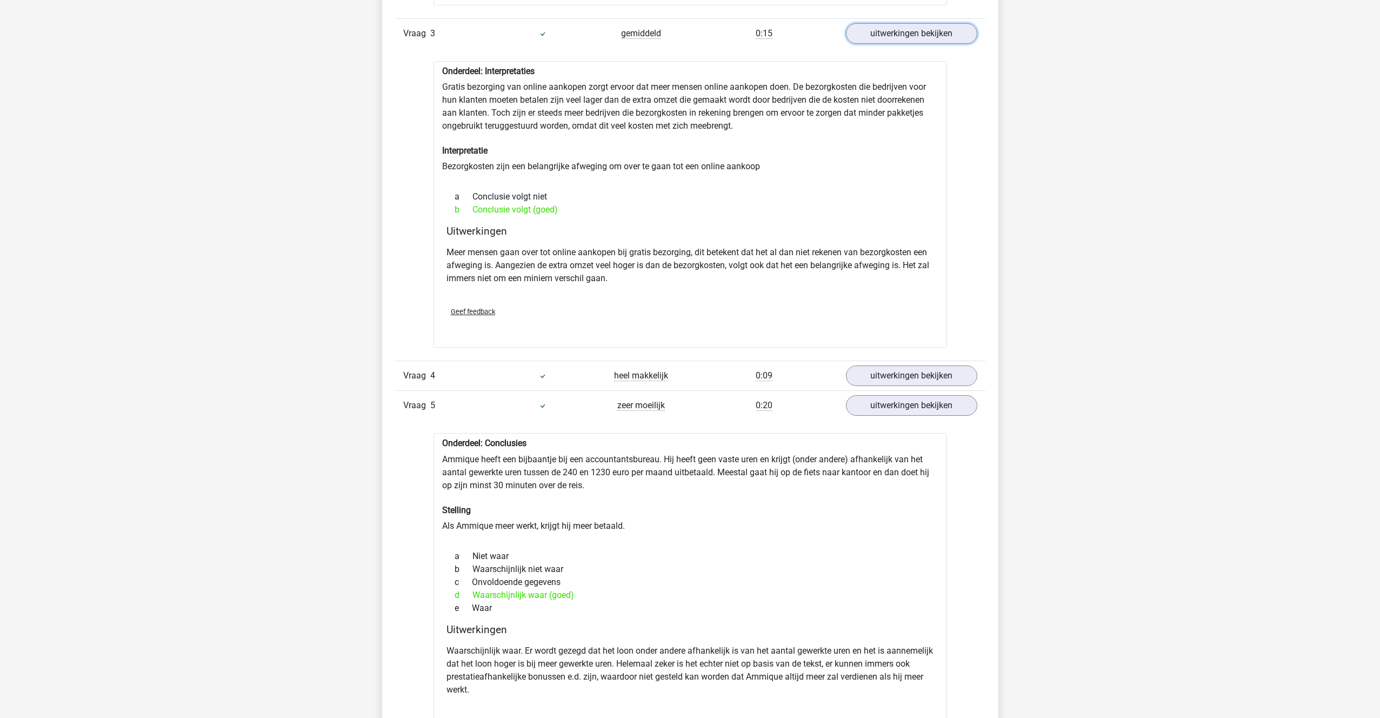
scroll to position [1463, 0]
click at [865, 385] on link "uitwerkingen bekijken" at bounding box center [911, 379] width 151 height 24
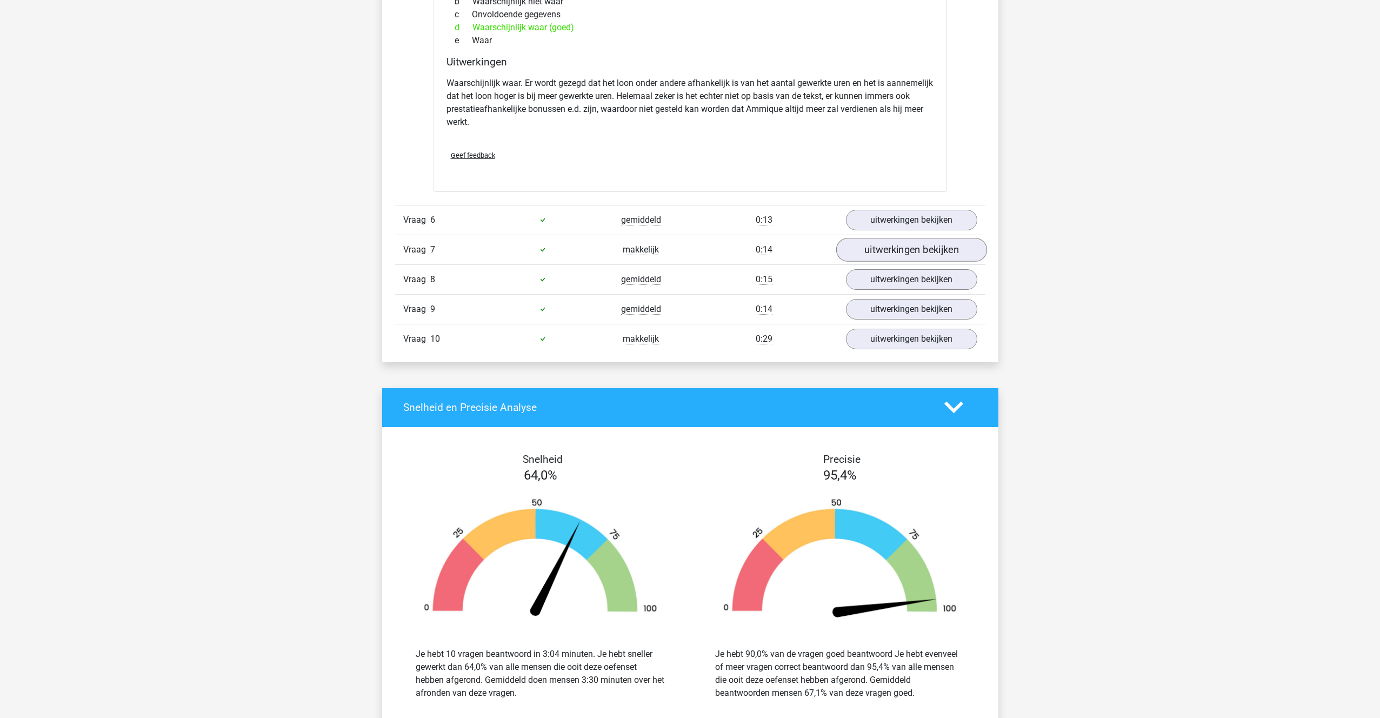
scroll to position [2296, 0]
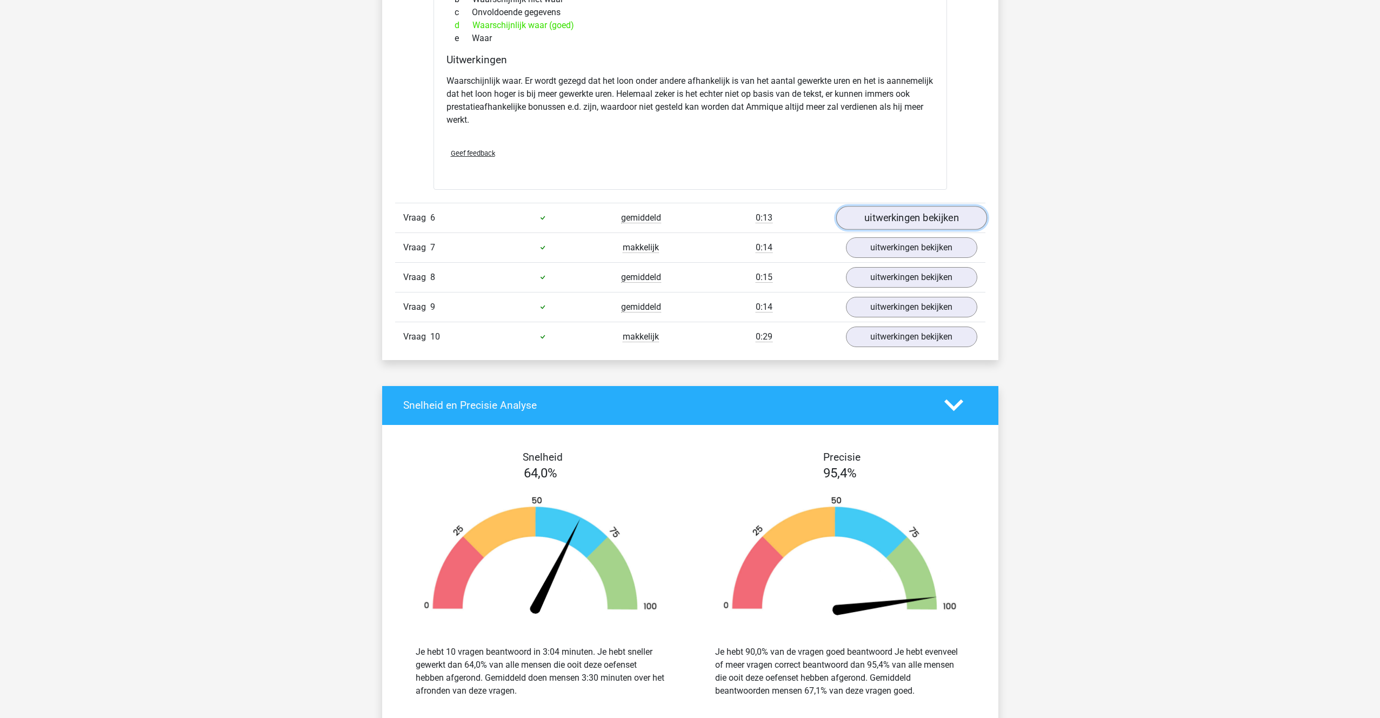
click at [917, 218] on link "uitwerkingen bekijken" at bounding box center [911, 218] width 151 height 24
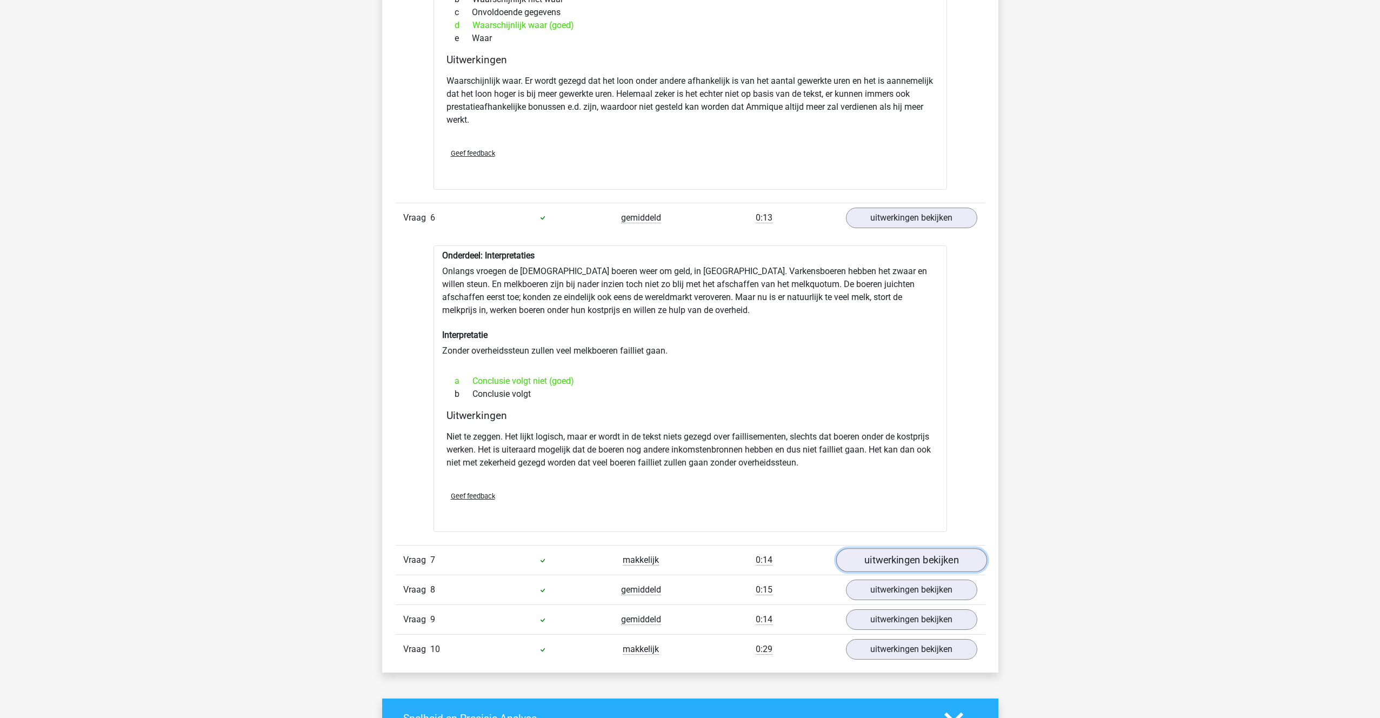
click at [902, 554] on link "uitwerkingen bekijken" at bounding box center [911, 560] width 151 height 24
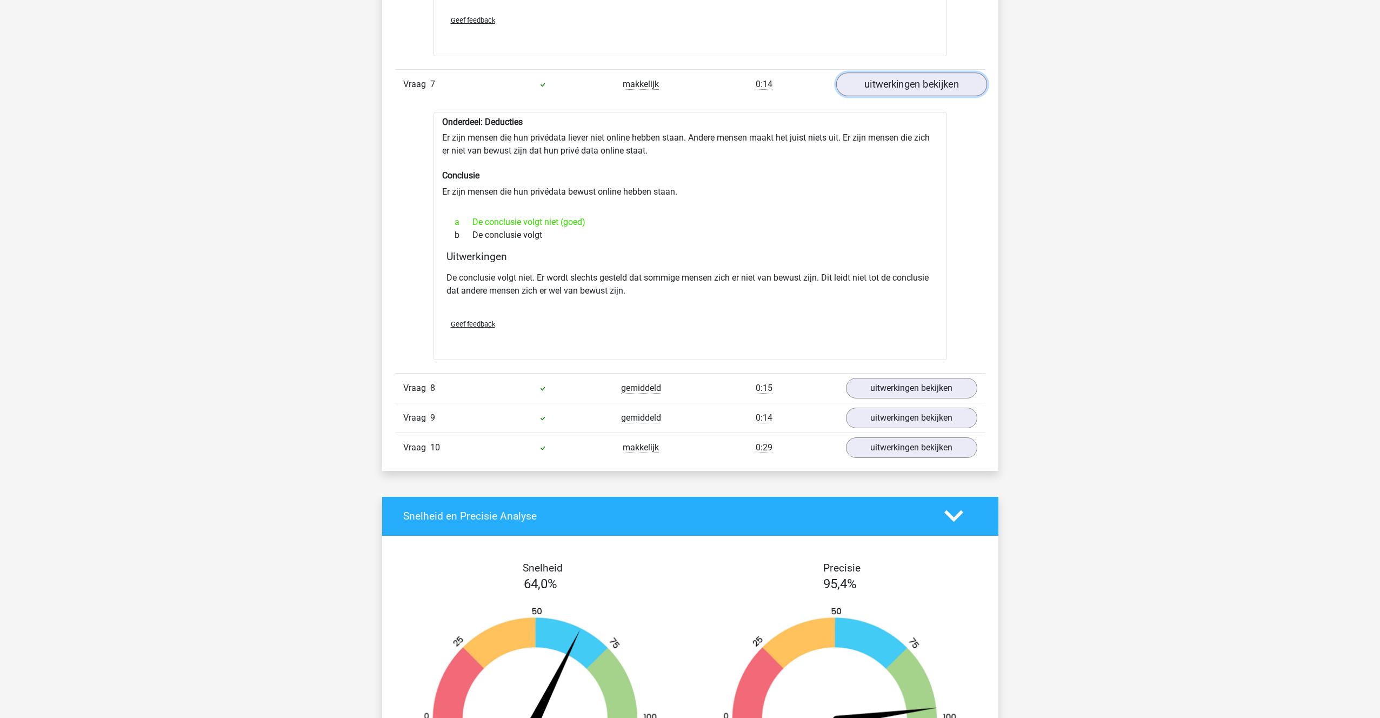
scroll to position [2773, 0]
click at [891, 391] on link "uitwerkingen bekijken" at bounding box center [911, 388] width 151 height 24
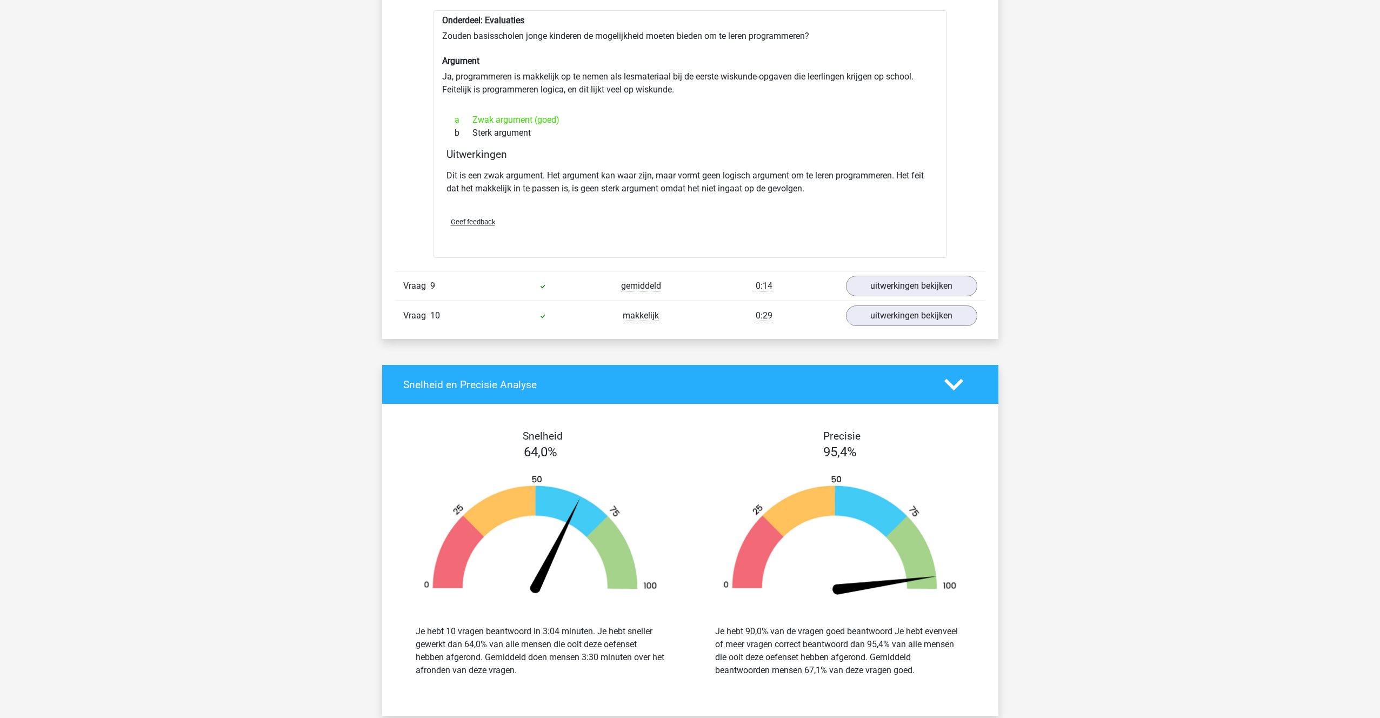
scroll to position [3178, 0]
click at [898, 293] on link "uitwerkingen bekijken" at bounding box center [911, 286] width 151 height 24
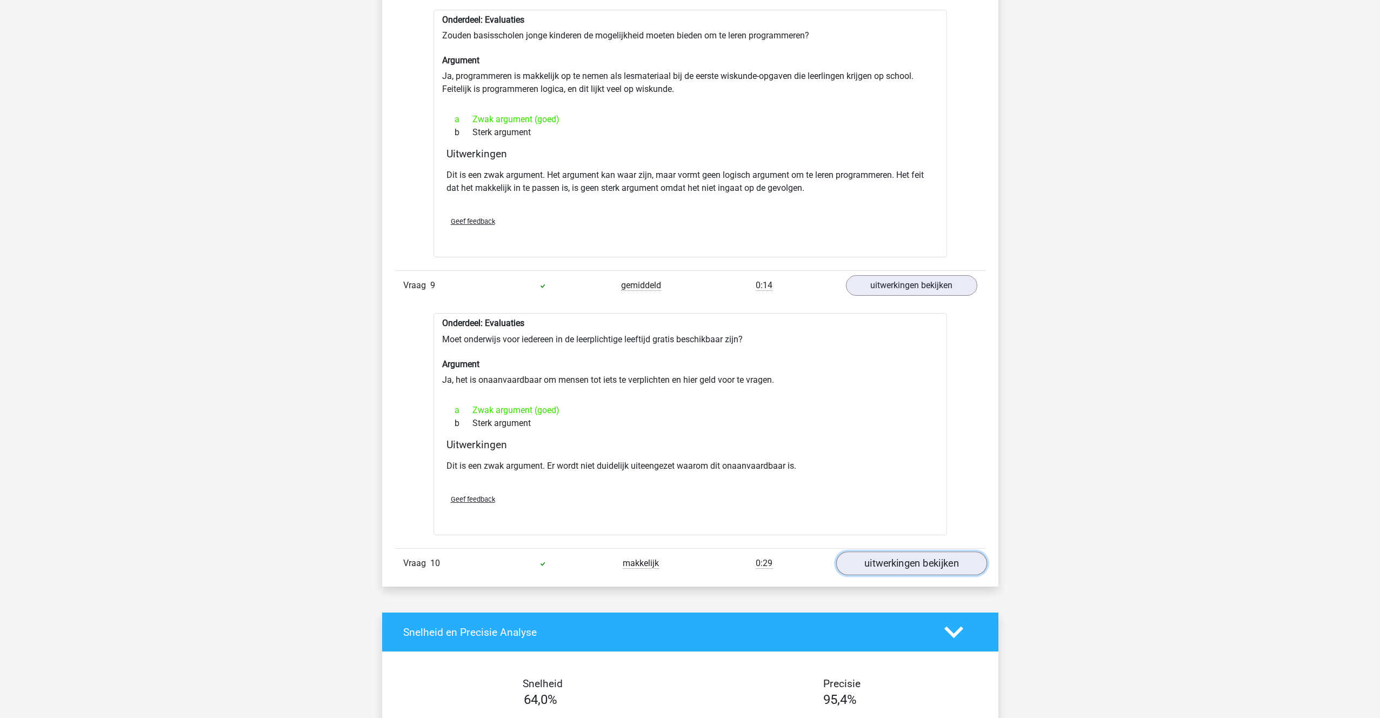
click at [888, 561] on link "uitwerkingen bekijken" at bounding box center [911, 563] width 151 height 24
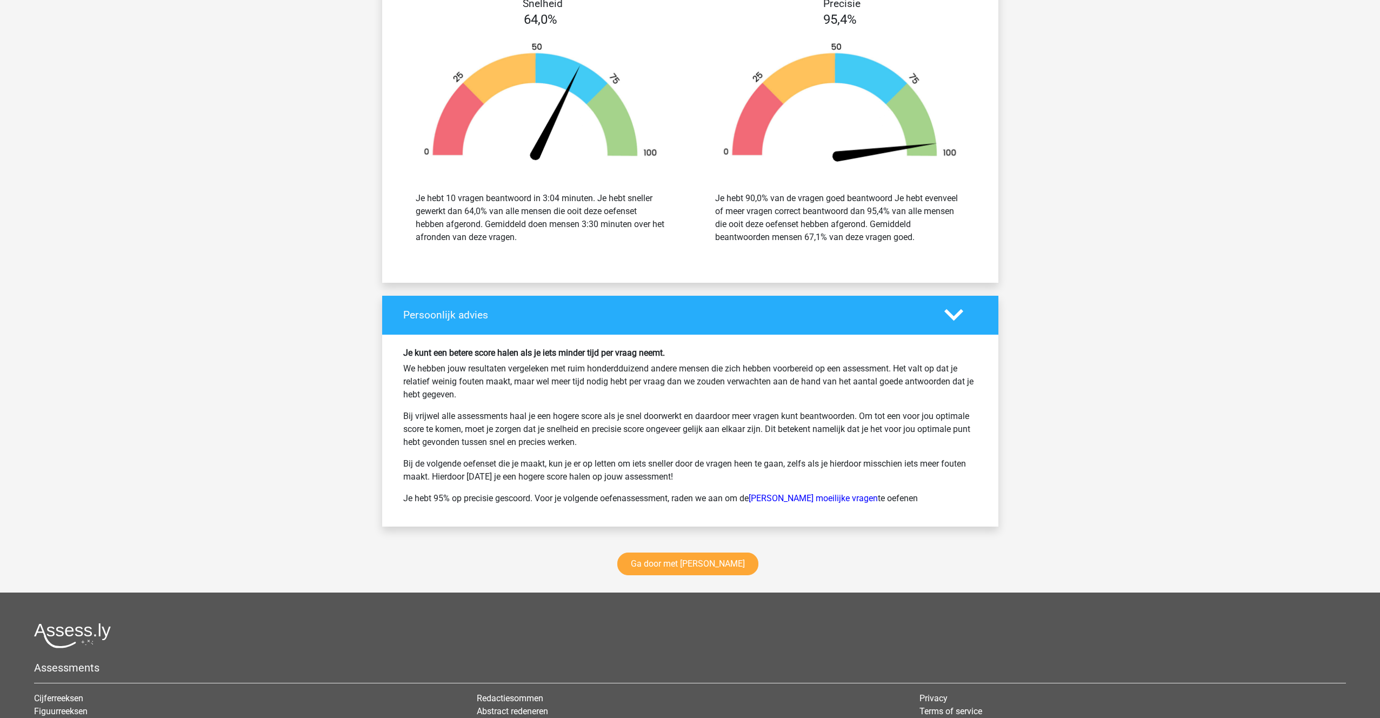
scroll to position [4107, 0]
click at [699, 555] on link "Ga door met watson glaser" at bounding box center [687, 563] width 141 height 23
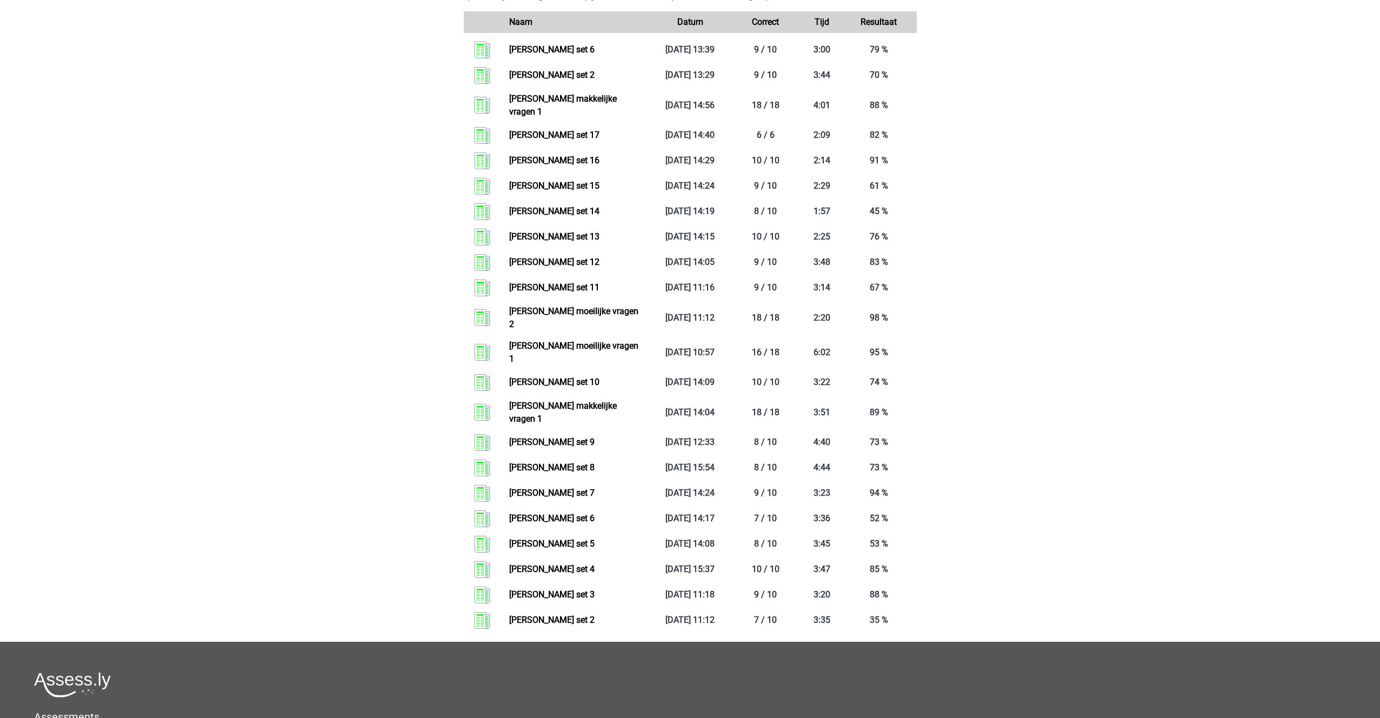
scroll to position [1195, 0]
